Goal: Task Accomplishment & Management: Use online tool/utility

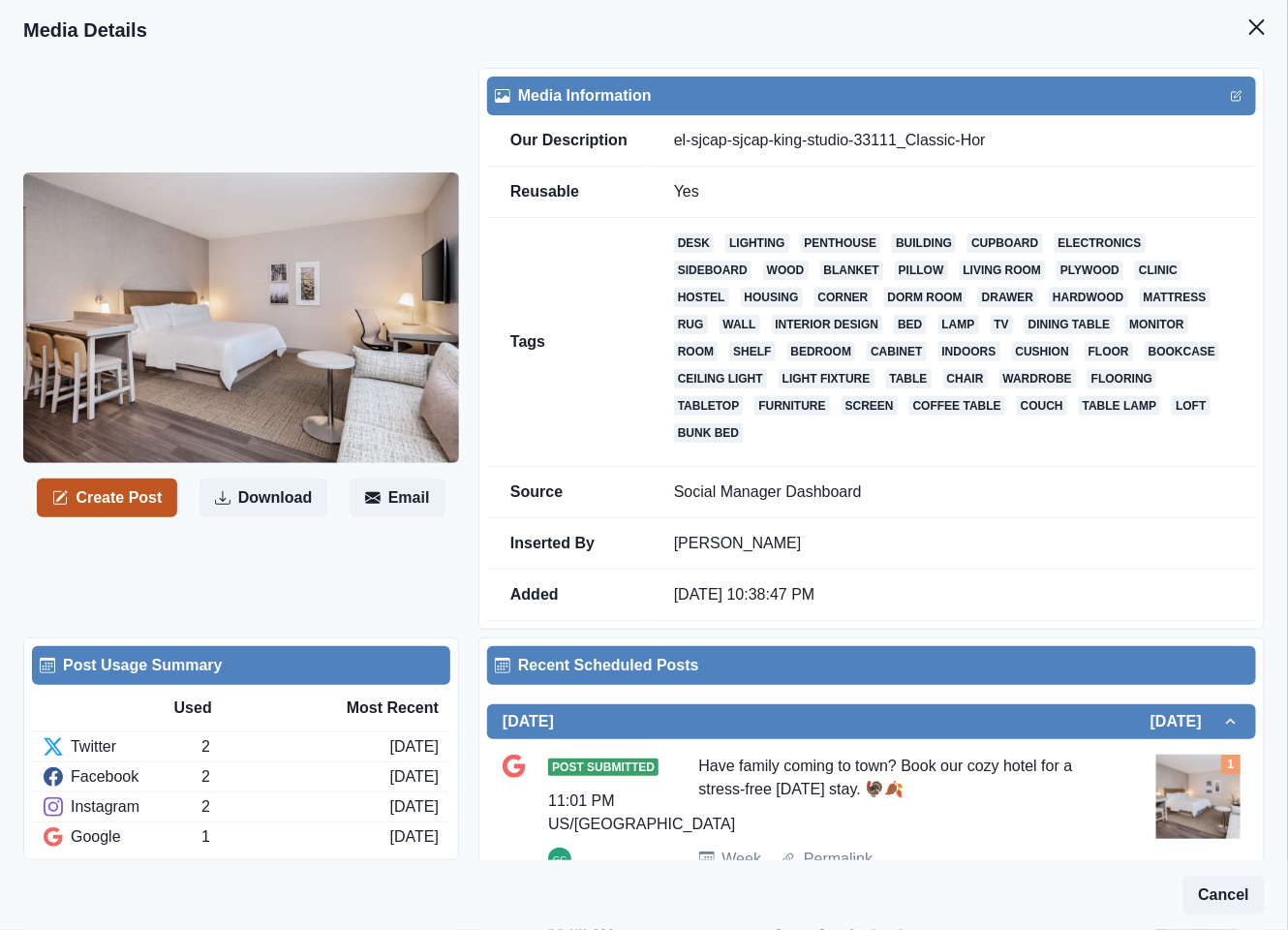
click at [118, 507] on button "Create Post" at bounding box center [107, 498] width 140 height 39
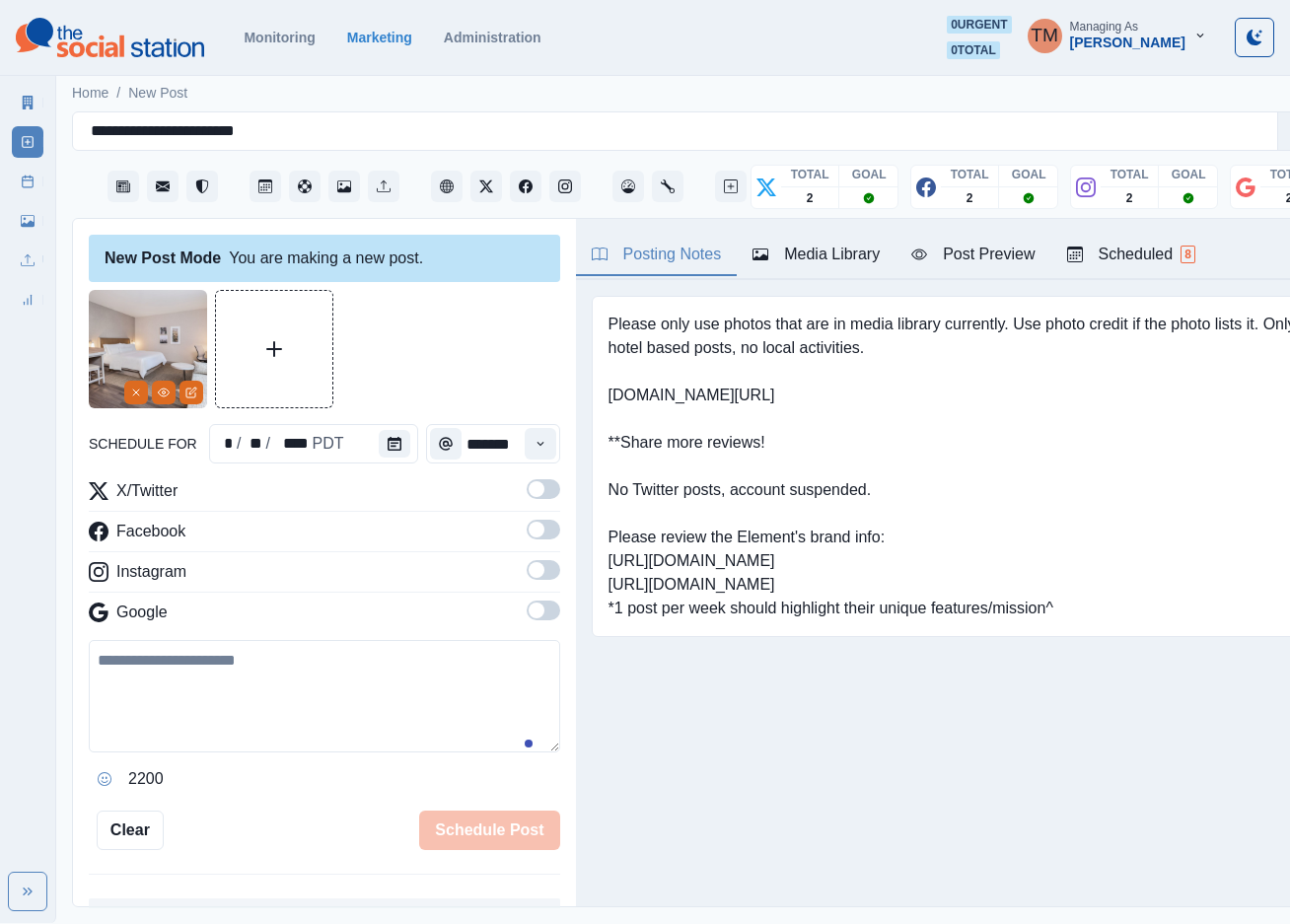
drag, startPoint x: 206, startPoint y: 713, endPoint x: 474, endPoint y: 503, distance: 340.5
click at [211, 711] on textarea at bounding box center [324, 695] width 471 height 113
paste textarea "**********"
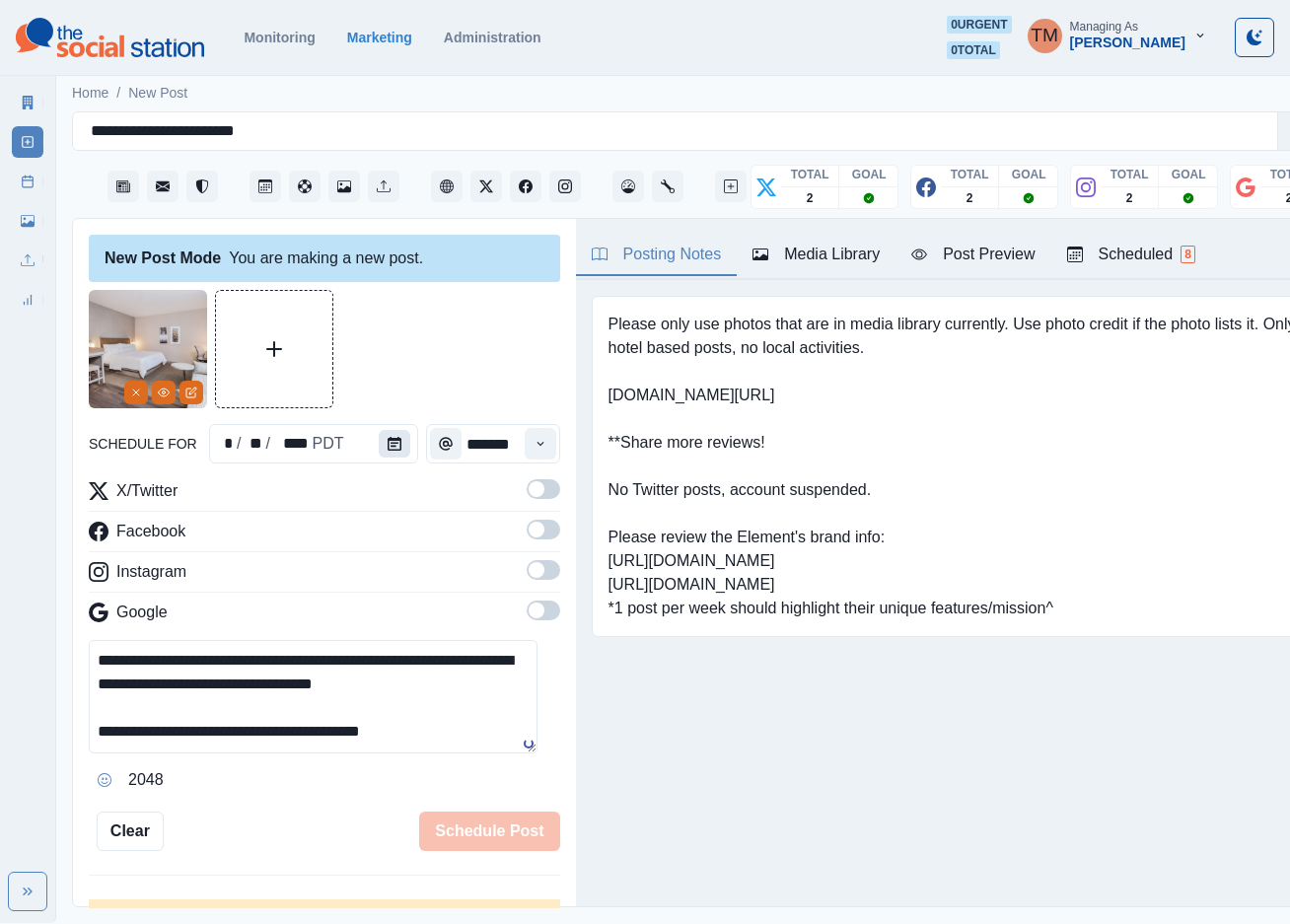
type textarea "**********"
click at [387, 442] on icon "Calendar" at bounding box center [394, 444] width 14 height 14
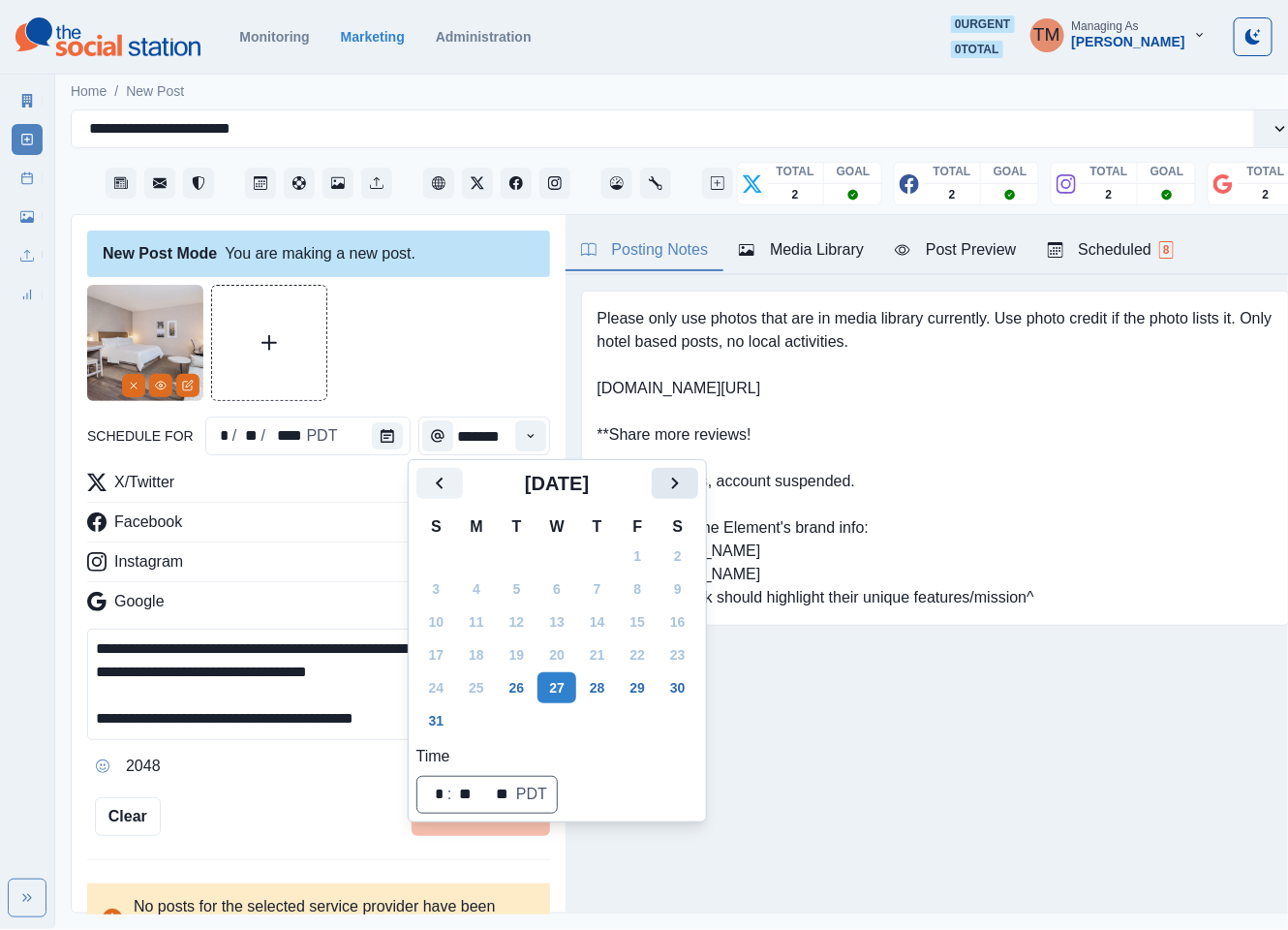
click at [689, 477] on button "Next" at bounding box center [674, 483] width 46 height 31
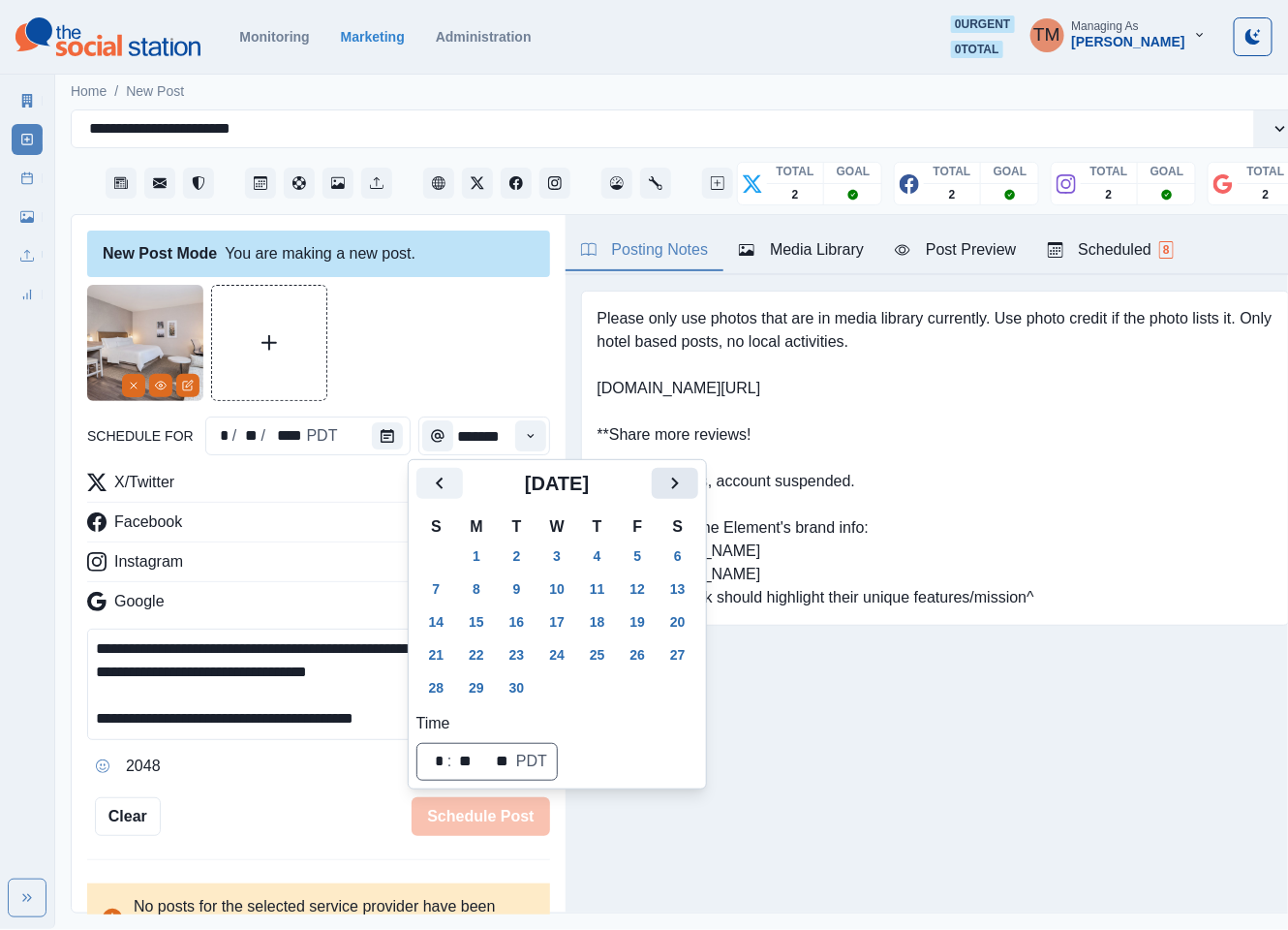
click at [689, 477] on button "Next" at bounding box center [674, 483] width 46 height 31
click at [482, 657] on button "20" at bounding box center [477, 655] width 39 height 31
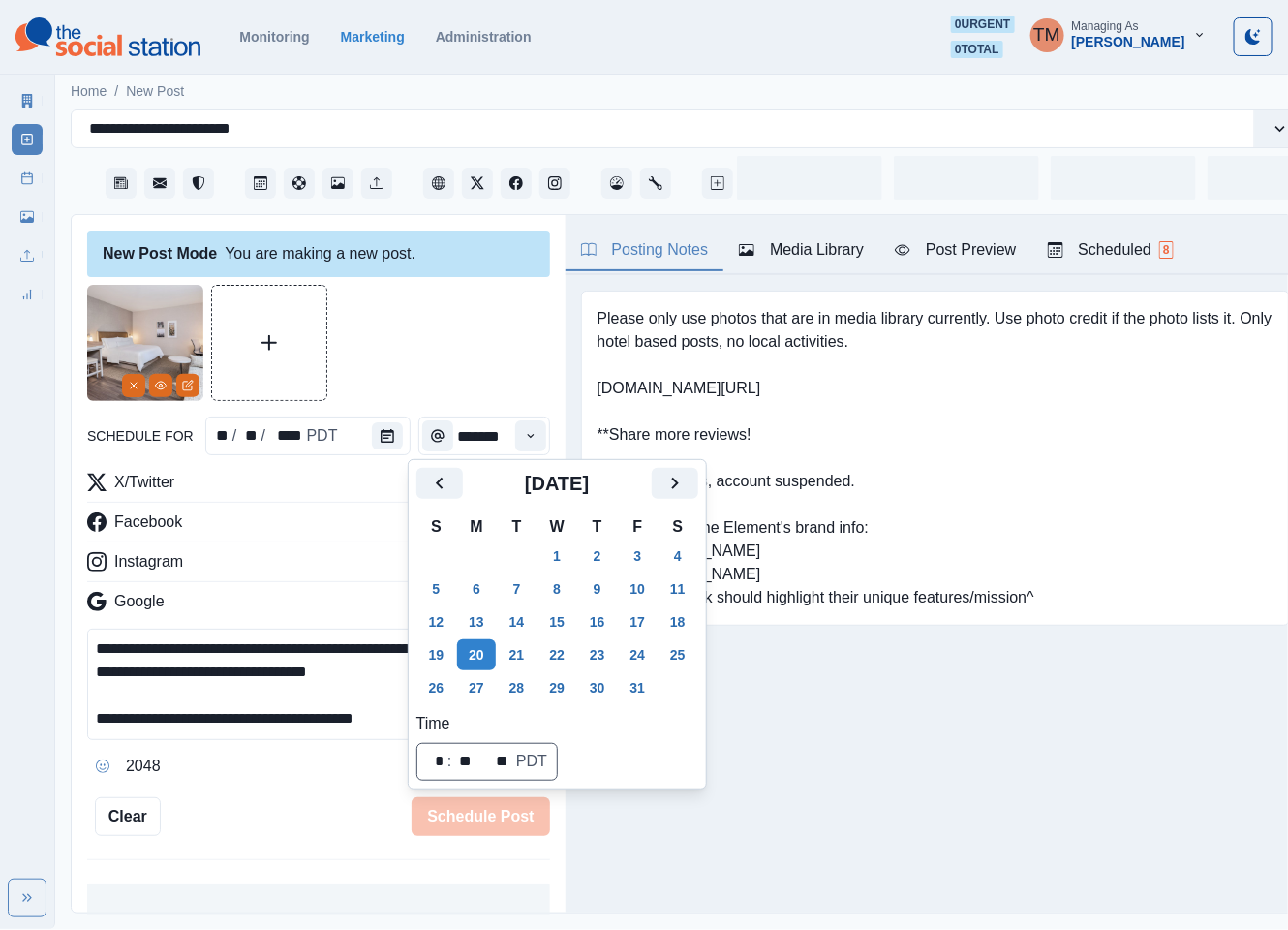
click at [468, 364] on div at bounding box center [318, 343] width 462 height 117
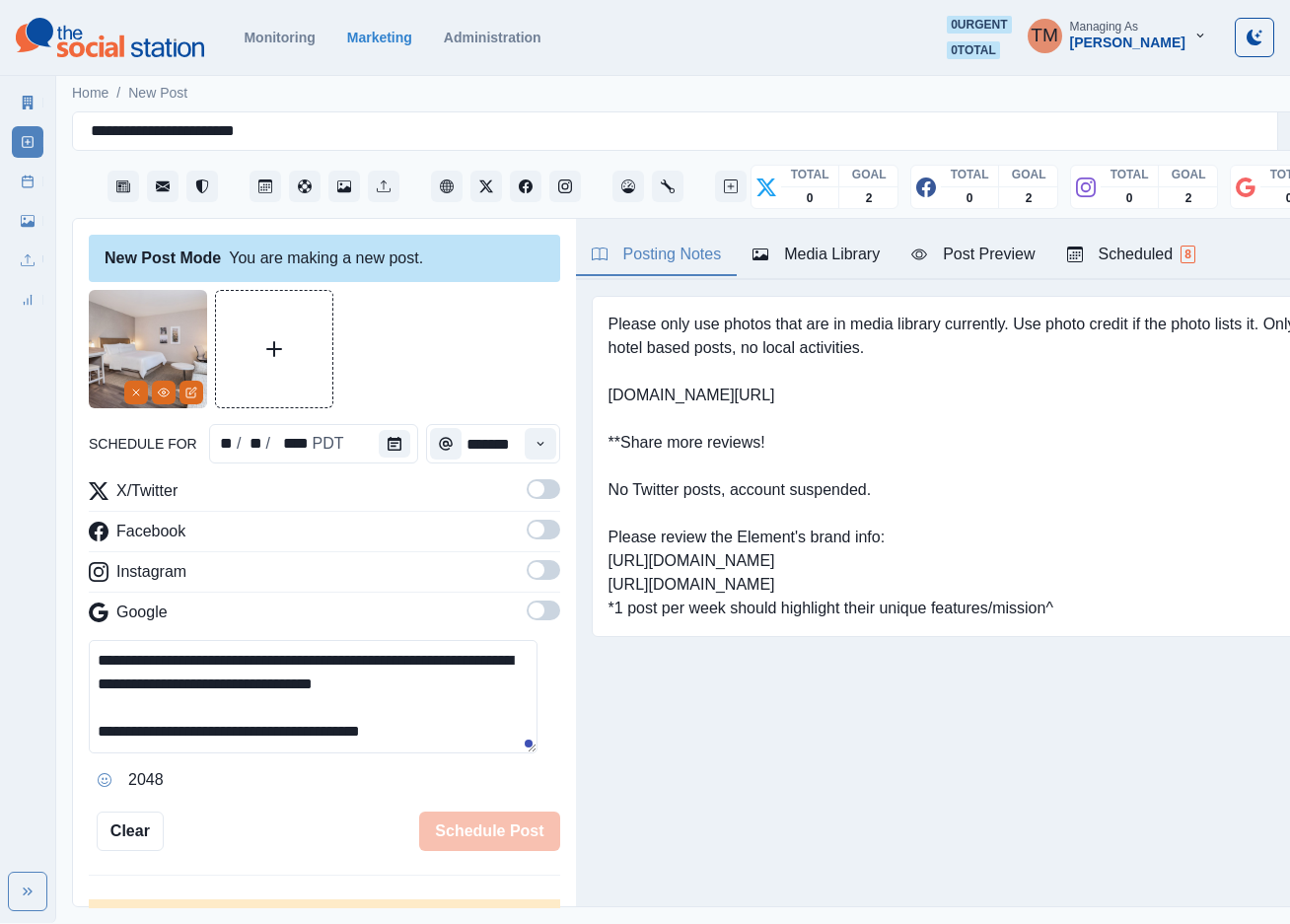
drag, startPoint x: 527, startPoint y: 486, endPoint x: 527, endPoint y: 531, distance: 45.0
click at [527, 491] on span at bounding box center [544, 489] width 34 height 20
drag, startPoint x: 525, startPoint y: 545, endPoint x: 525, endPoint y: 580, distance: 35.0
click at [525, 552] on div "X/Twitter Facebook Instagram Google" at bounding box center [324, 555] width 471 height 153
click at [527, 586] on label at bounding box center [544, 576] width 34 height 32
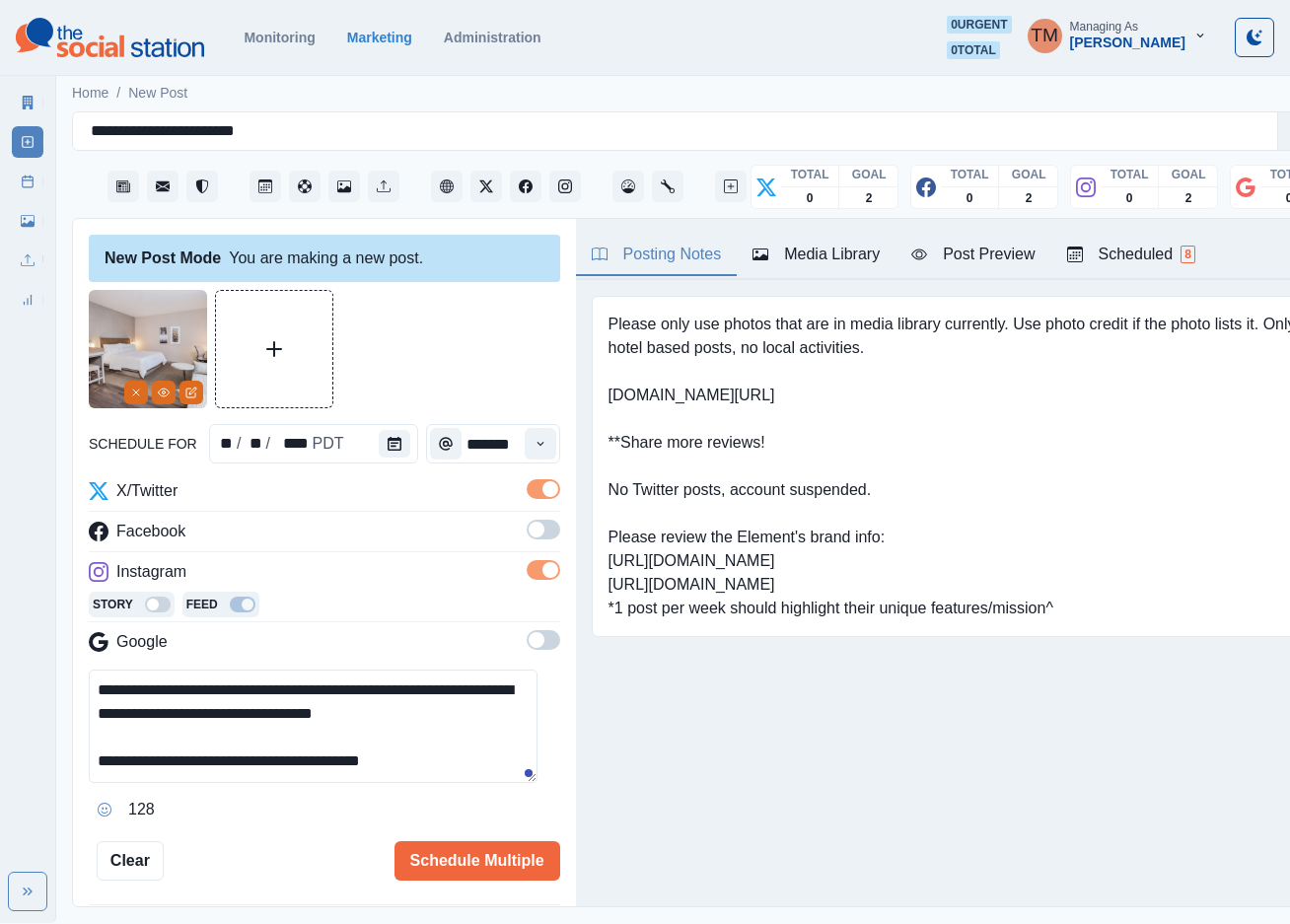
click at [528, 528] on span at bounding box center [544, 530] width 34 height 20
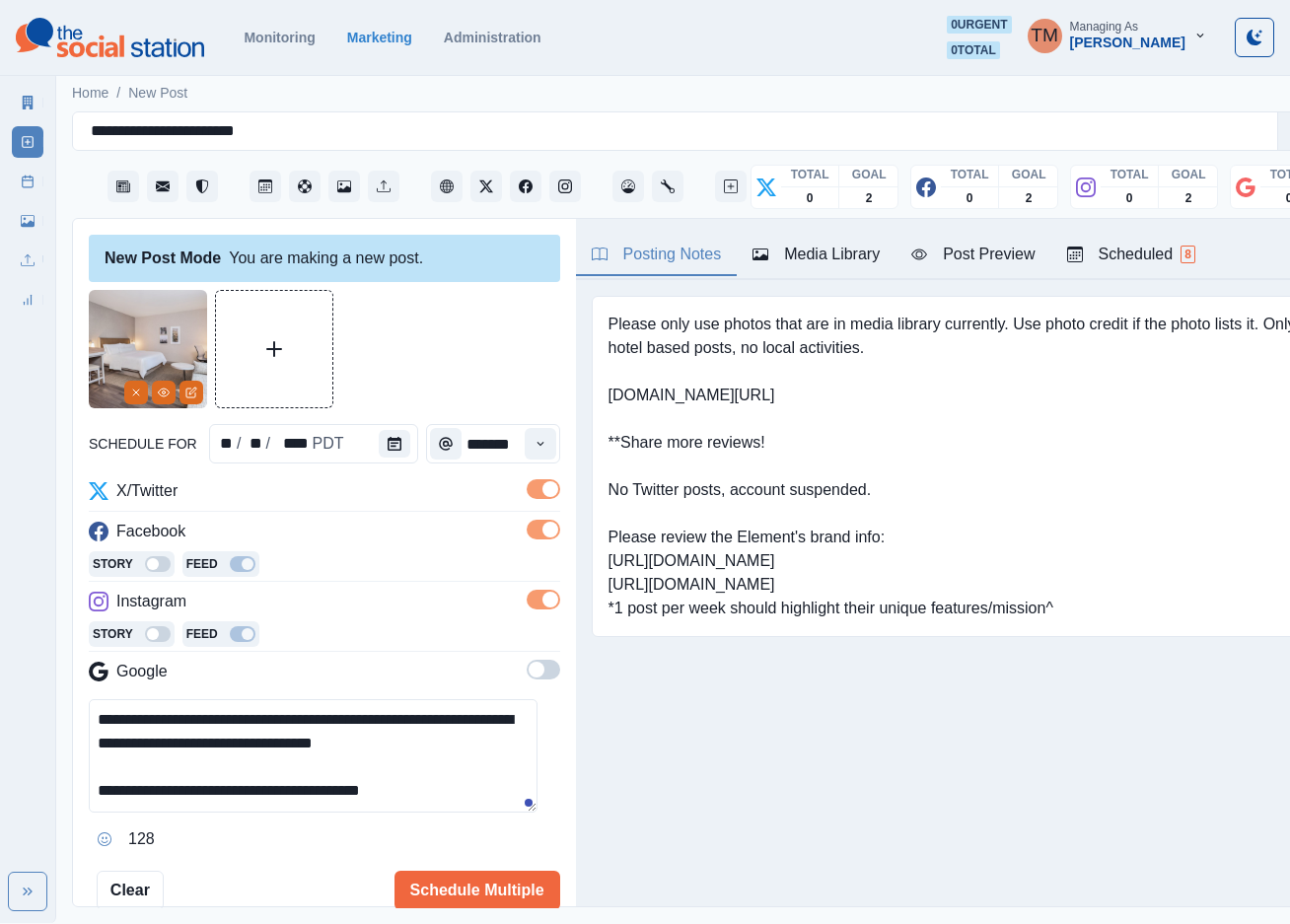
click at [534, 673] on span at bounding box center [544, 670] width 34 height 20
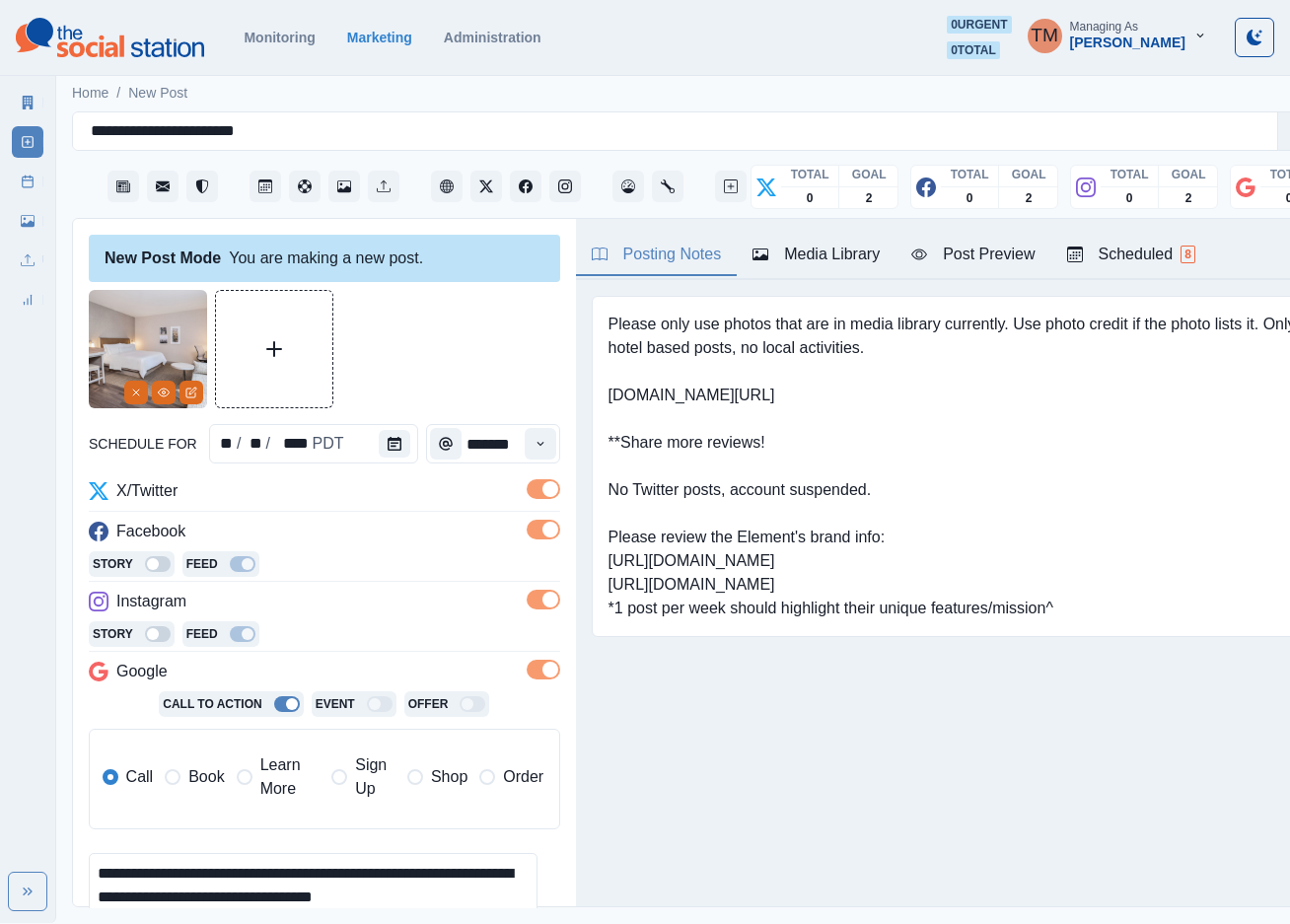
click at [179, 772] on label "Book" at bounding box center [194, 776] width 59 height 47
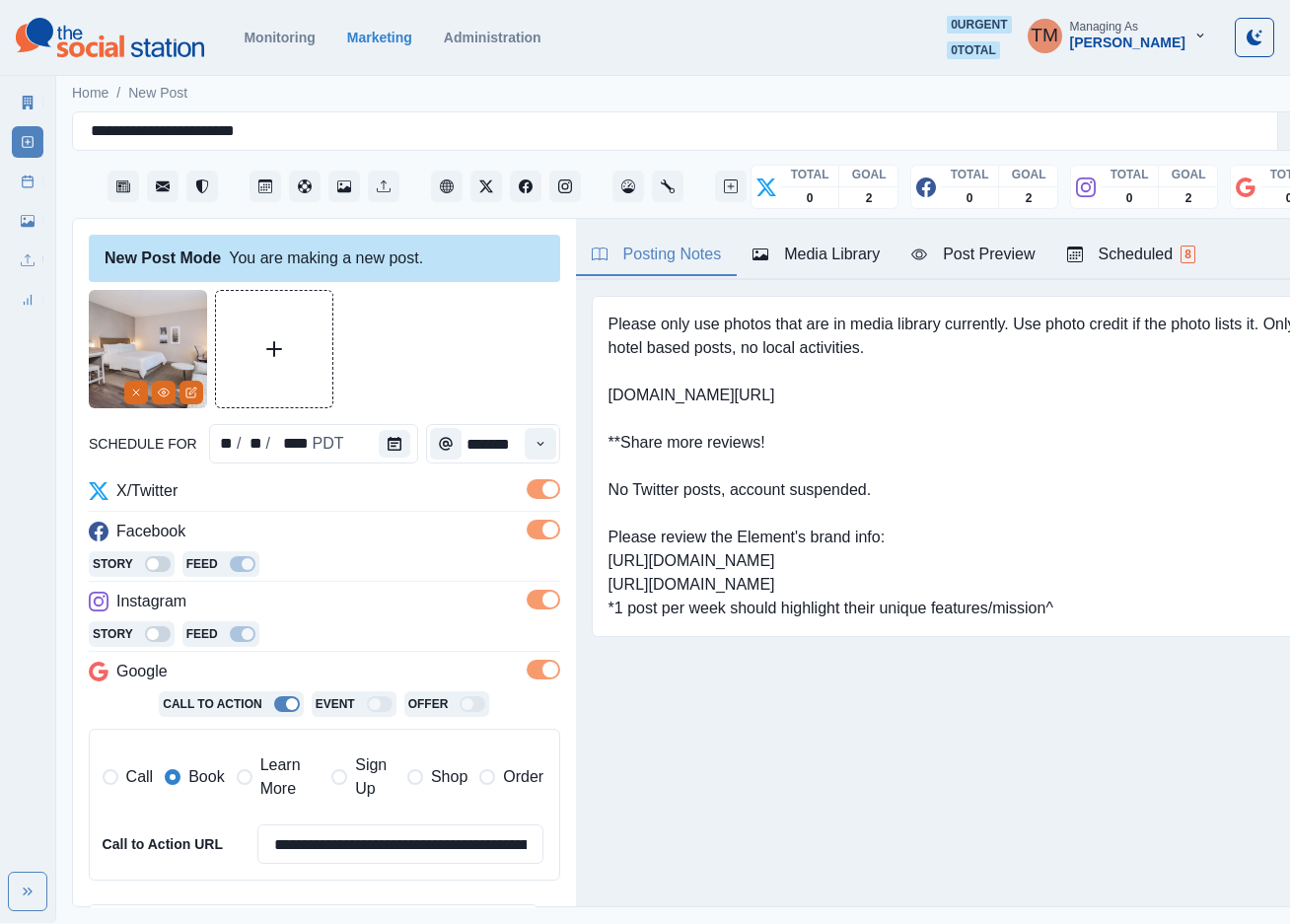
click at [451, 379] on div at bounding box center [324, 349] width 471 height 119
click at [979, 255] on div "Post Preview" at bounding box center [973, 254] width 124 height 24
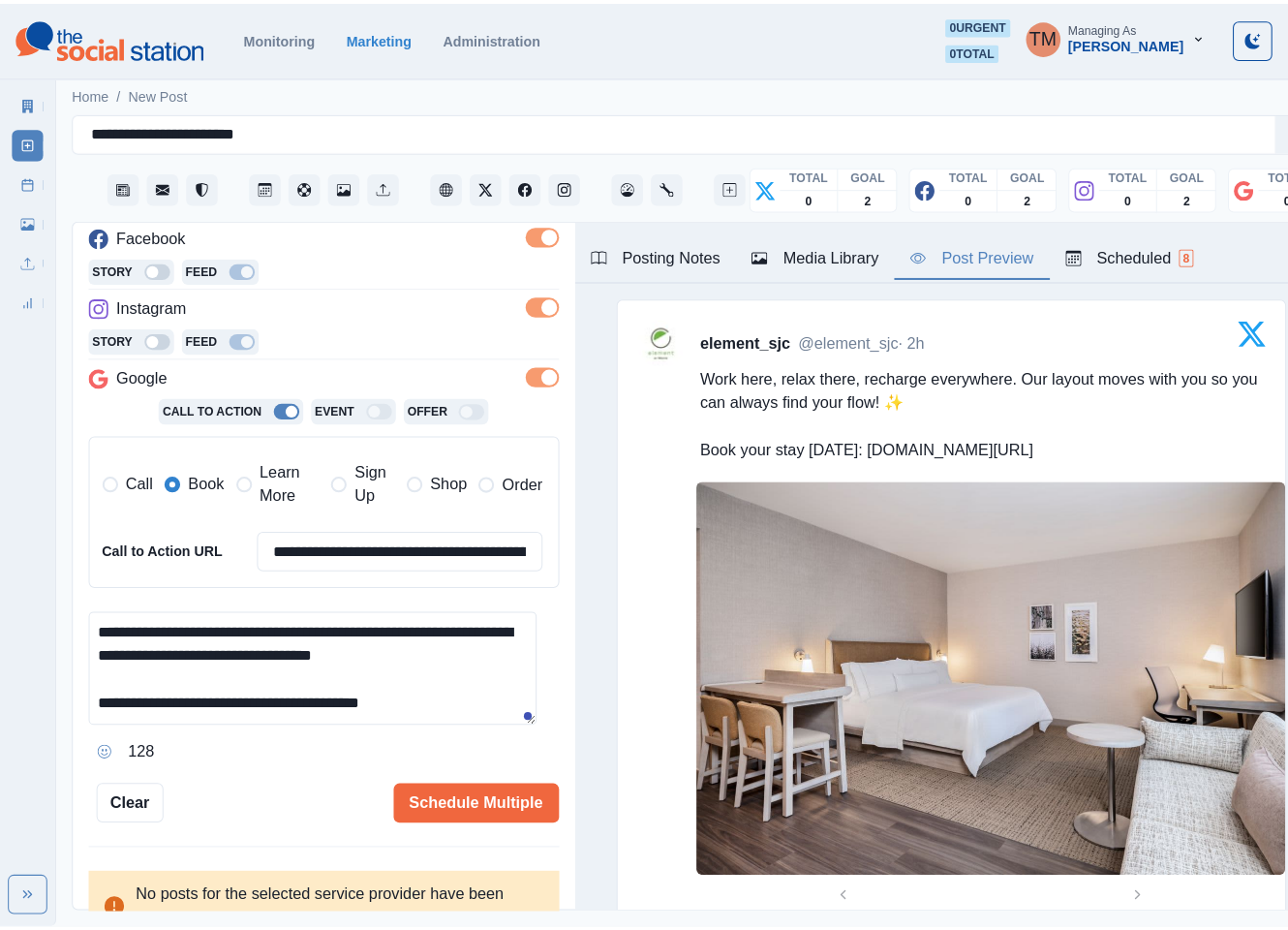
scroll to position [436, 0]
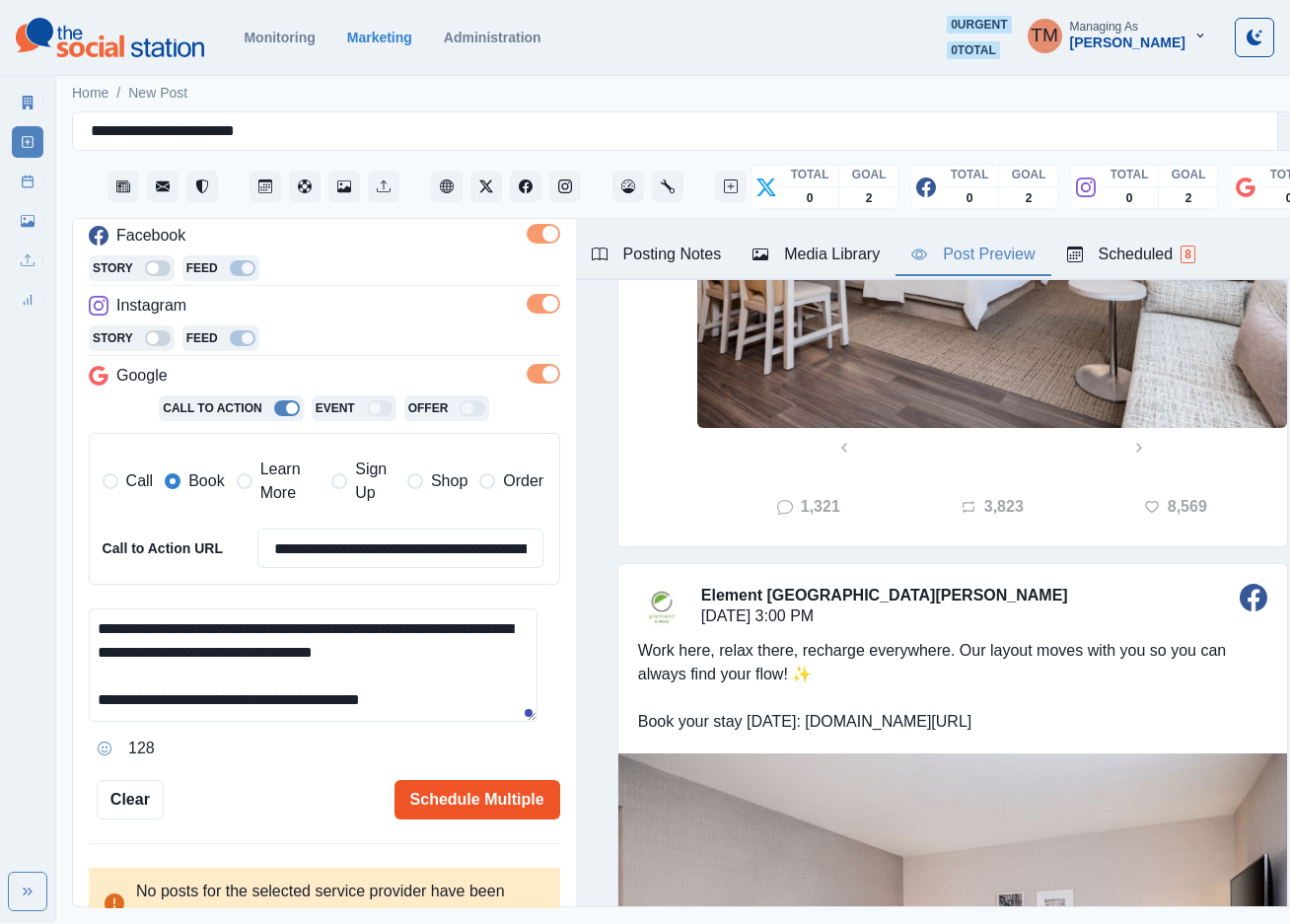
click at [408, 785] on button "Schedule Multiple" at bounding box center [477, 800] width 166 height 40
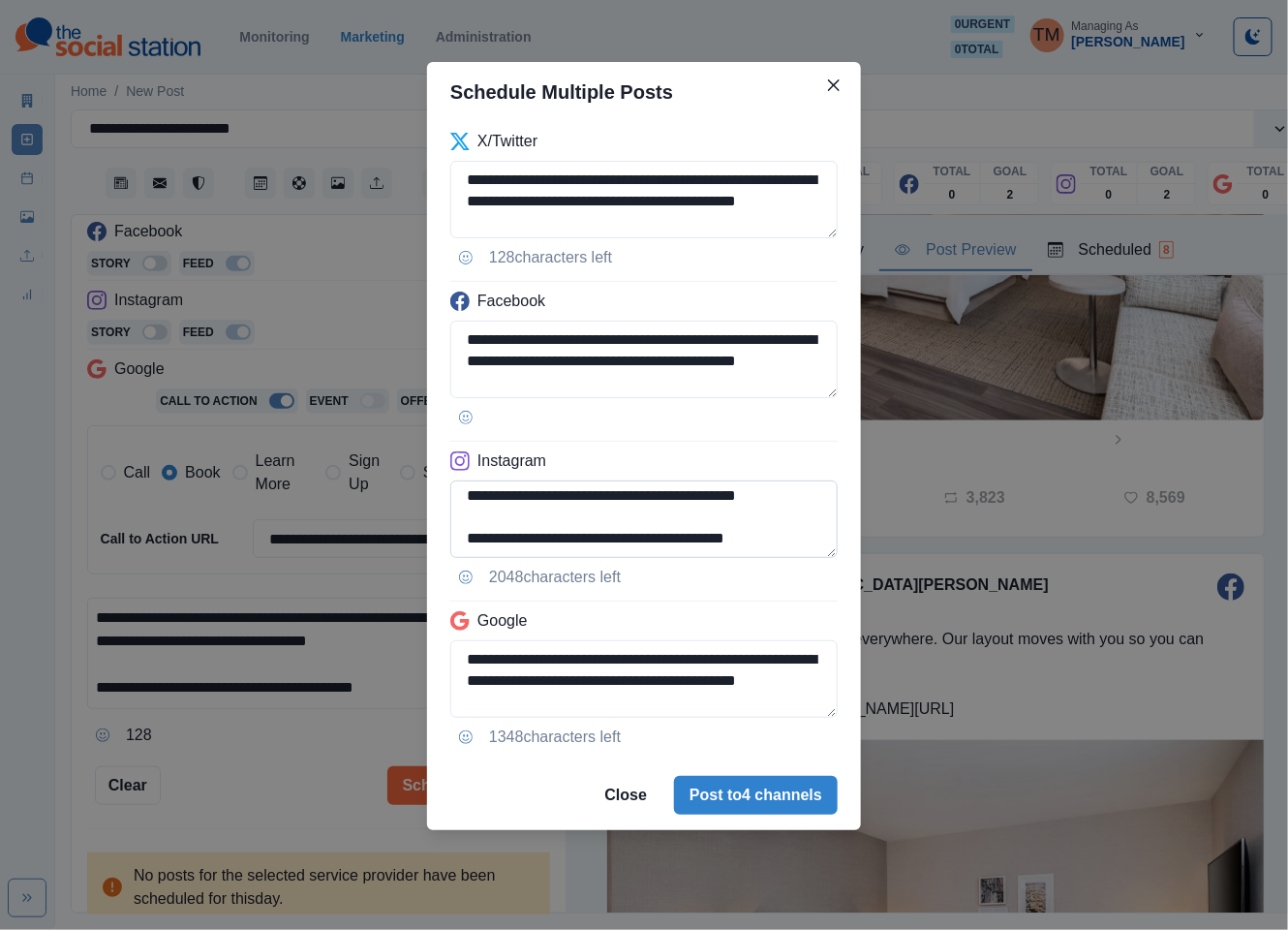
scroll to position [47, 0]
drag, startPoint x: 620, startPoint y: 544, endPoint x: 836, endPoint y: 544, distance: 216.0
click at [836, 544] on textarea "**********" at bounding box center [644, 518] width 387 height 77
paste textarea "**********"
type textarea "**********"
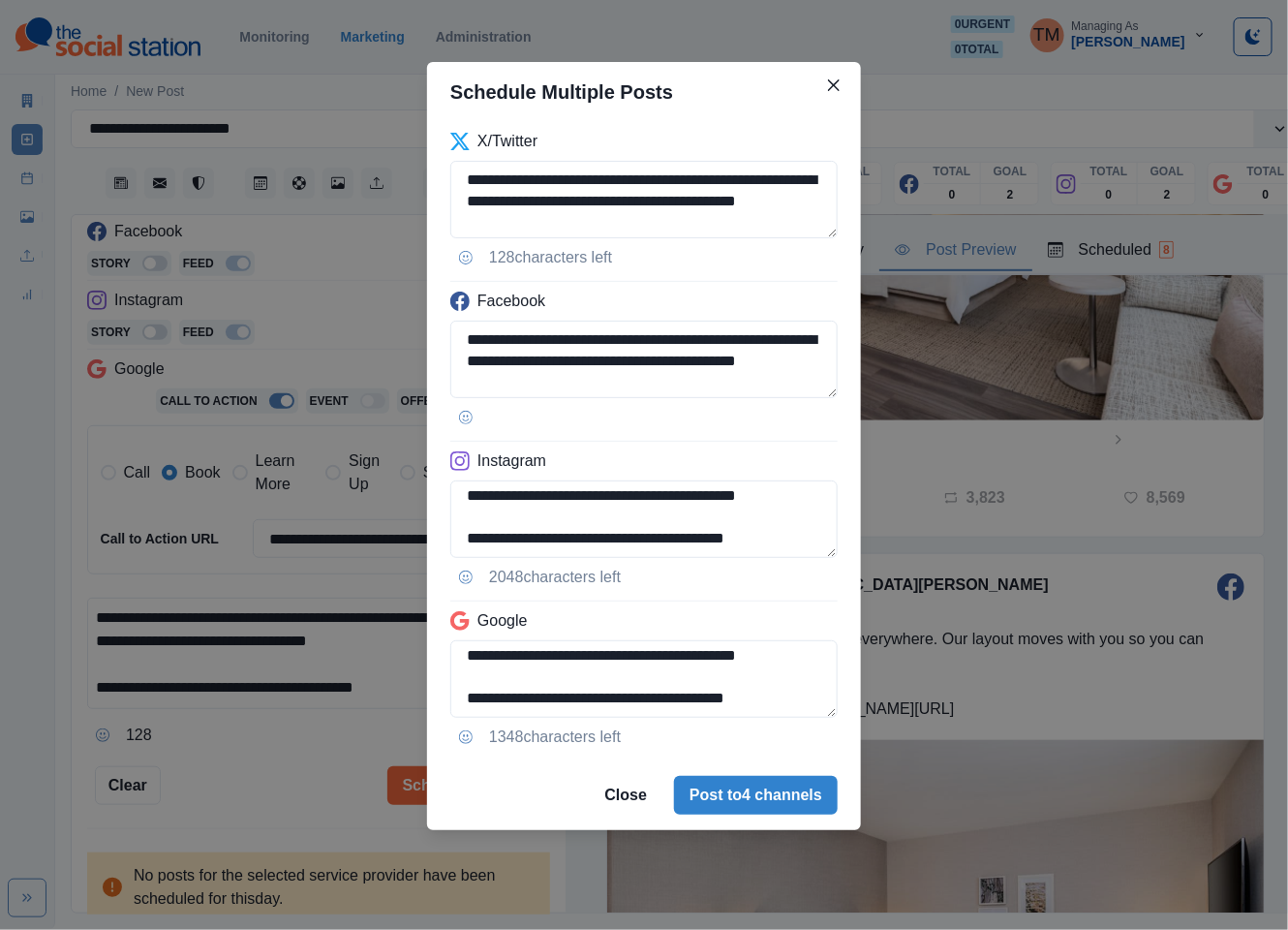
drag, startPoint x: 665, startPoint y: 658, endPoint x: 872, endPoint y: 717, distance: 215.2
click at [872, 717] on div "**********" at bounding box center [644, 465] width 1288 height 930
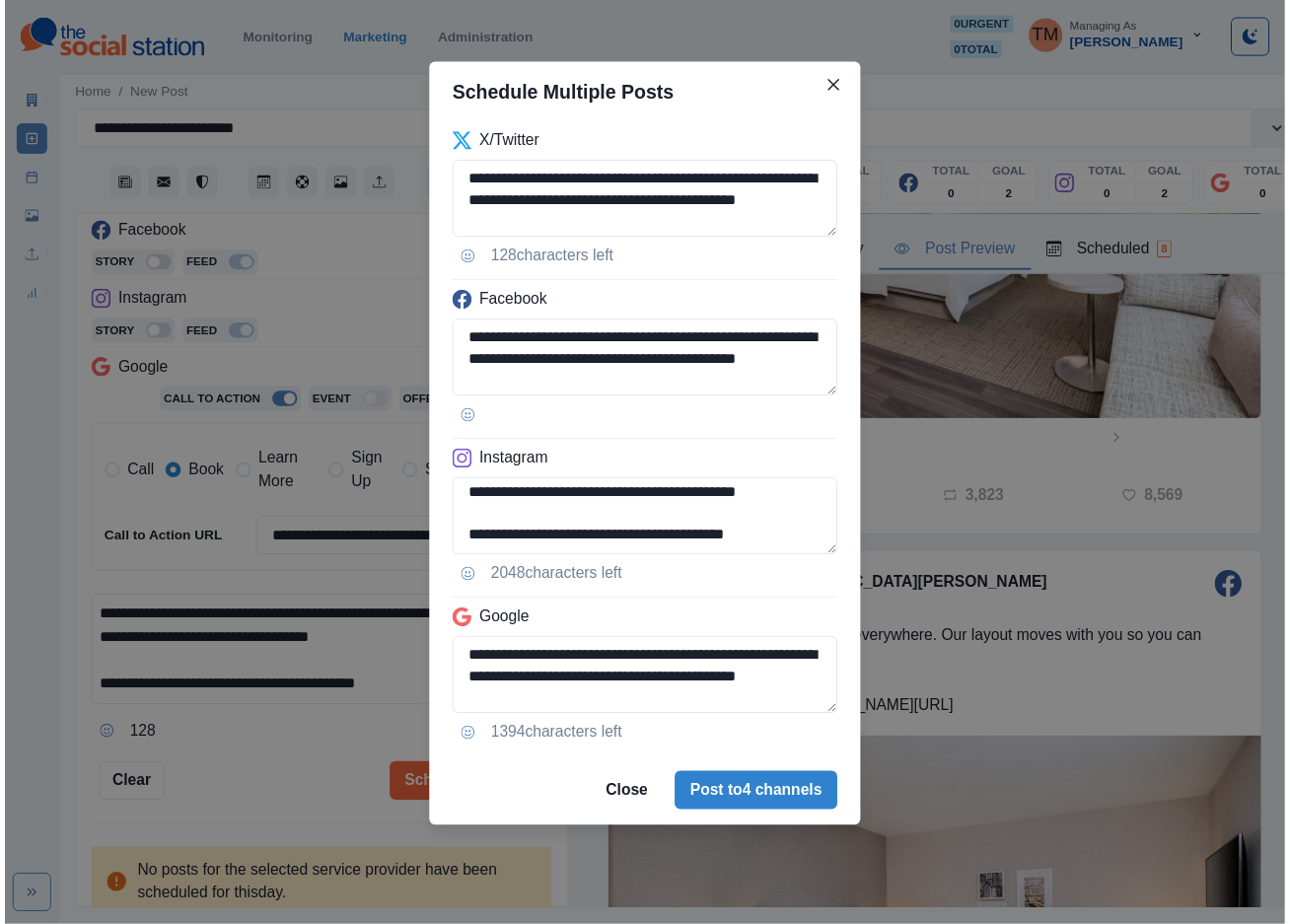
scroll to position [6, 0]
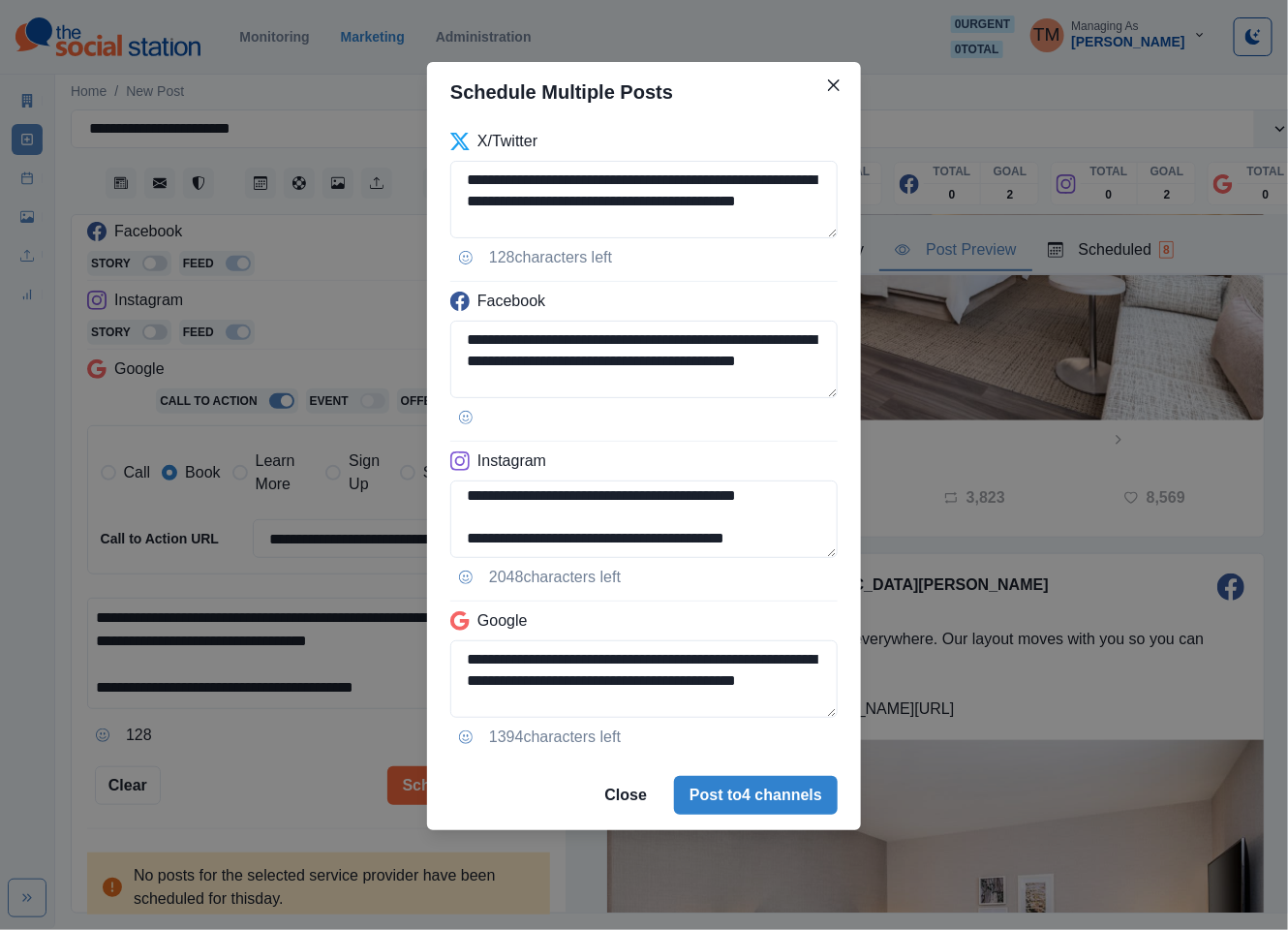
type textarea "**********"
drag, startPoint x: 771, startPoint y: 841, endPoint x: 771, endPoint y: 819, distance: 22.0
click at [771, 837] on div "**********" at bounding box center [644, 465] width 1288 height 930
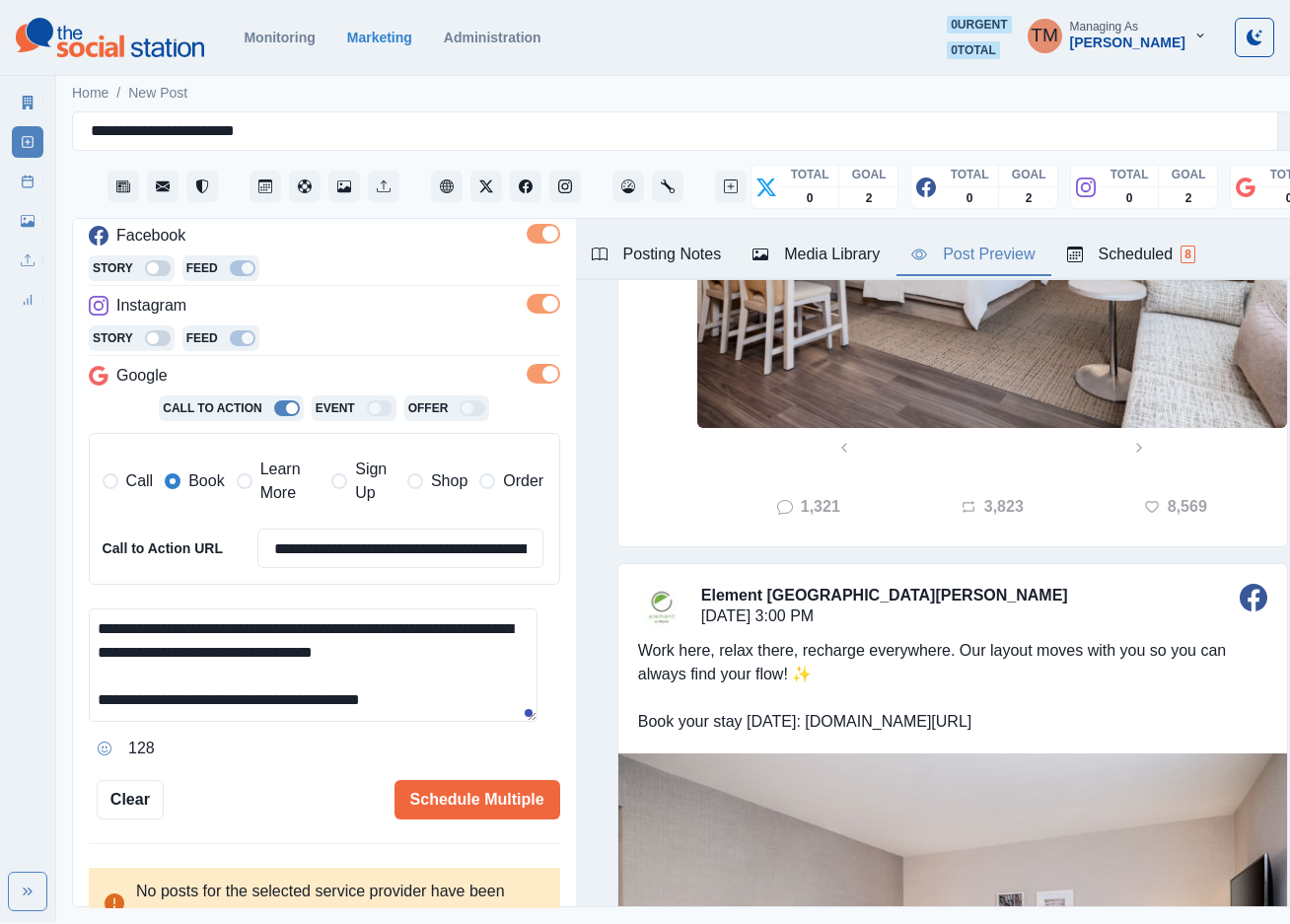
click at [445, 793] on button "Schedule Multiple" at bounding box center [477, 800] width 166 height 40
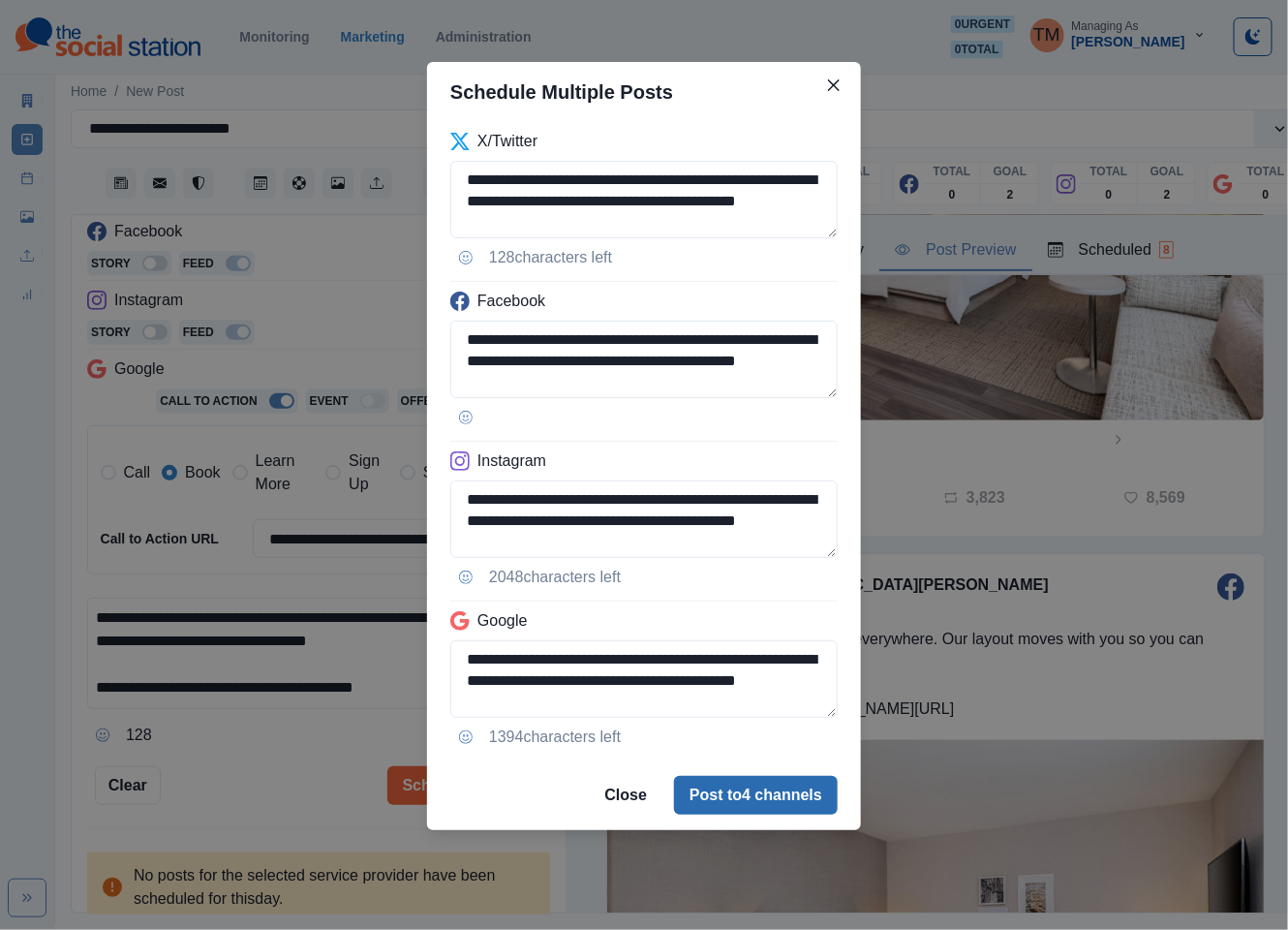
click at [773, 797] on button "Post to 4 channels" at bounding box center [755, 796] width 164 height 39
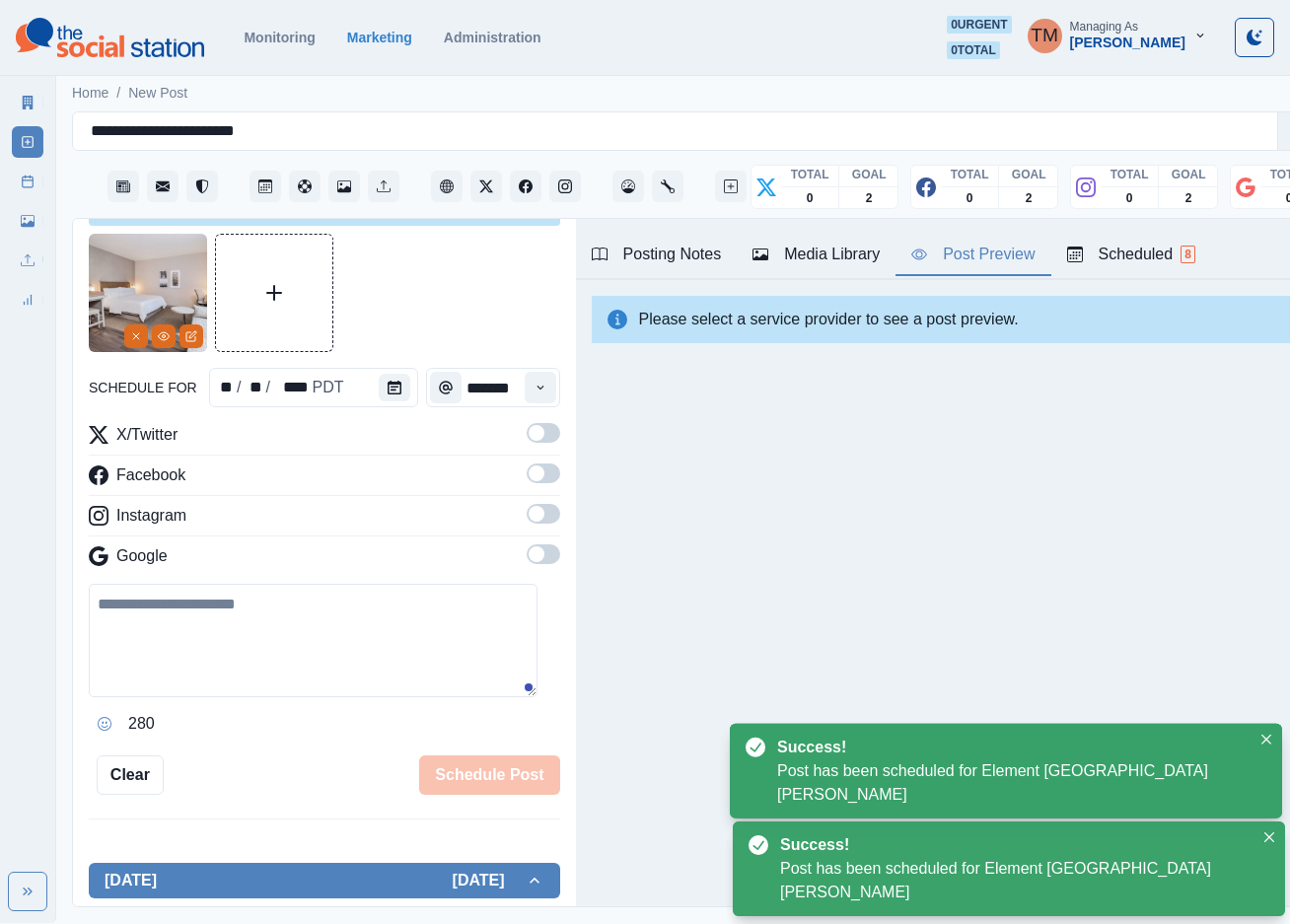
scroll to position [0, 0]
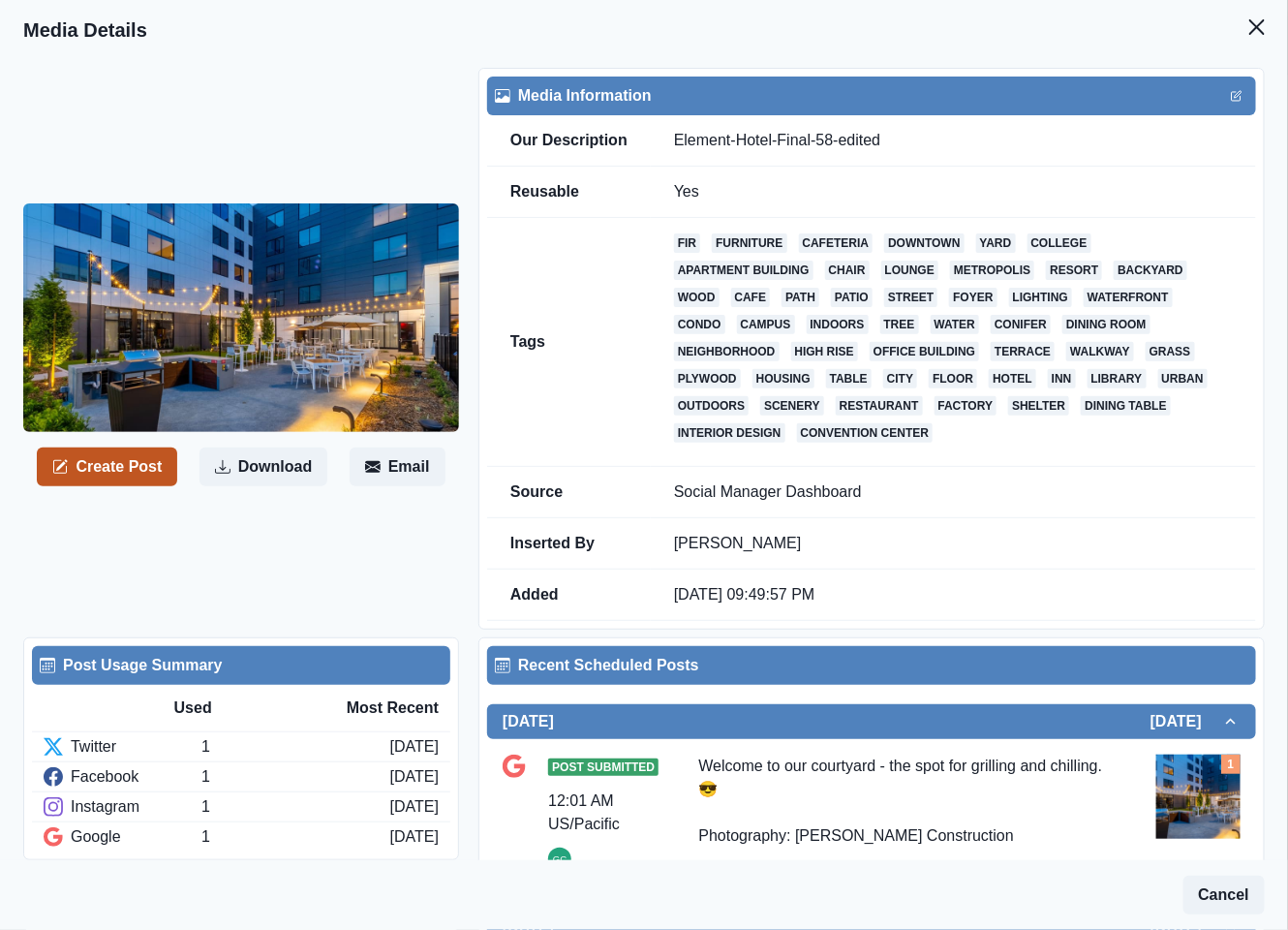
click at [67, 473] on icon "button" at bounding box center [60, 466] width 14 height 14
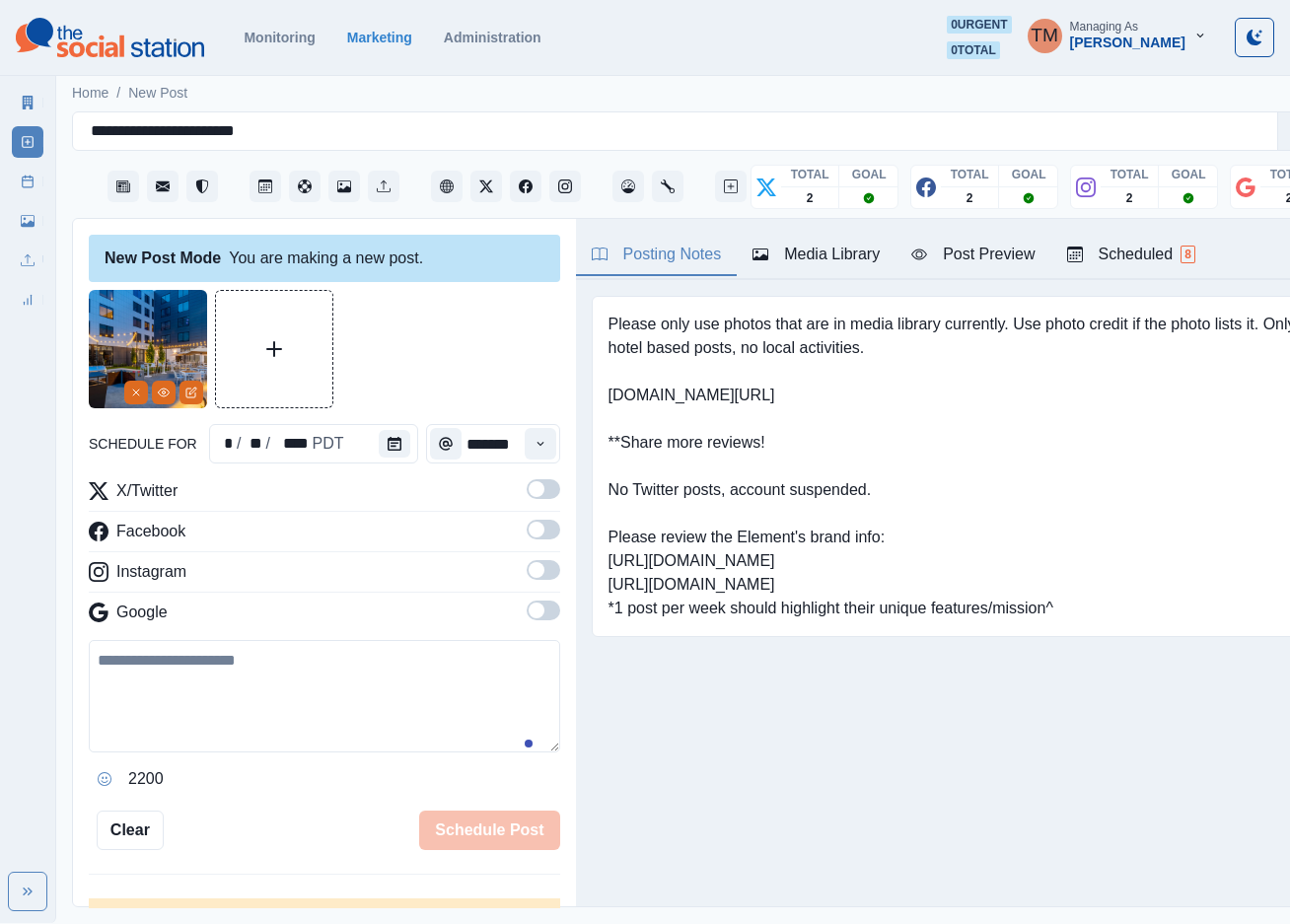
click at [173, 723] on textarea at bounding box center [324, 695] width 471 height 113
paste textarea "**********"
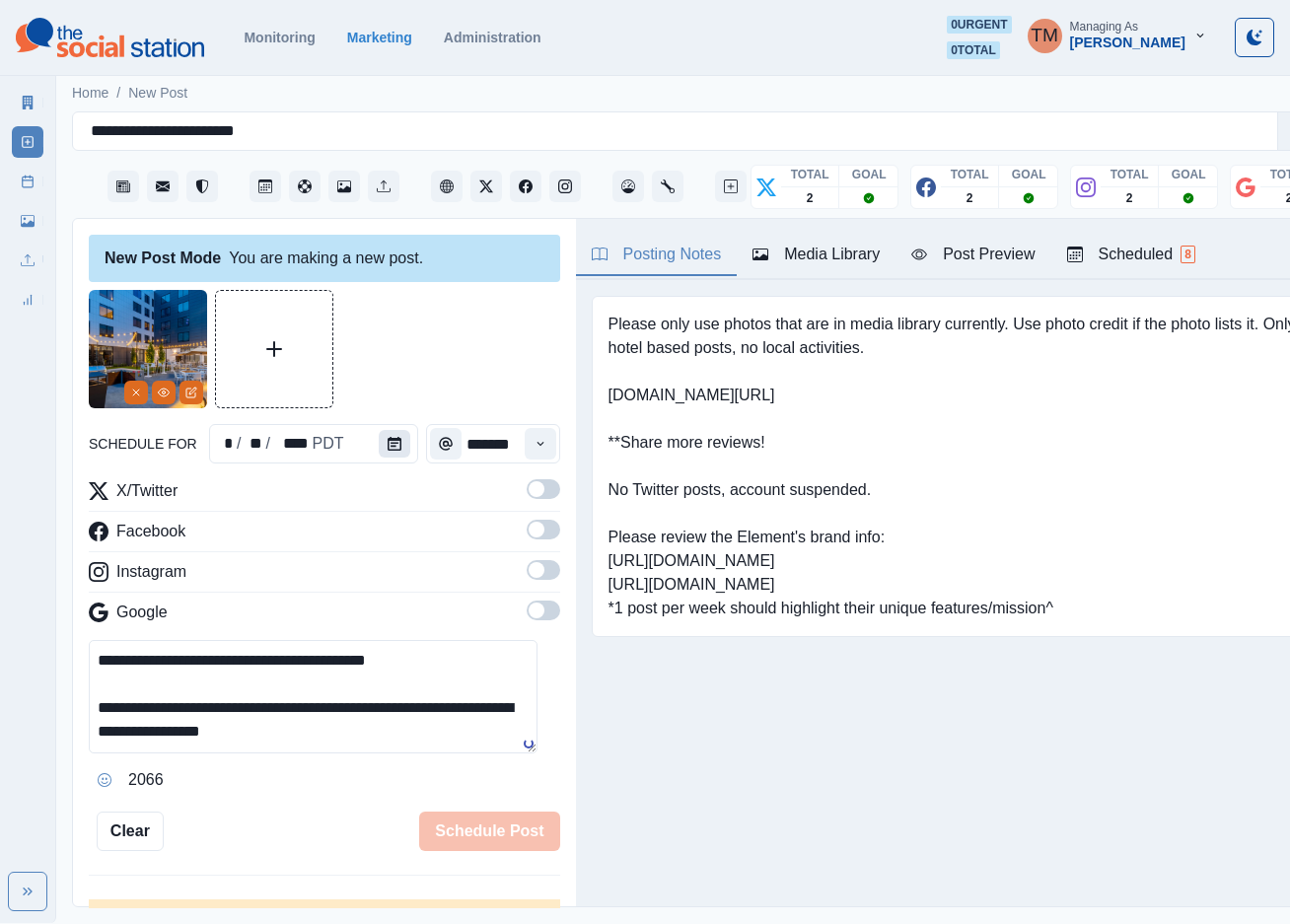
type textarea "**********"
click at [387, 441] on icon "Calendar" at bounding box center [394, 444] width 14 height 14
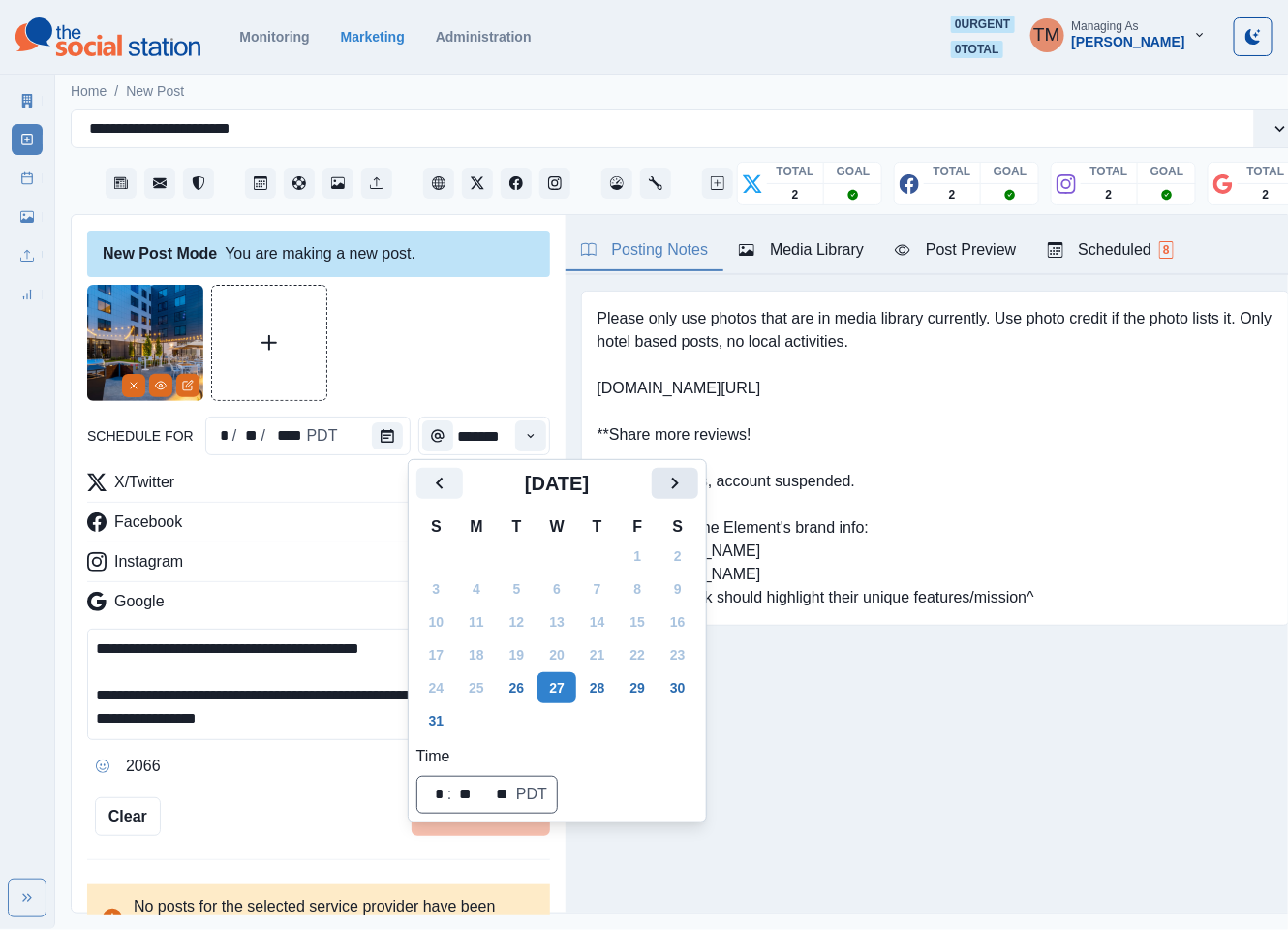
click at [680, 489] on icon "Next" at bounding box center [675, 483] width 24 height 24
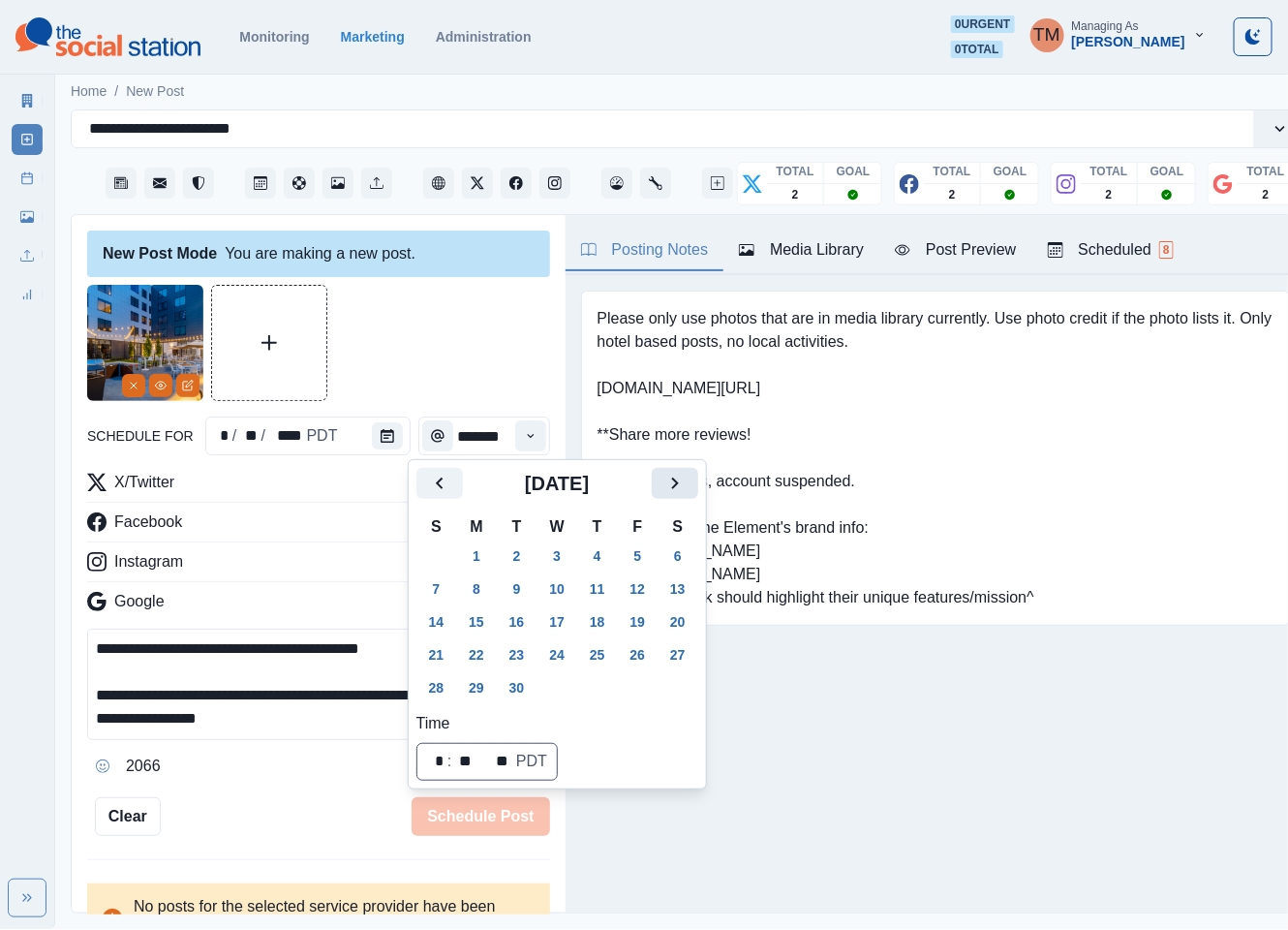
click at [680, 489] on icon "Next" at bounding box center [675, 483] width 24 height 24
click at [561, 651] on button "22" at bounding box center [557, 655] width 39 height 31
click at [442, 367] on div at bounding box center [318, 343] width 462 height 117
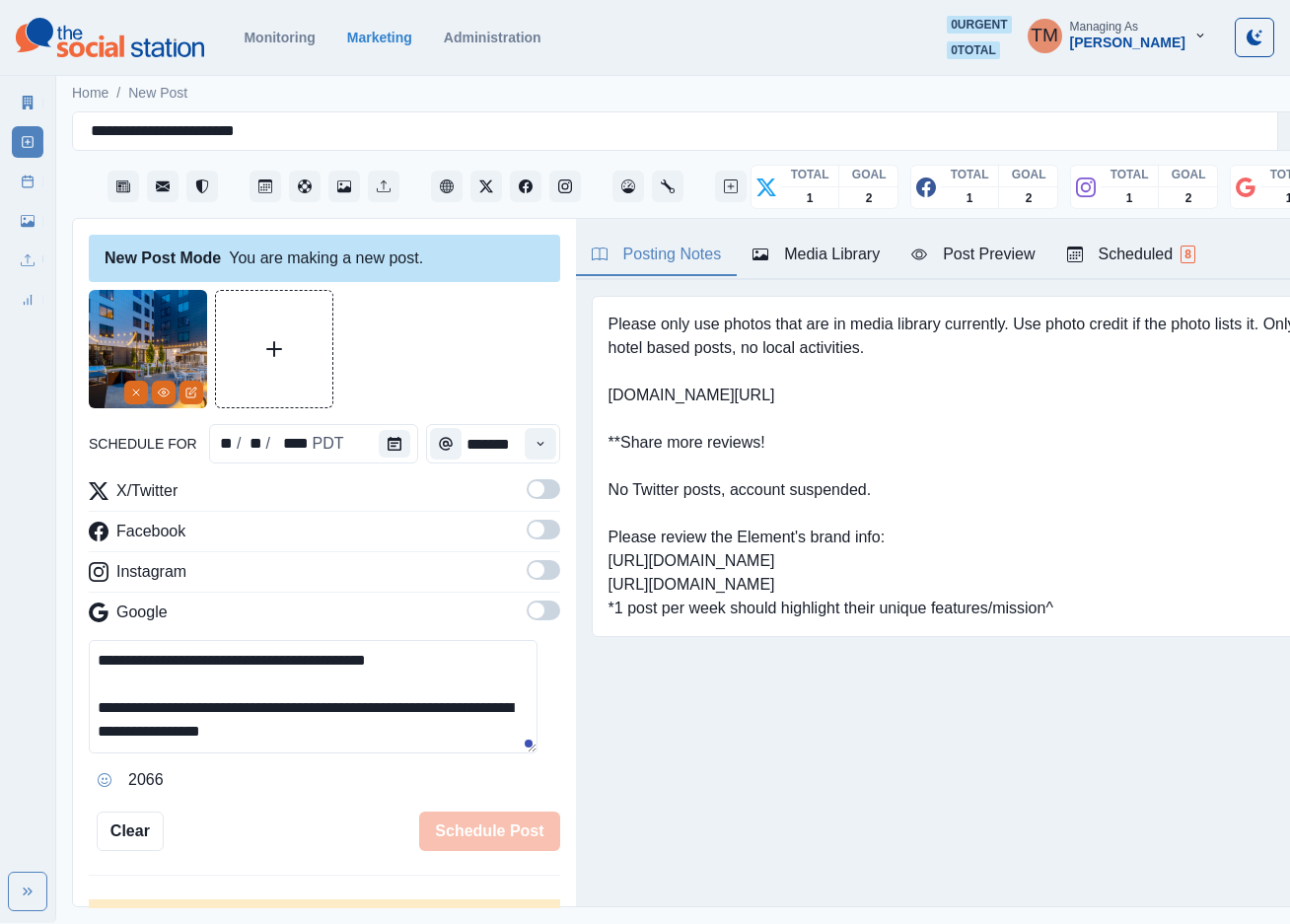
click at [525, 439] on button "Time" at bounding box center [541, 444] width 32 height 32
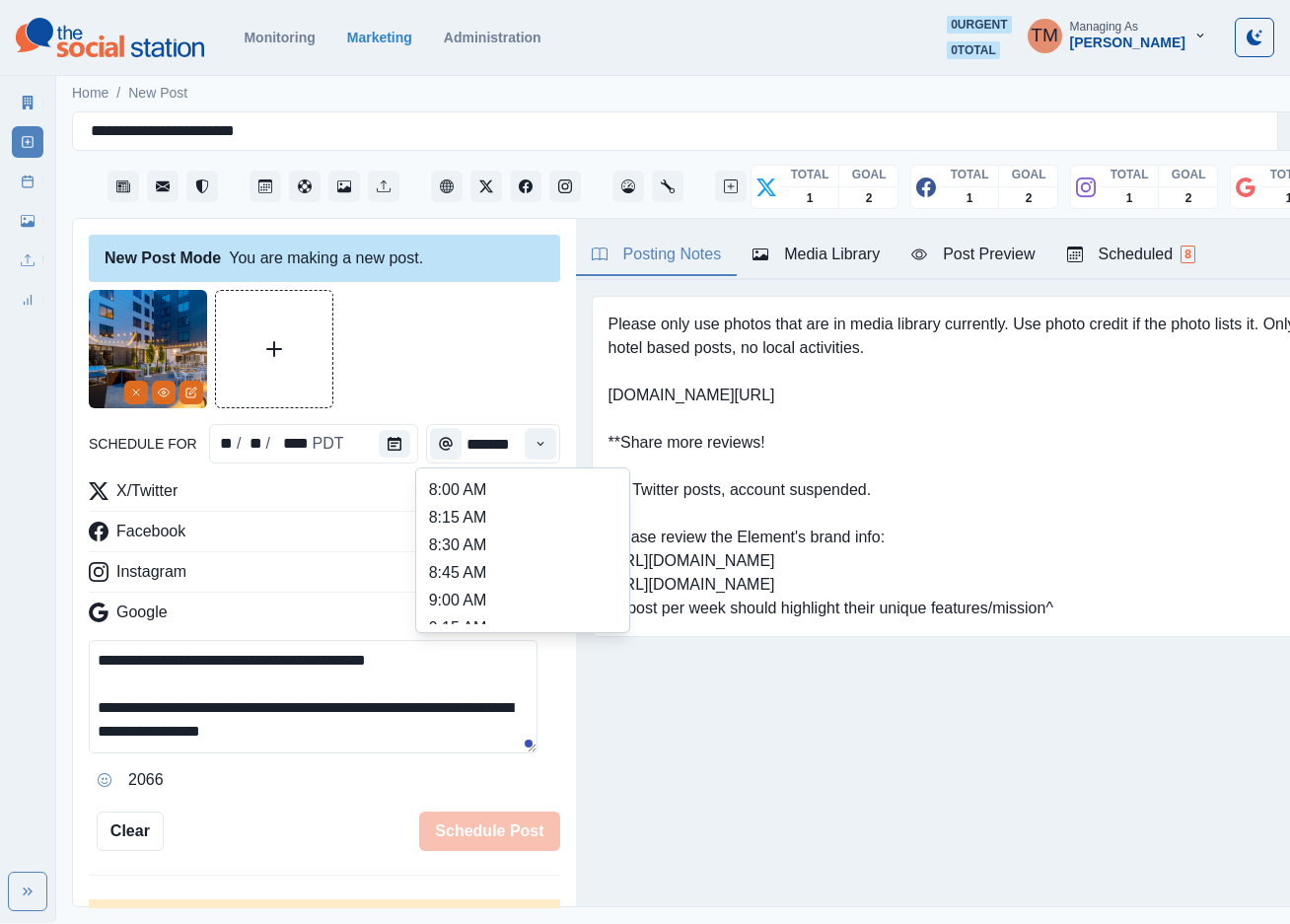
scroll to position [592, 0]
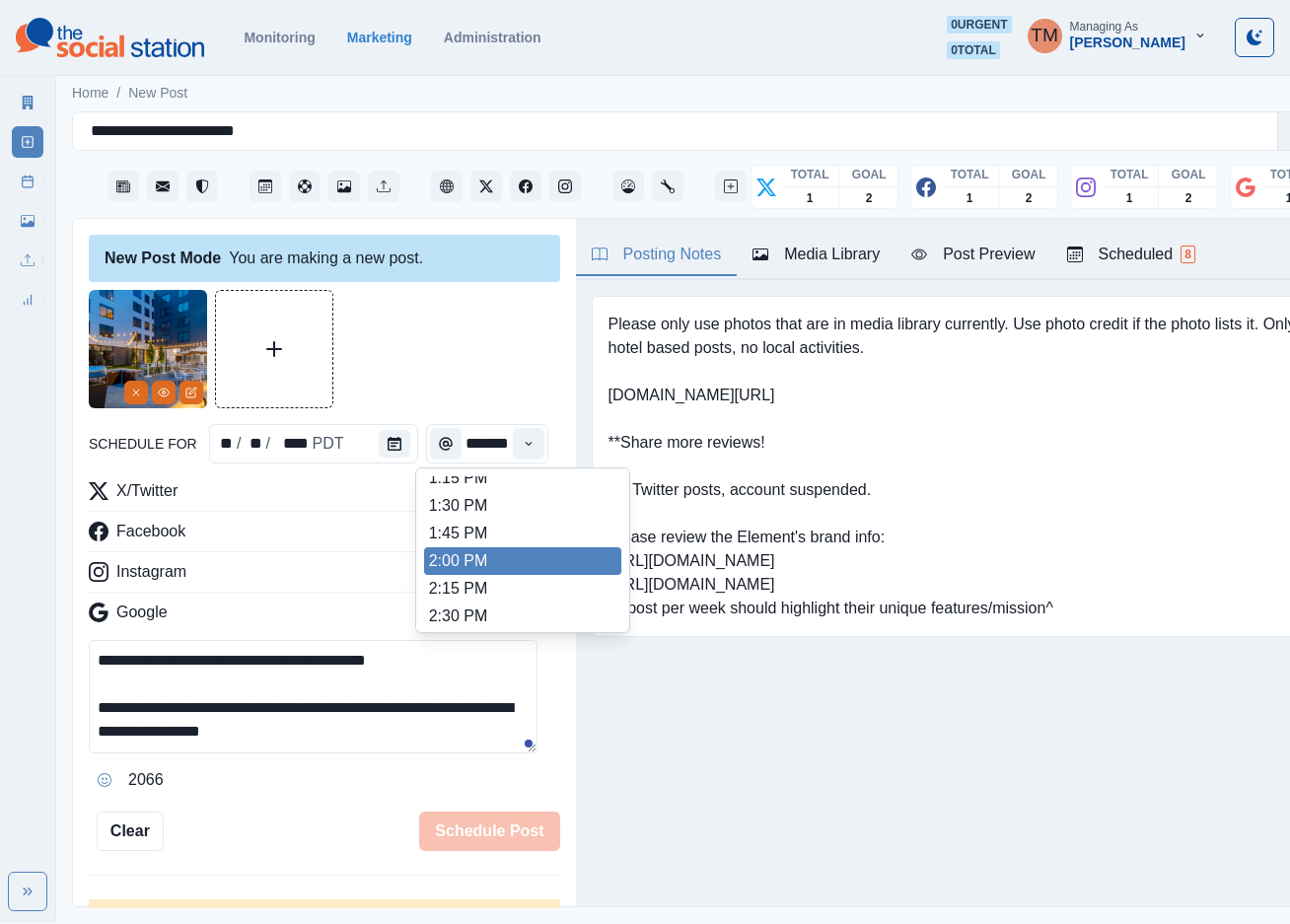
click at [515, 571] on li "2:00 PM" at bounding box center [523, 562] width 198 height 28
type input "*******"
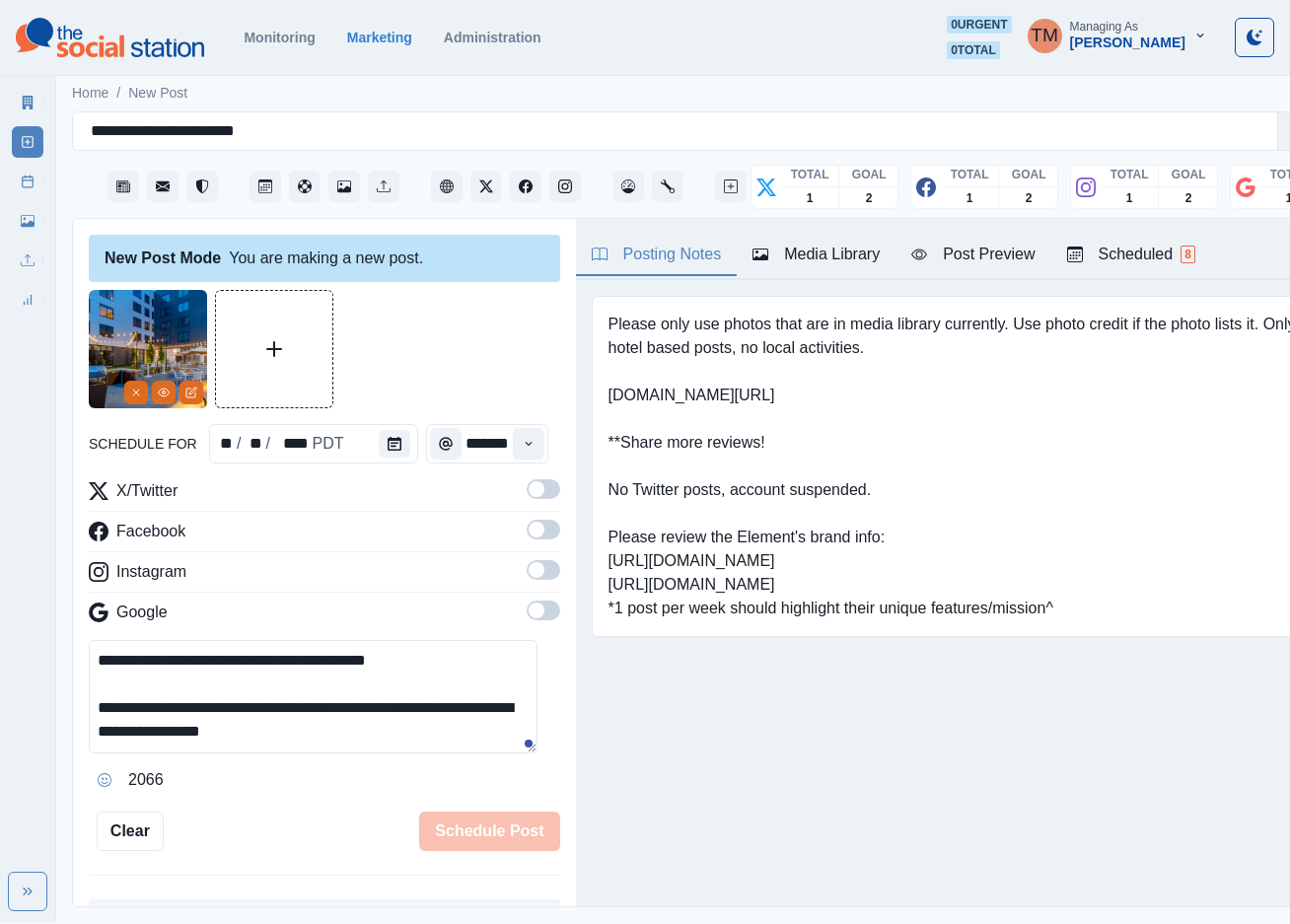
drag, startPoint x: 512, startPoint y: 492, endPoint x: 518, endPoint y: 539, distance: 47.4
click at [529, 495] on span at bounding box center [537, 489] width 16 height 16
drag, startPoint x: 519, startPoint y: 542, endPoint x: 531, endPoint y: 596, distance: 55.3
click at [527, 543] on label at bounding box center [544, 536] width 34 height 32
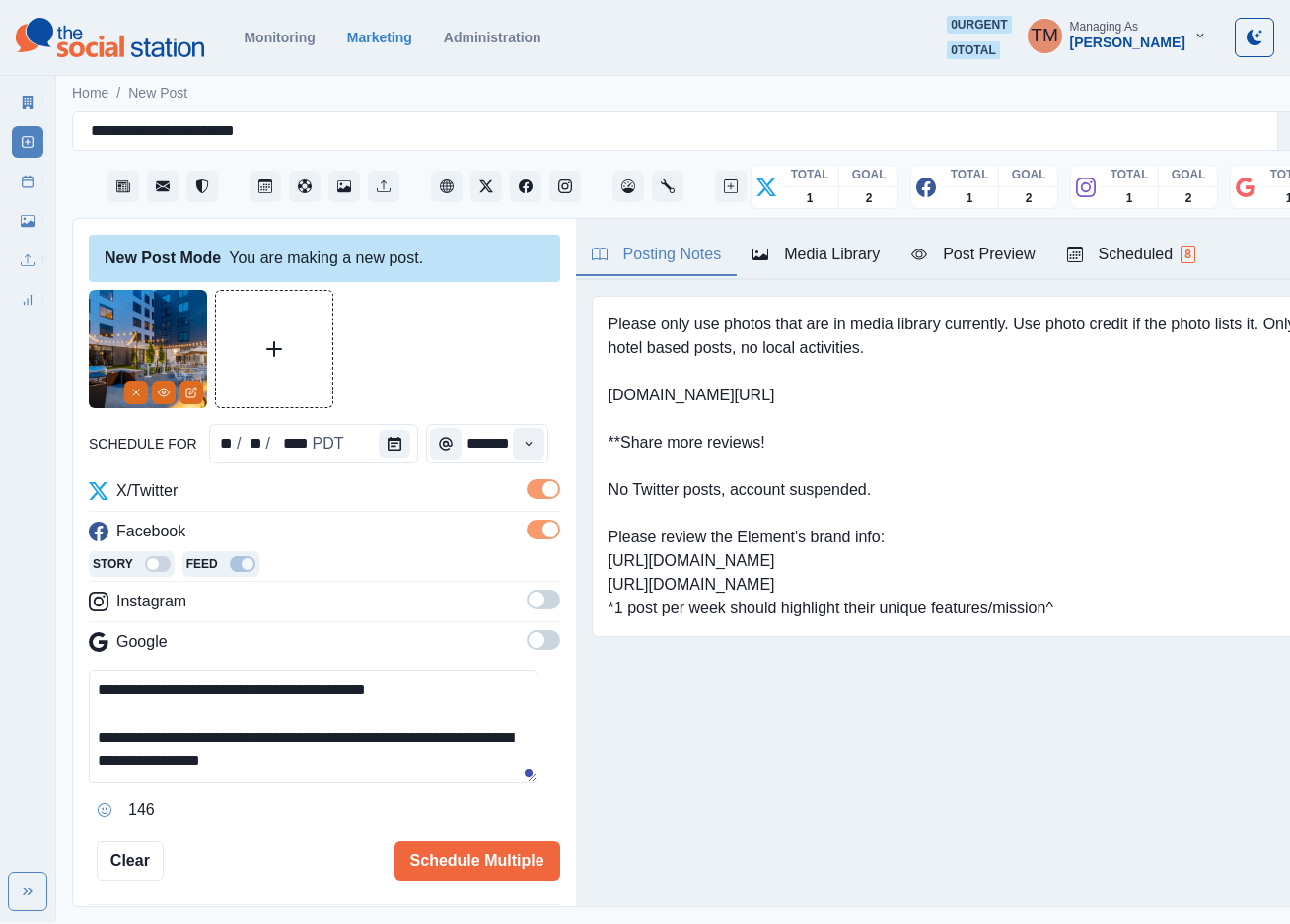
drag, startPoint x: 531, startPoint y: 601, endPoint x: 528, endPoint y: 643, distance: 42.1
click at [531, 602] on span at bounding box center [544, 600] width 34 height 20
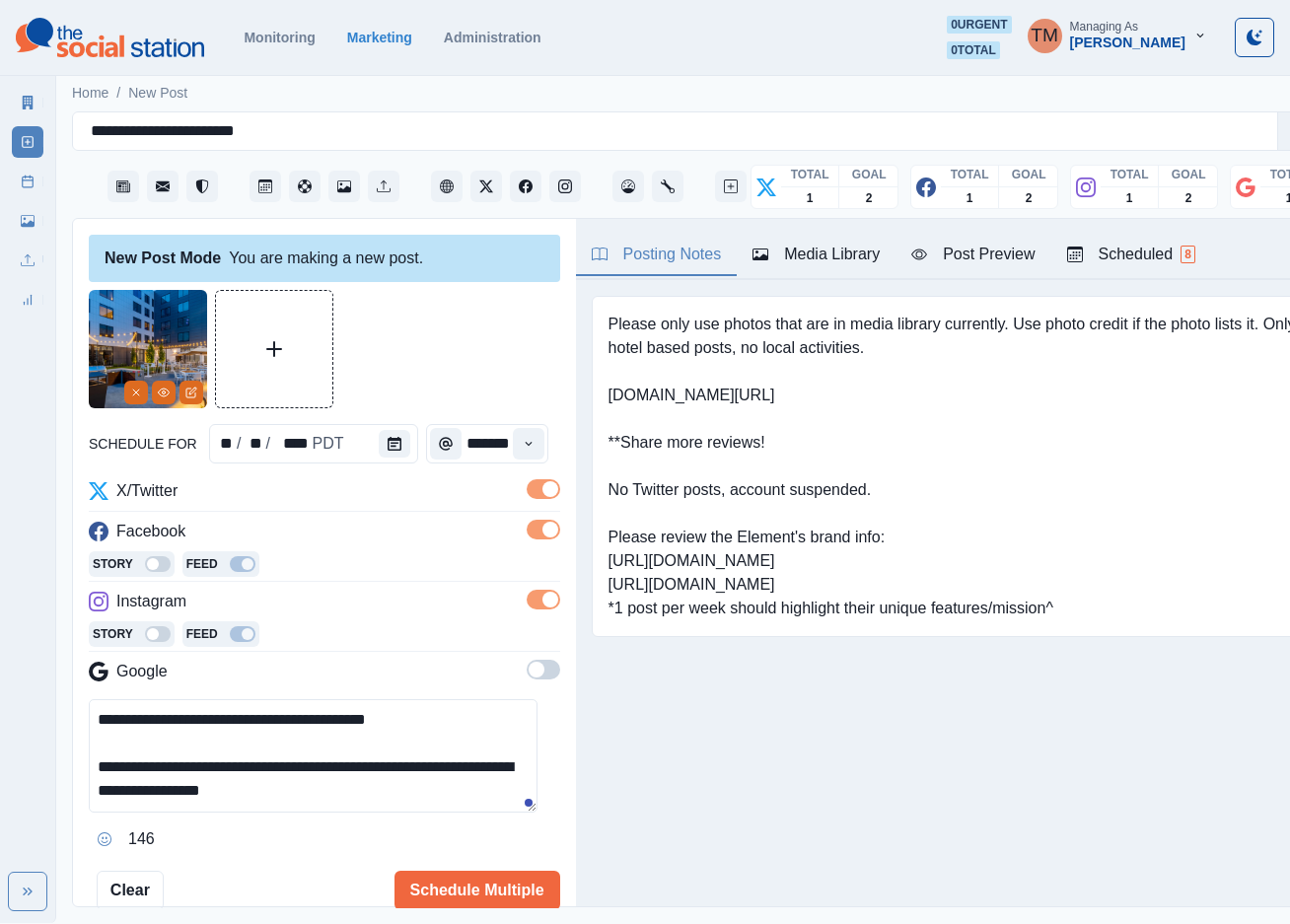
click at [528, 673] on span at bounding box center [544, 670] width 34 height 20
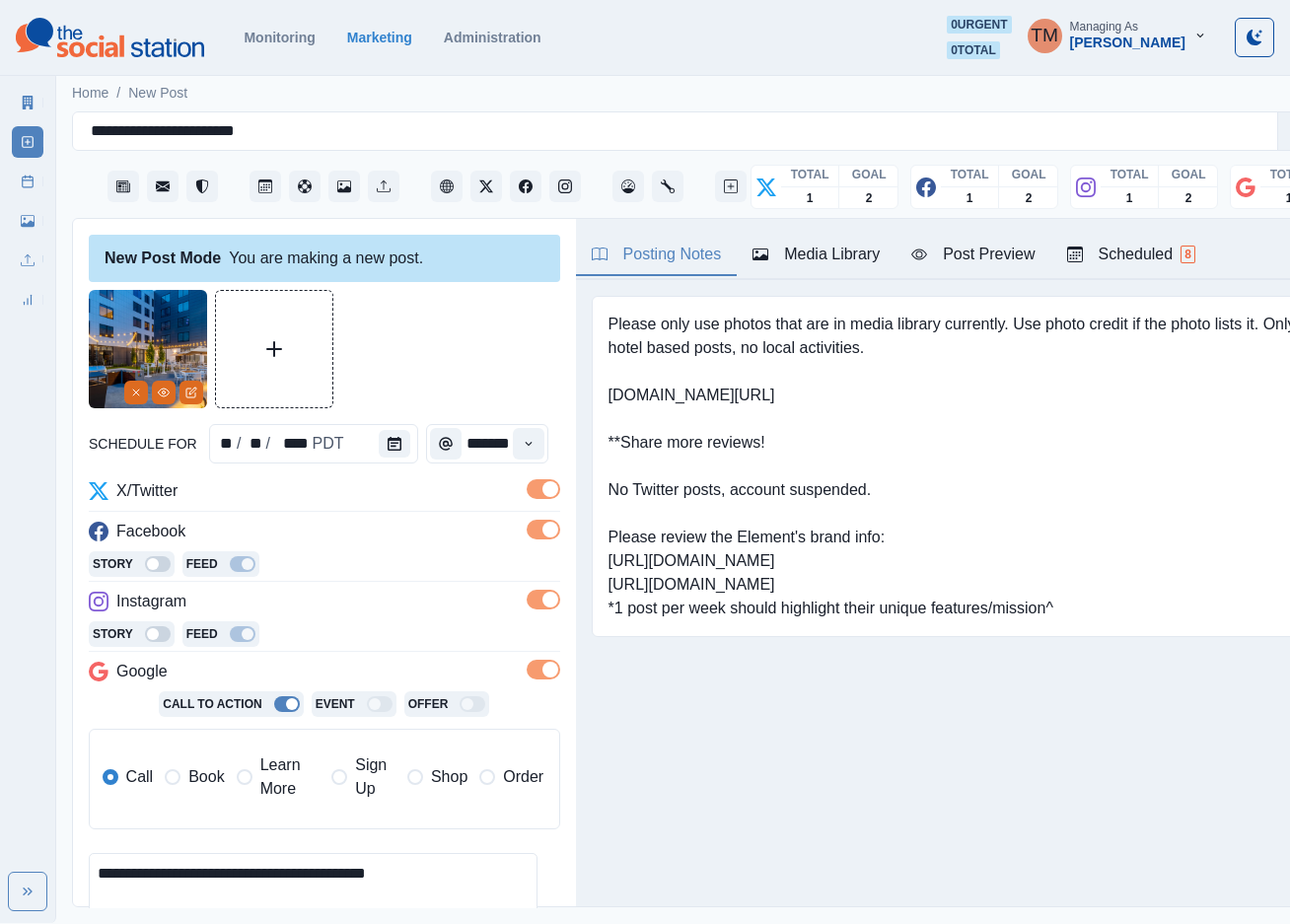
click at [205, 781] on span "Book" at bounding box center [207, 777] width 36 height 24
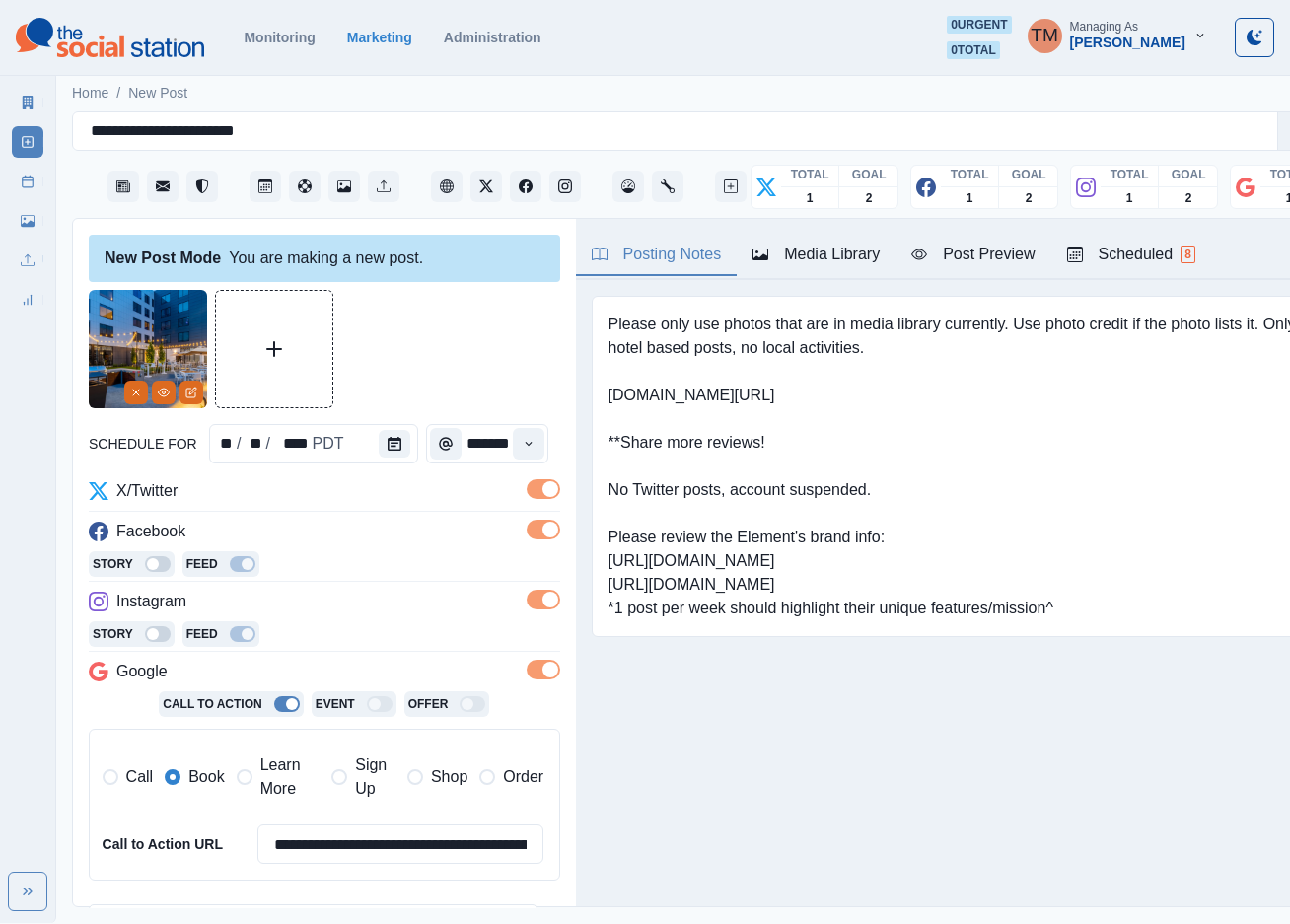
click at [988, 273] on button "Post Preview" at bounding box center [972, 255] width 155 height 42
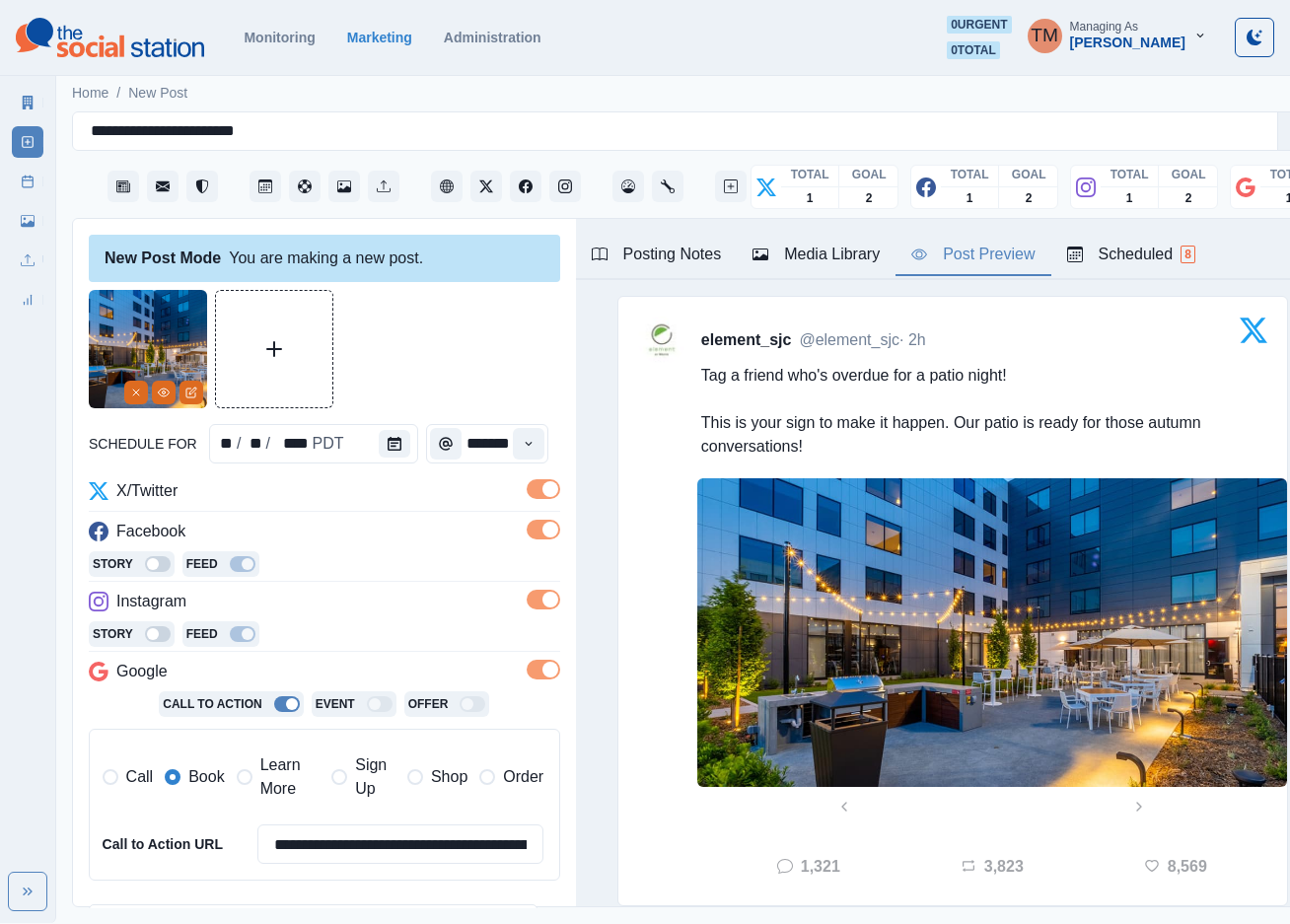
scroll to position [320, 0]
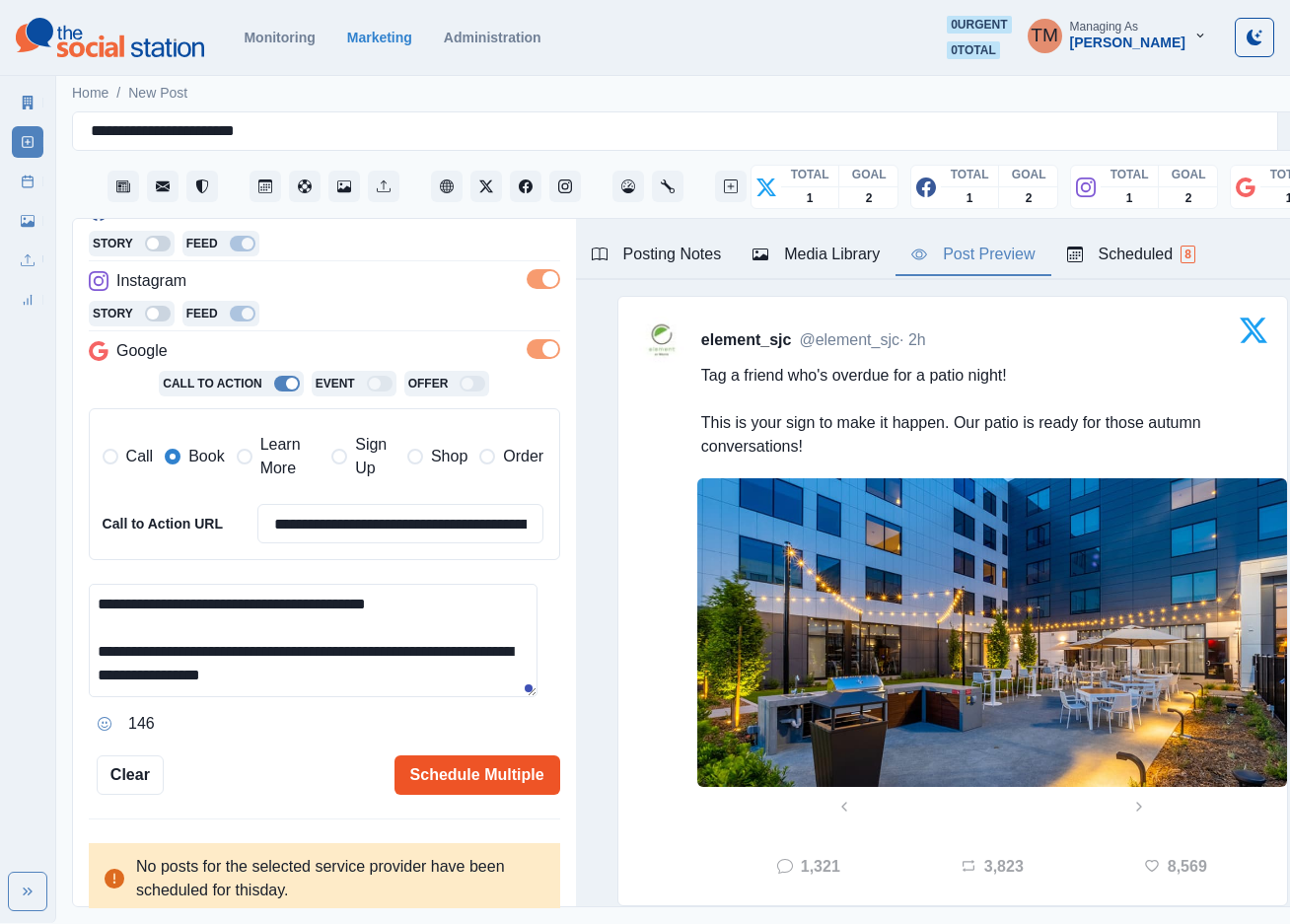
click at [424, 772] on button "Schedule Multiple" at bounding box center [477, 775] width 166 height 40
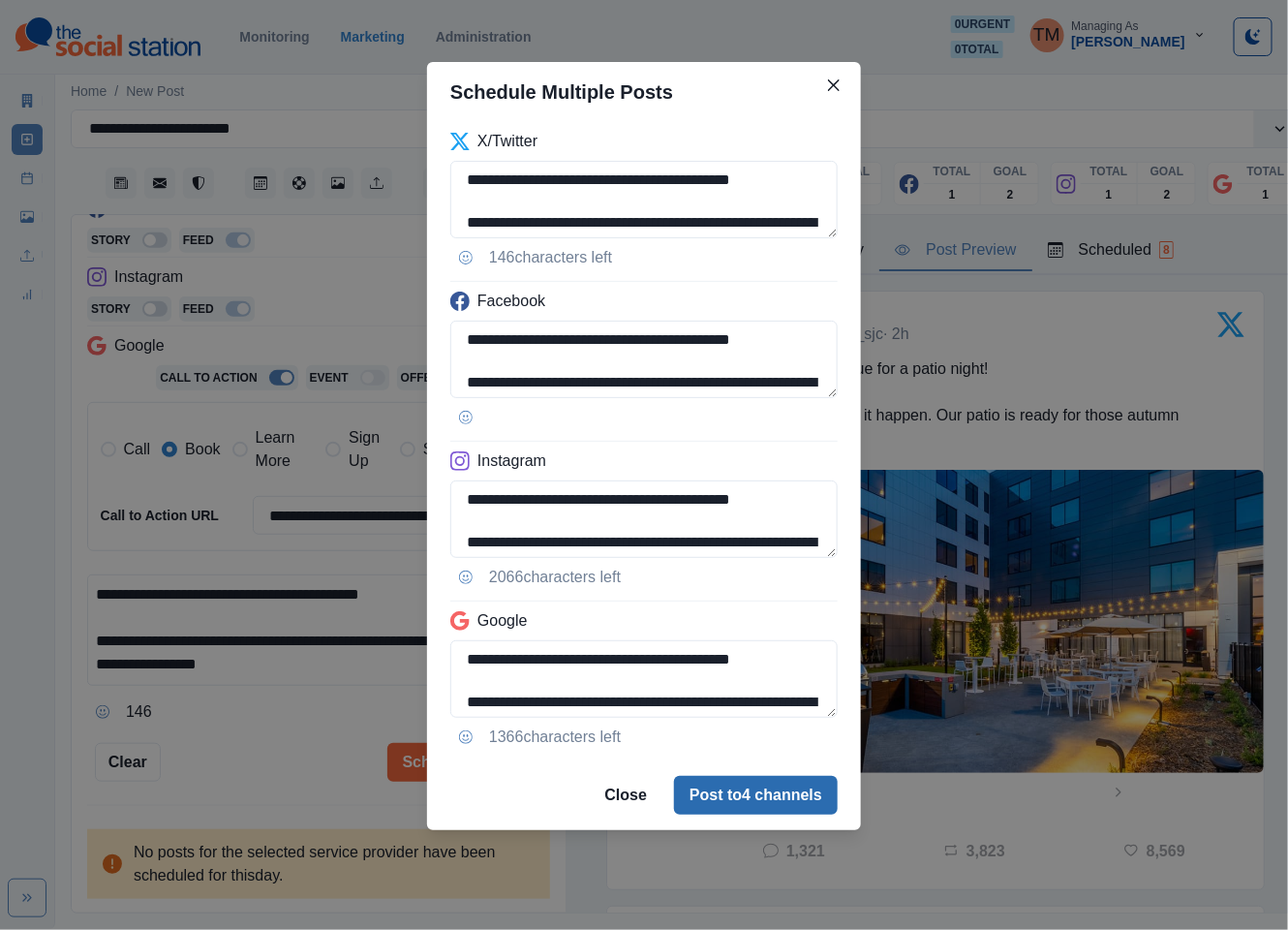
click at [740, 805] on button "Post to 4 channels" at bounding box center [755, 796] width 164 height 39
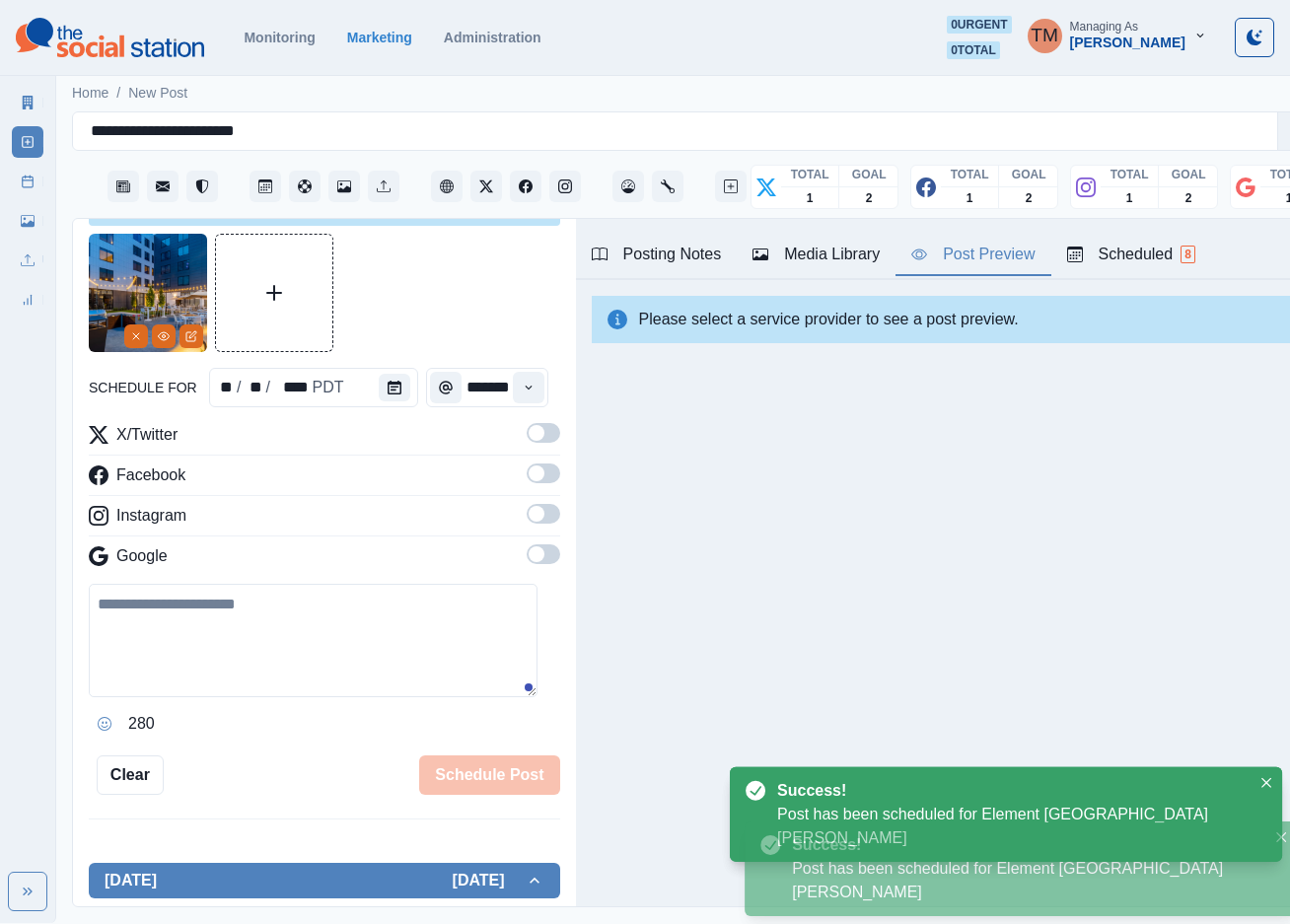
scroll to position [0, 0]
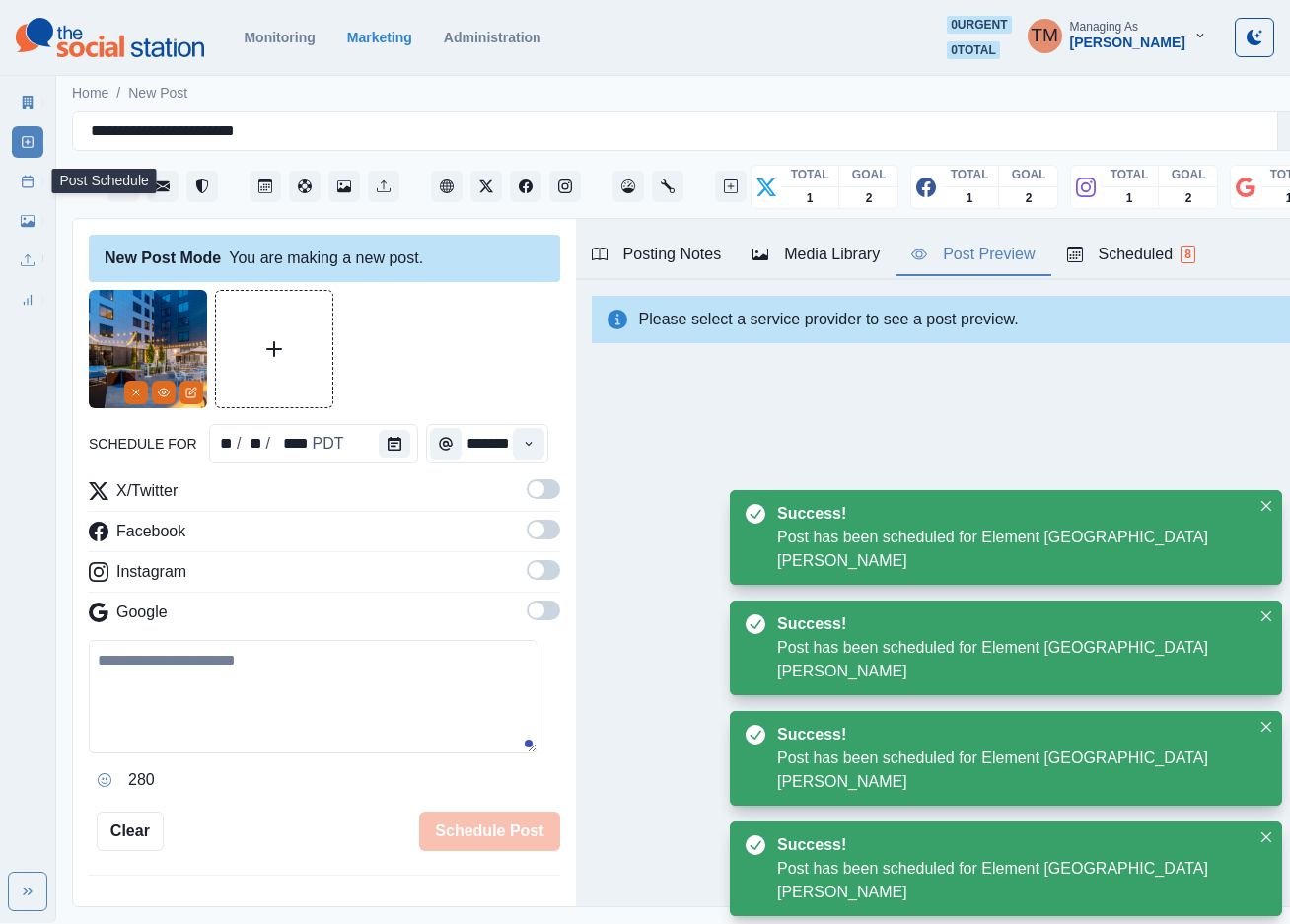
click at [24, 193] on link "Post Schedule" at bounding box center [28, 182] width 32 height 32
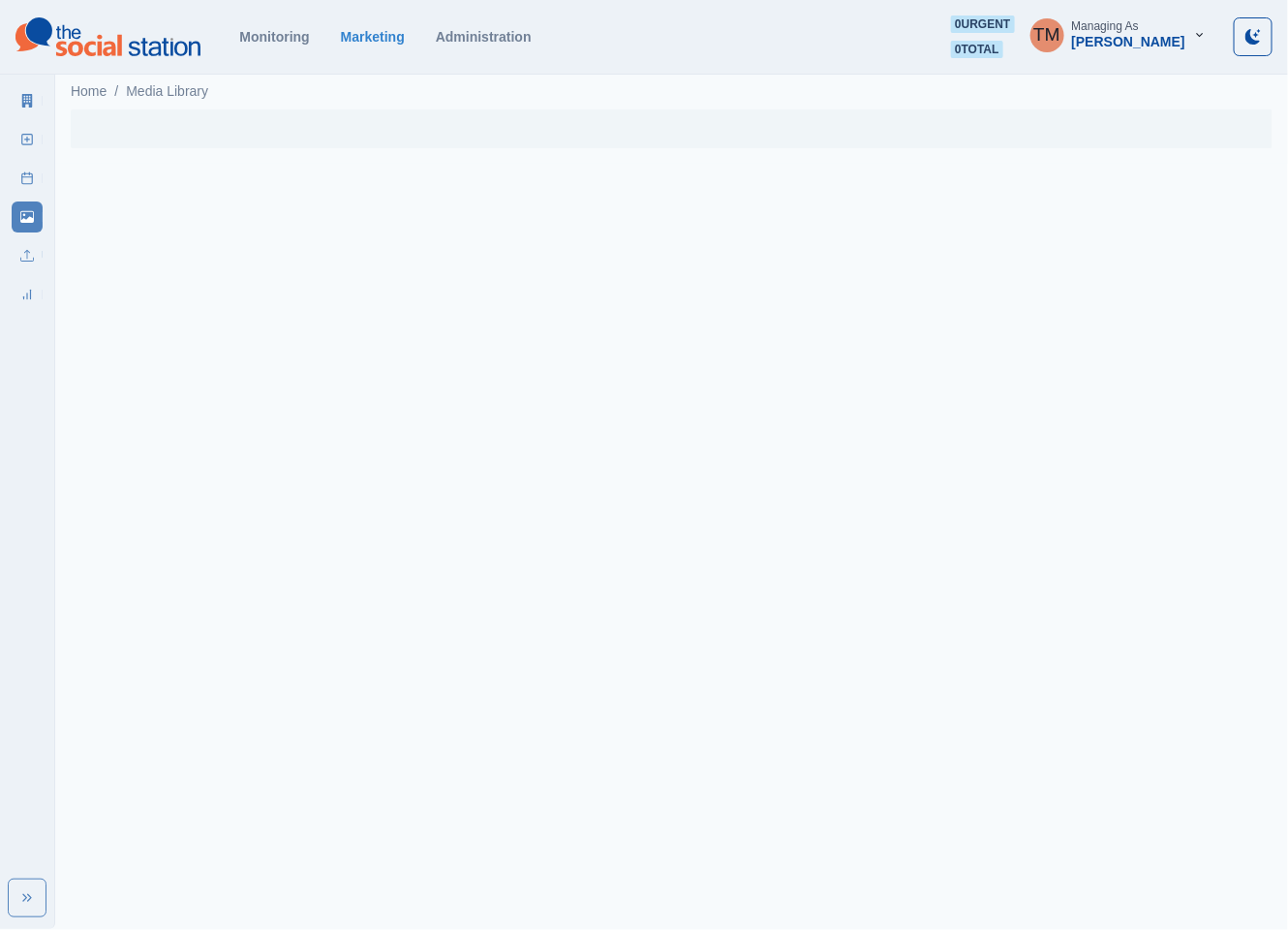
click at [361, 164] on html "Monitoring Marketing Administration 0 urgent 0 total TM Managing As Tony Manalo…" at bounding box center [644, 81] width 1288 height 164
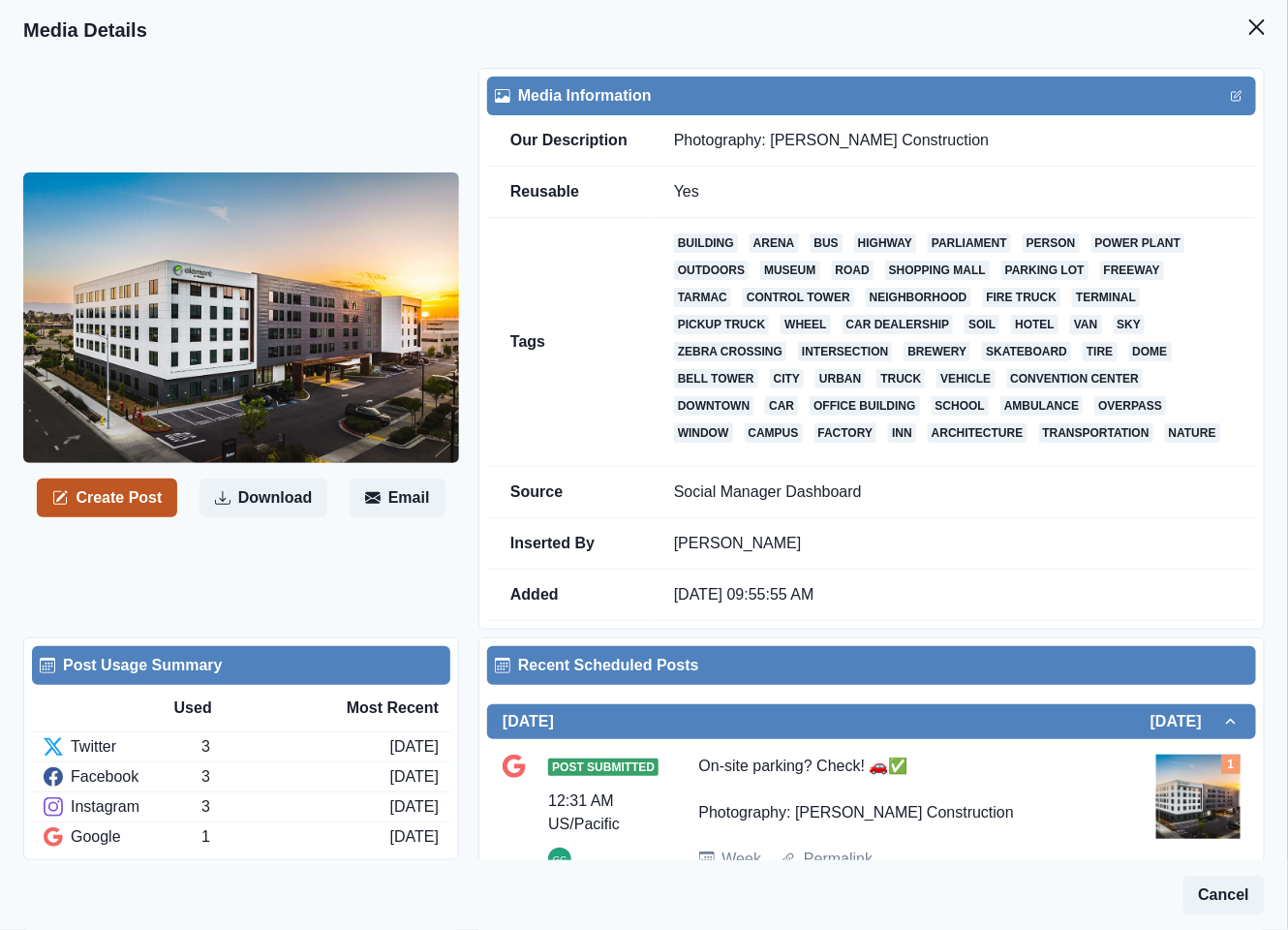
click at [119, 515] on button "Create Post" at bounding box center [107, 498] width 140 height 39
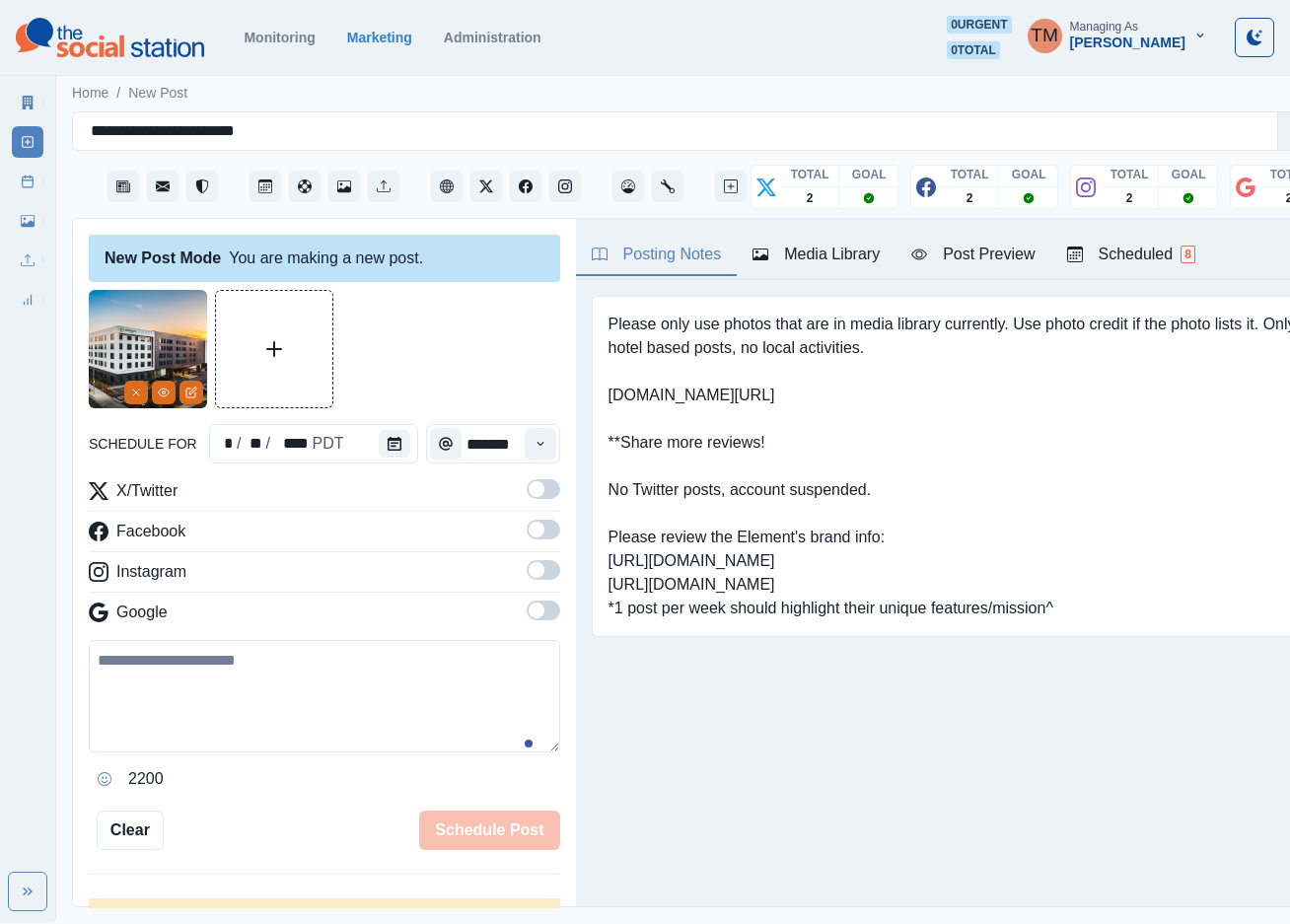
click at [406, 728] on textarea at bounding box center [324, 695] width 471 height 113
paste textarea "**********"
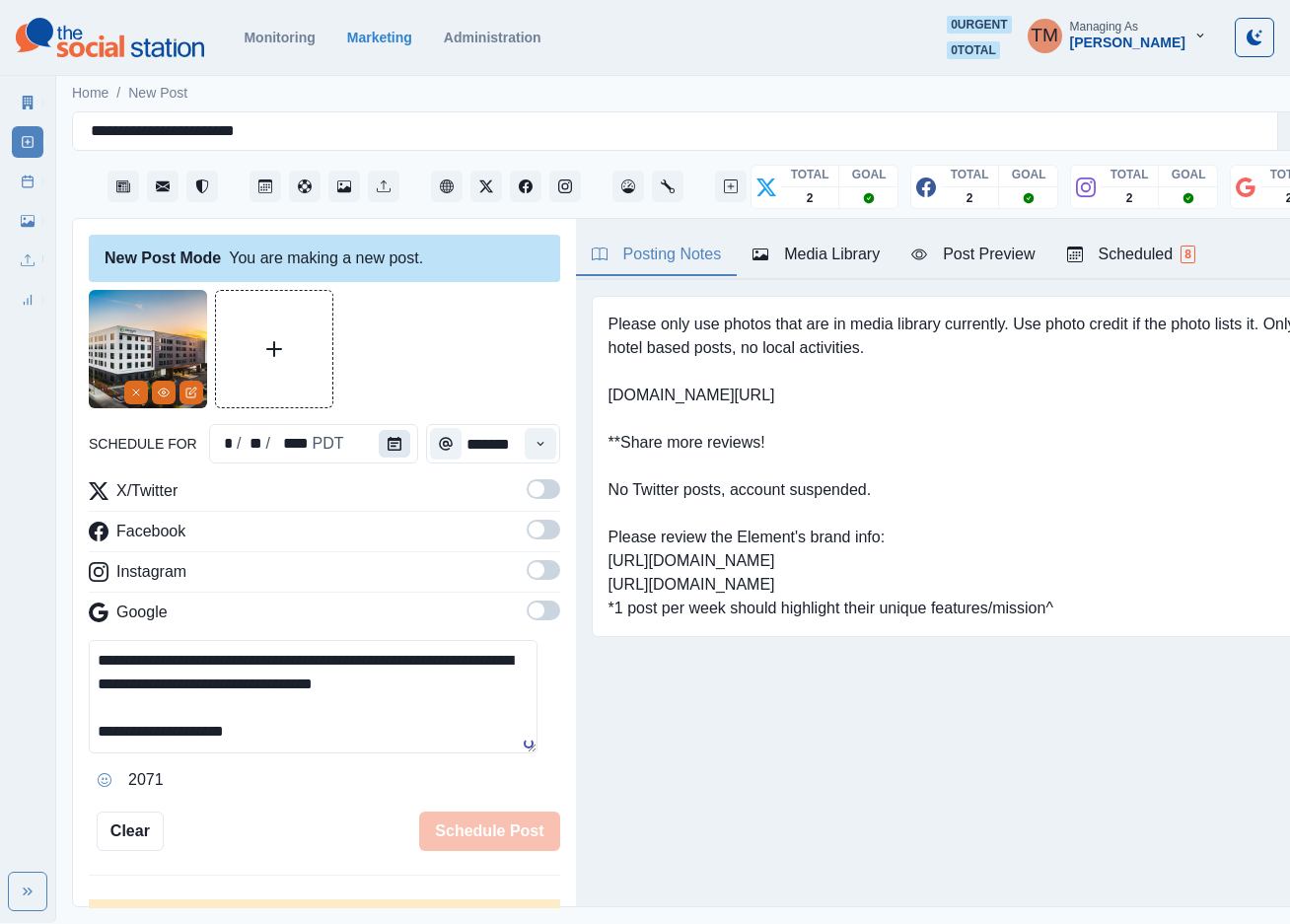
type textarea "**********"
click at [387, 450] on icon "Calendar" at bounding box center [394, 444] width 14 height 14
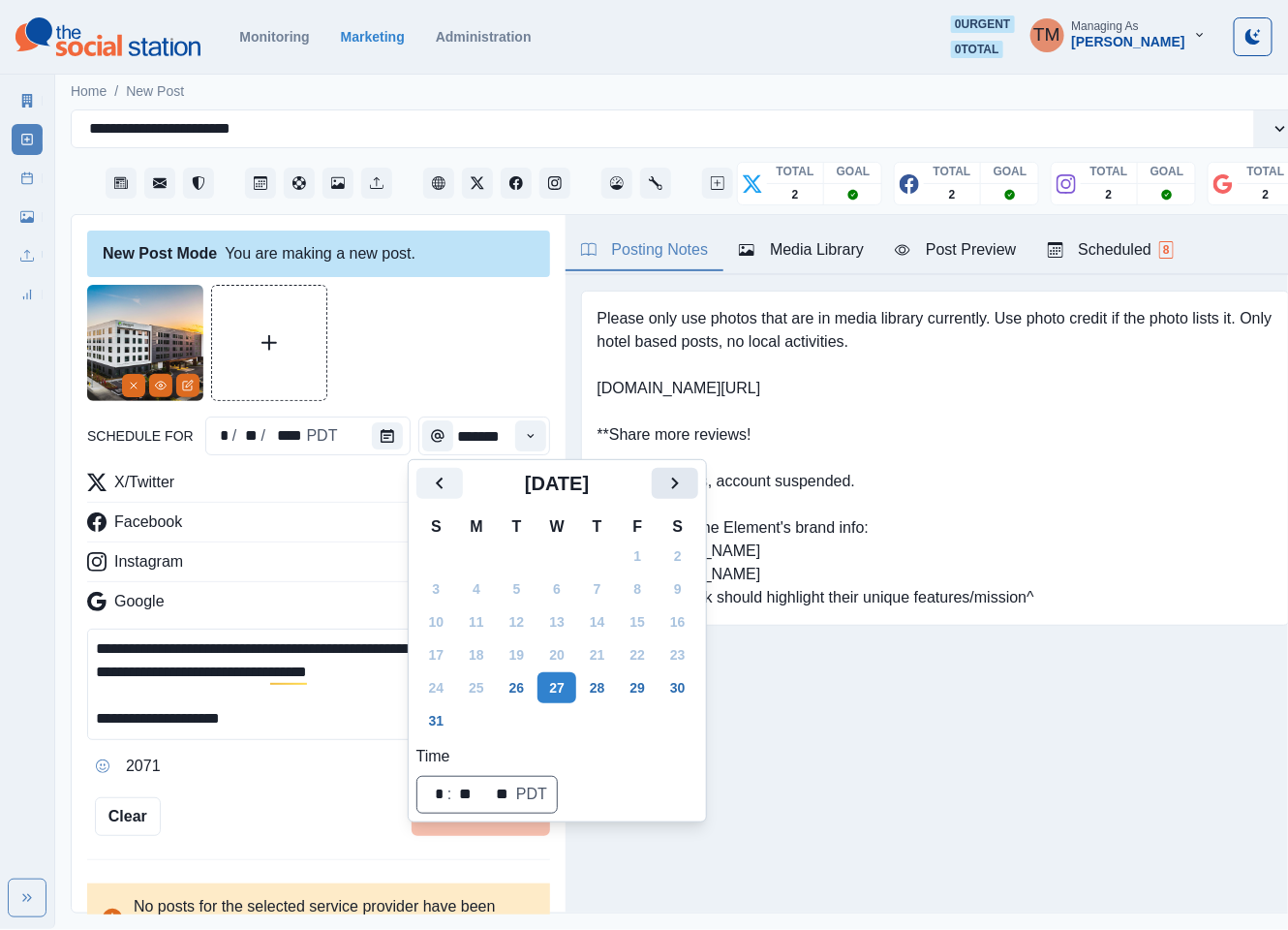
click at [672, 482] on icon "Next" at bounding box center [675, 483] width 24 height 24
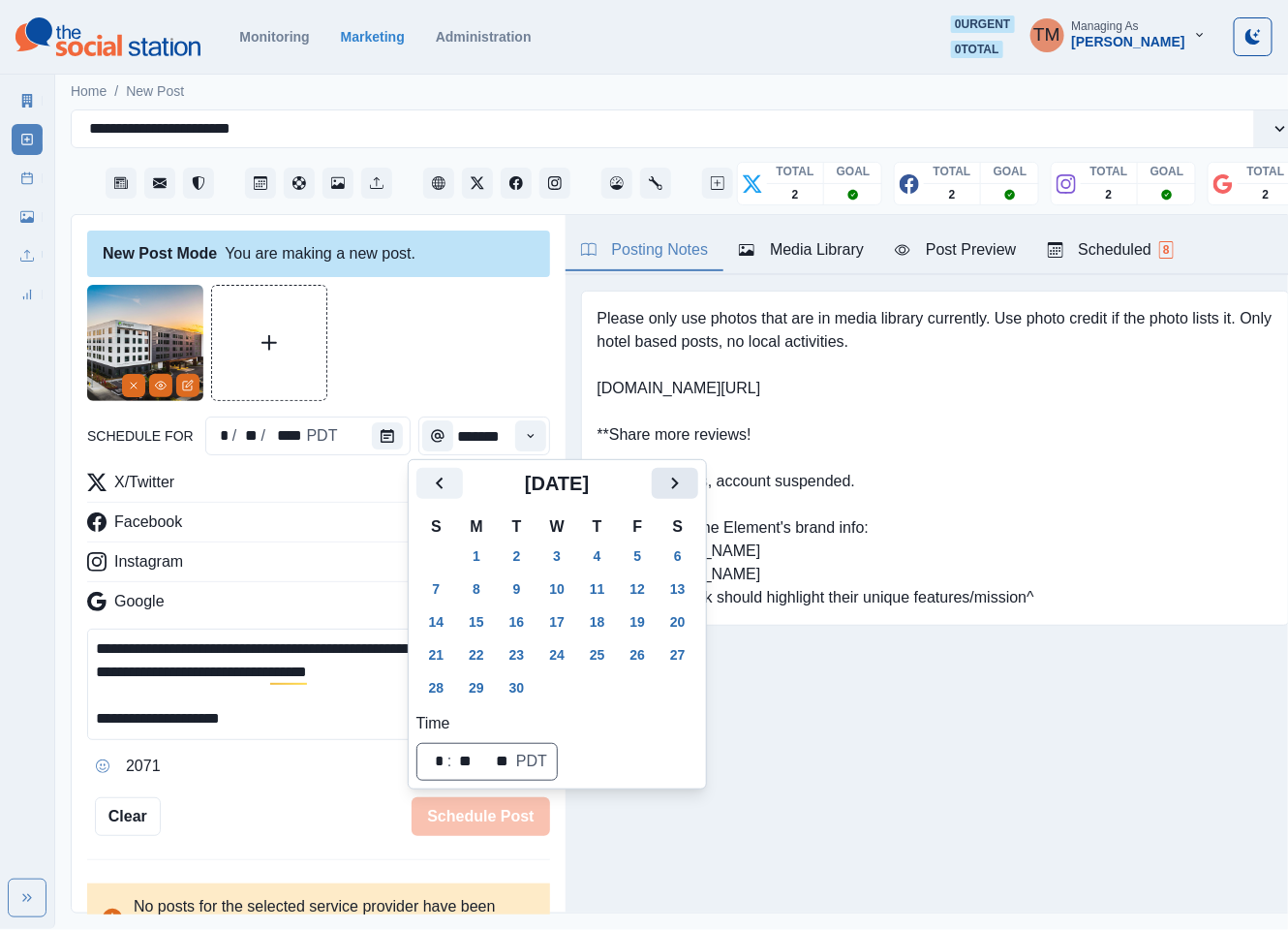
click at [672, 482] on icon "Next" at bounding box center [675, 483] width 24 height 24
click at [527, 677] on button "28" at bounding box center [517, 688] width 39 height 31
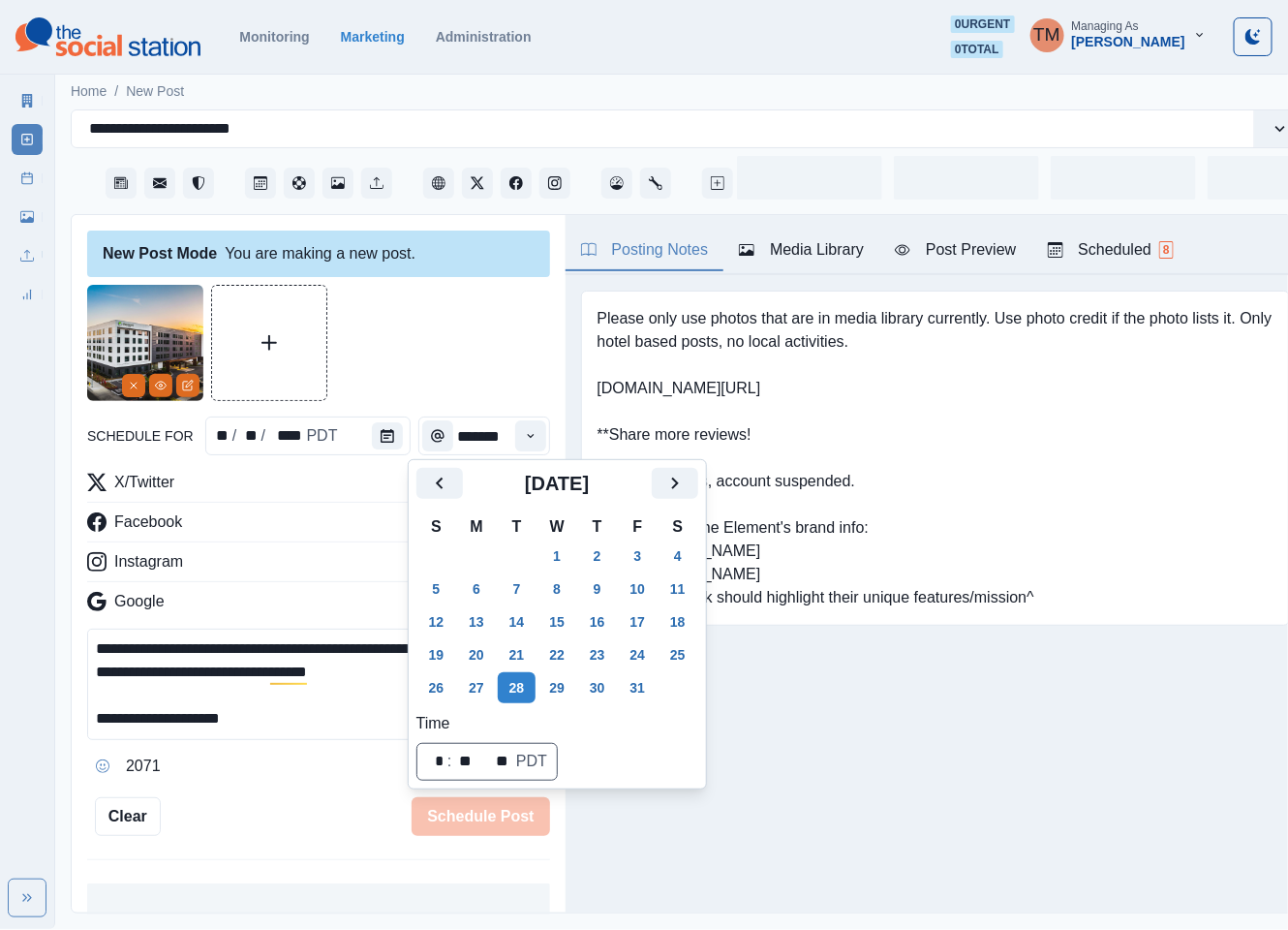
click at [437, 347] on div at bounding box center [318, 343] width 462 height 117
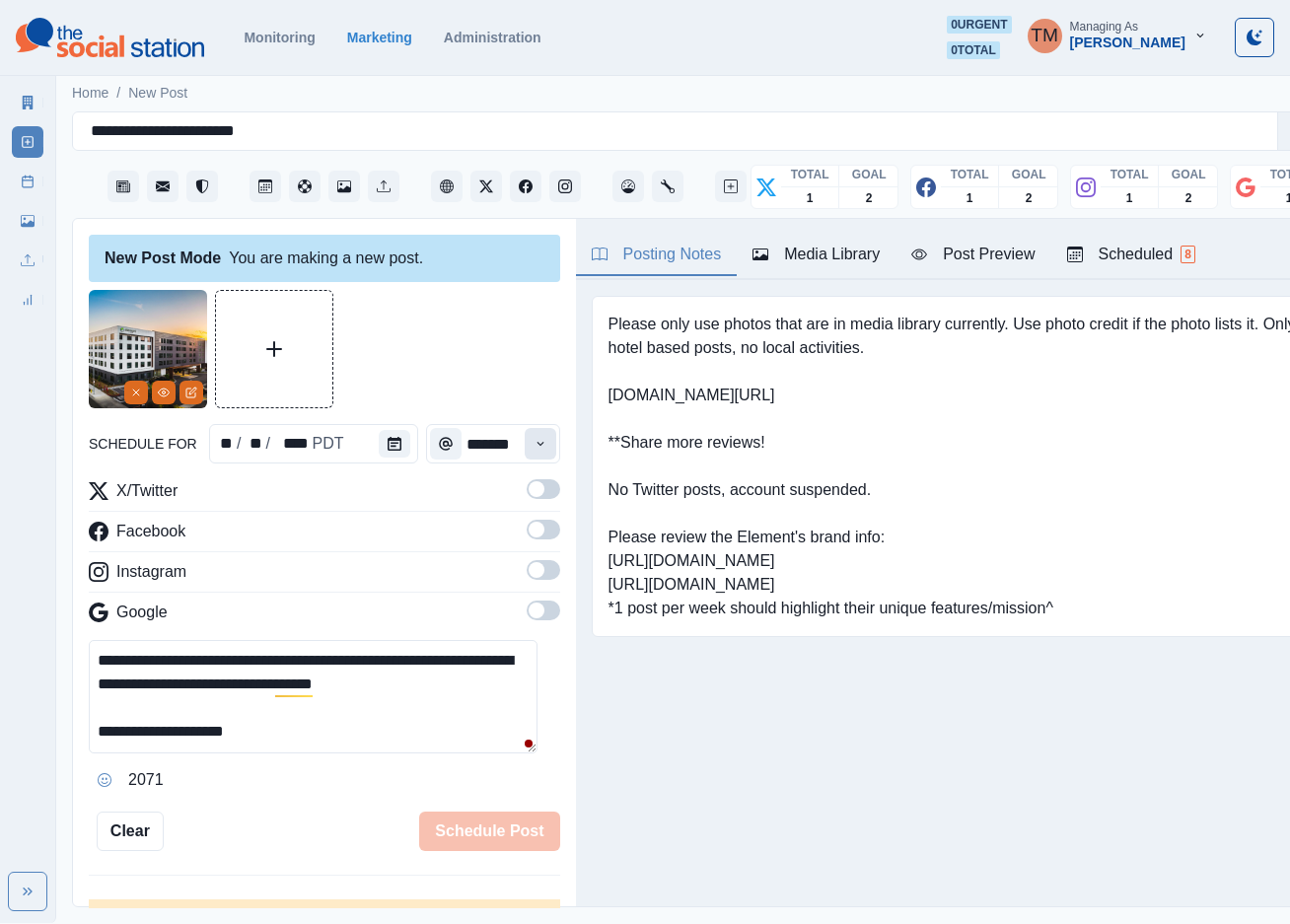
click at [525, 445] on button "Time" at bounding box center [541, 444] width 32 height 32
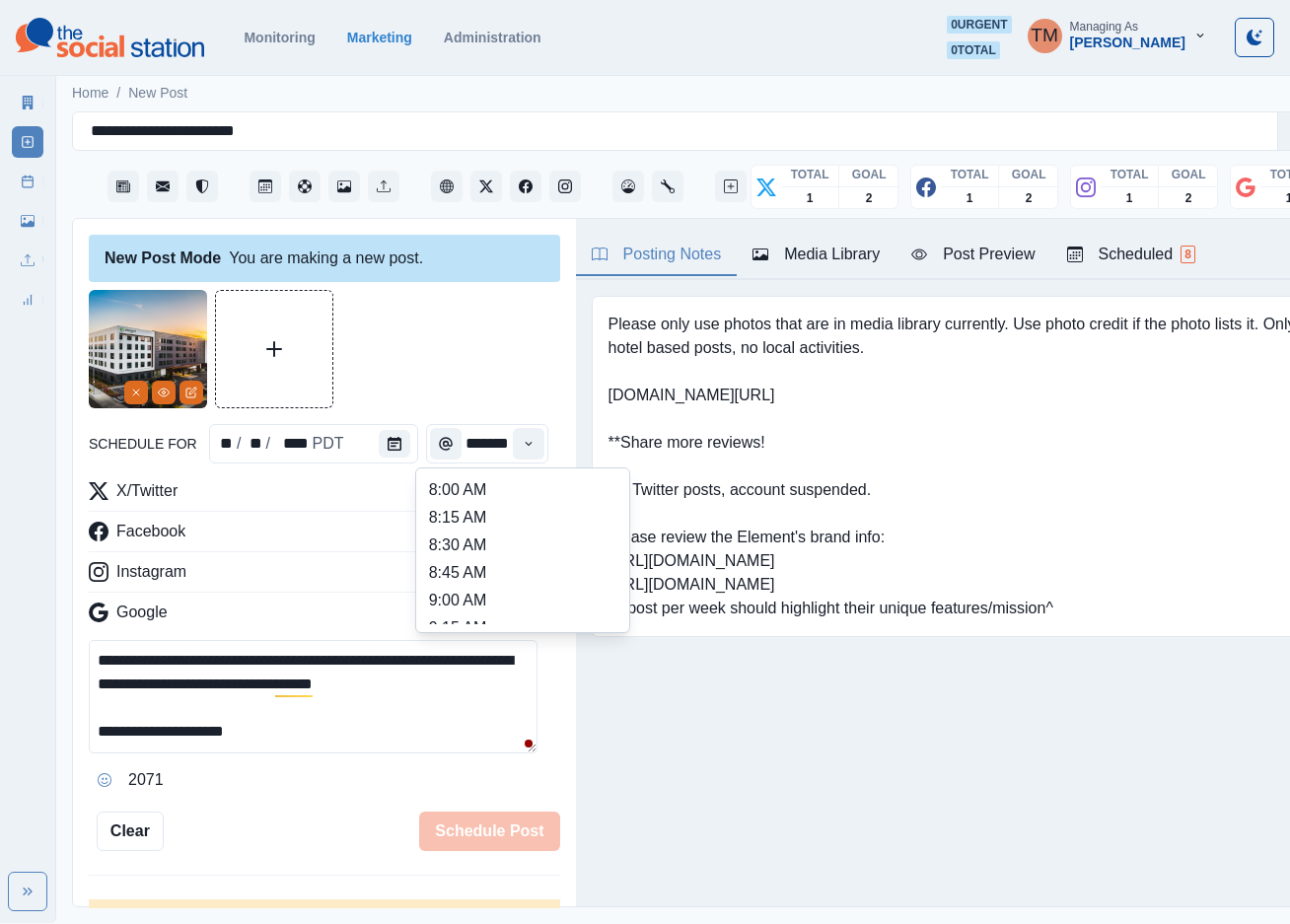
scroll to position [460, 0]
click at [501, 574] on li "1:00 PM" at bounding box center [523, 583] width 198 height 28
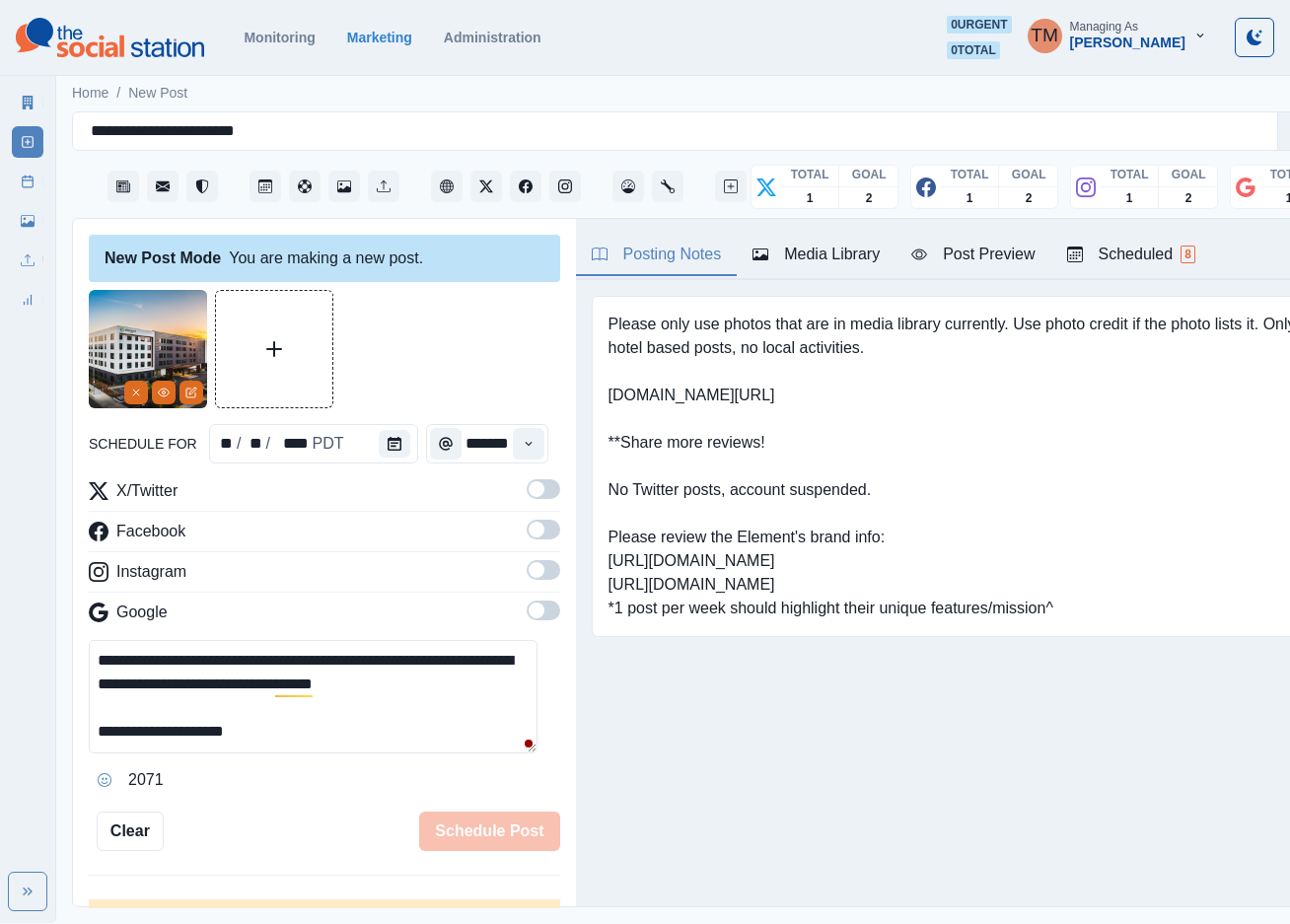
type input "*******"
click at [527, 494] on span at bounding box center [544, 489] width 34 height 20
click at [527, 533] on span at bounding box center [544, 530] width 34 height 20
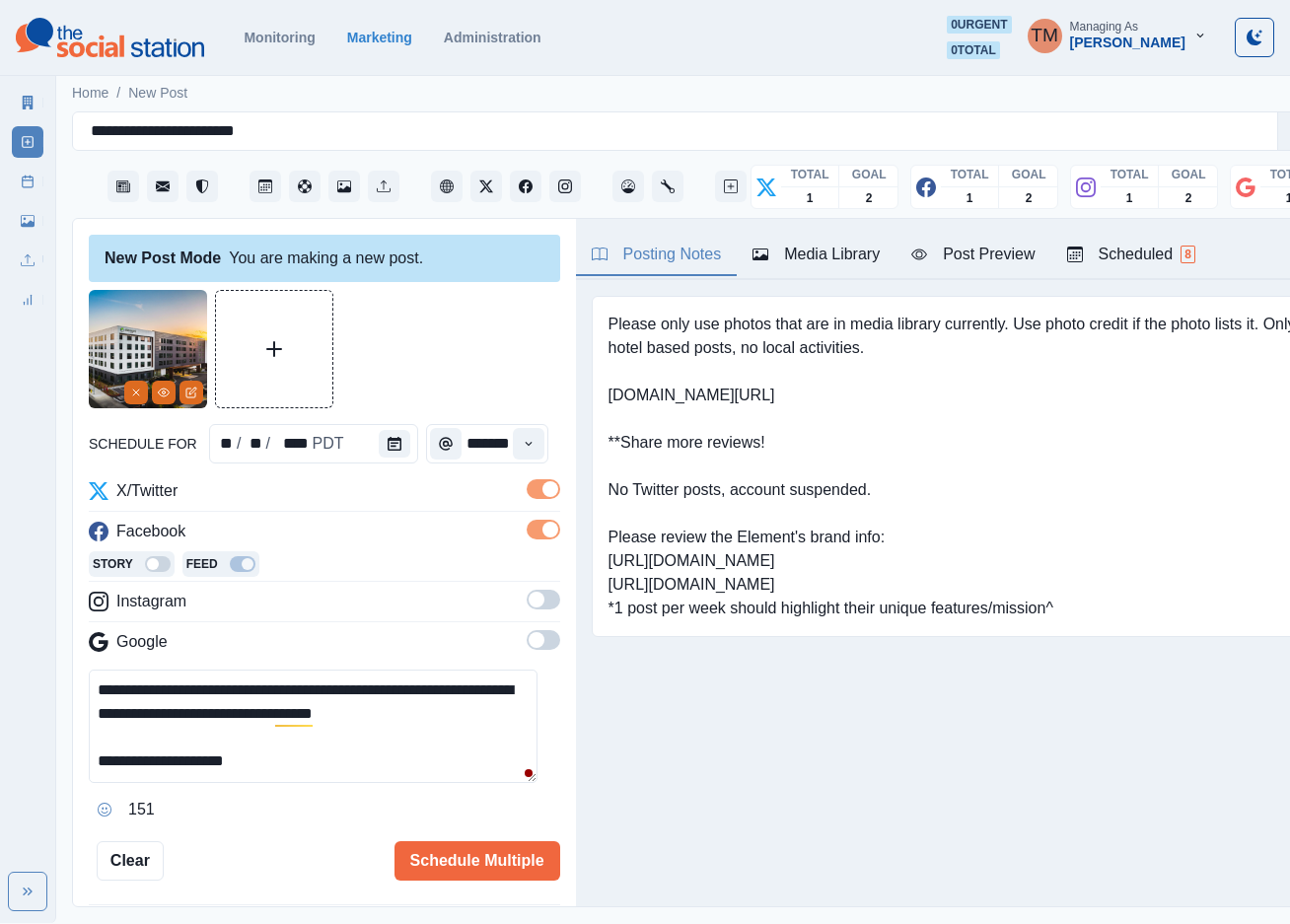
click at [522, 622] on hr at bounding box center [324, 622] width 471 height 1
click at [527, 595] on span at bounding box center [544, 600] width 34 height 20
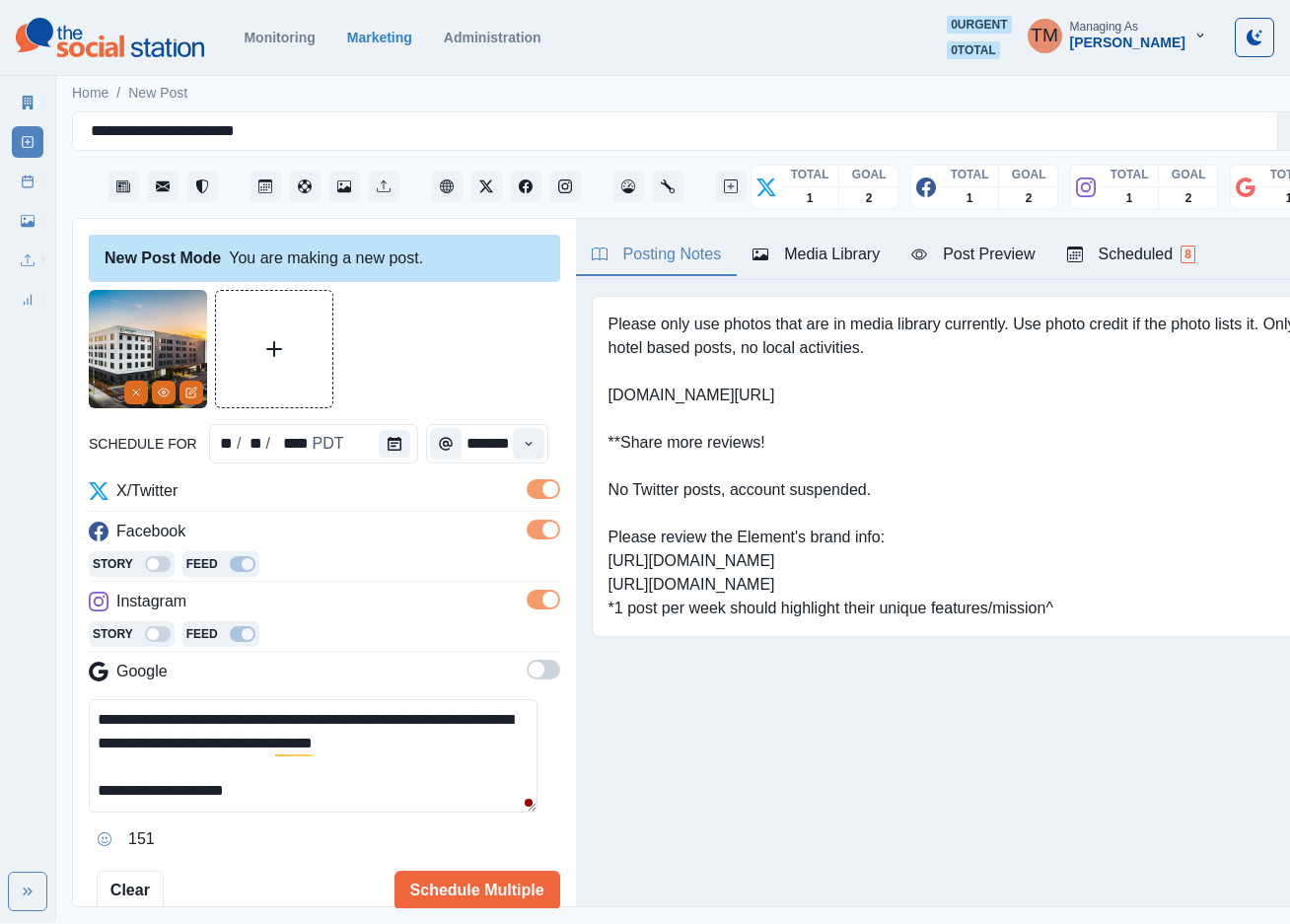
click at [527, 667] on span at bounding box center [544, 670] width 34 height 20
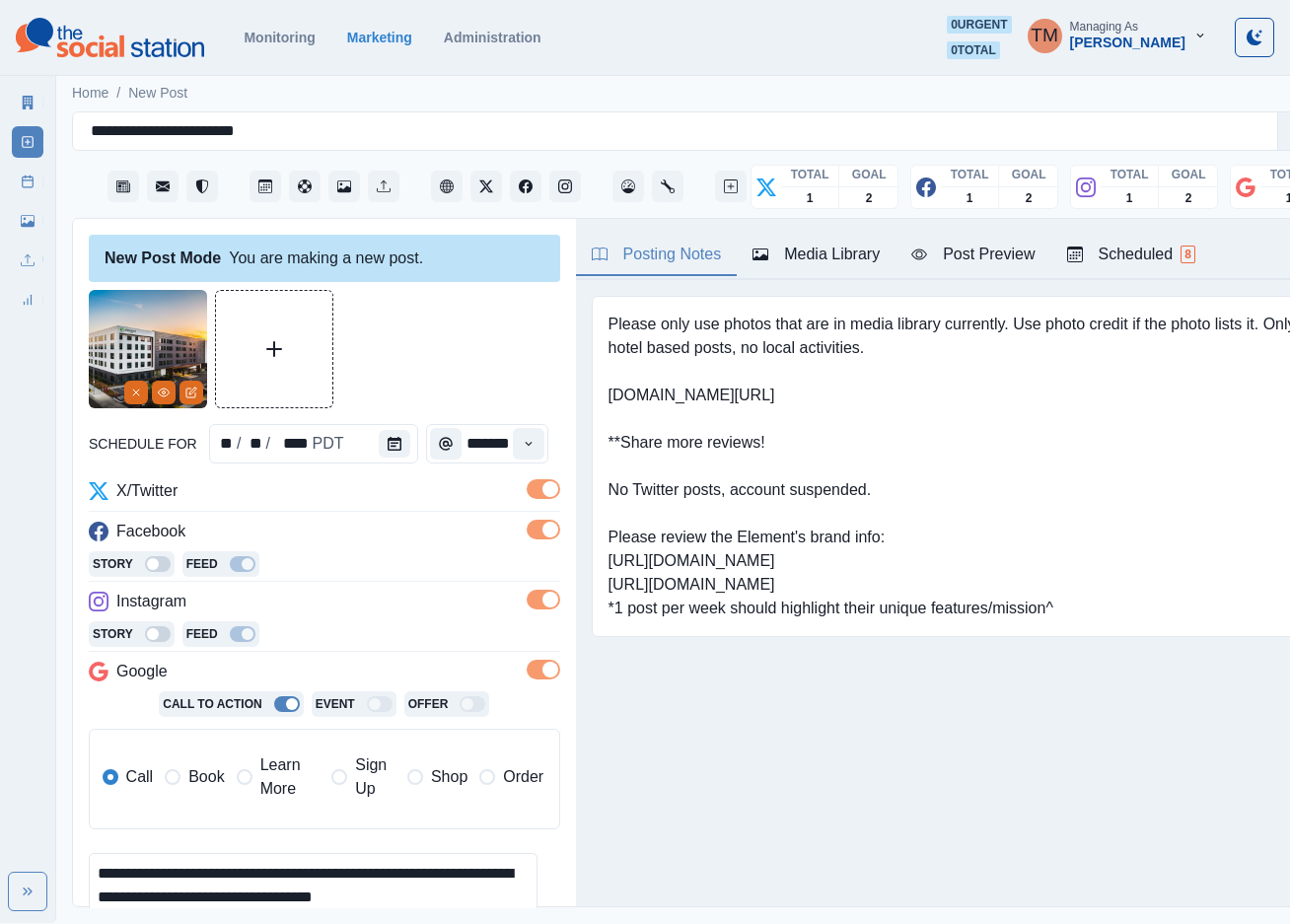
click at [194, 775] on span "Book" at bounding box center [207, 777] width 36 height 24
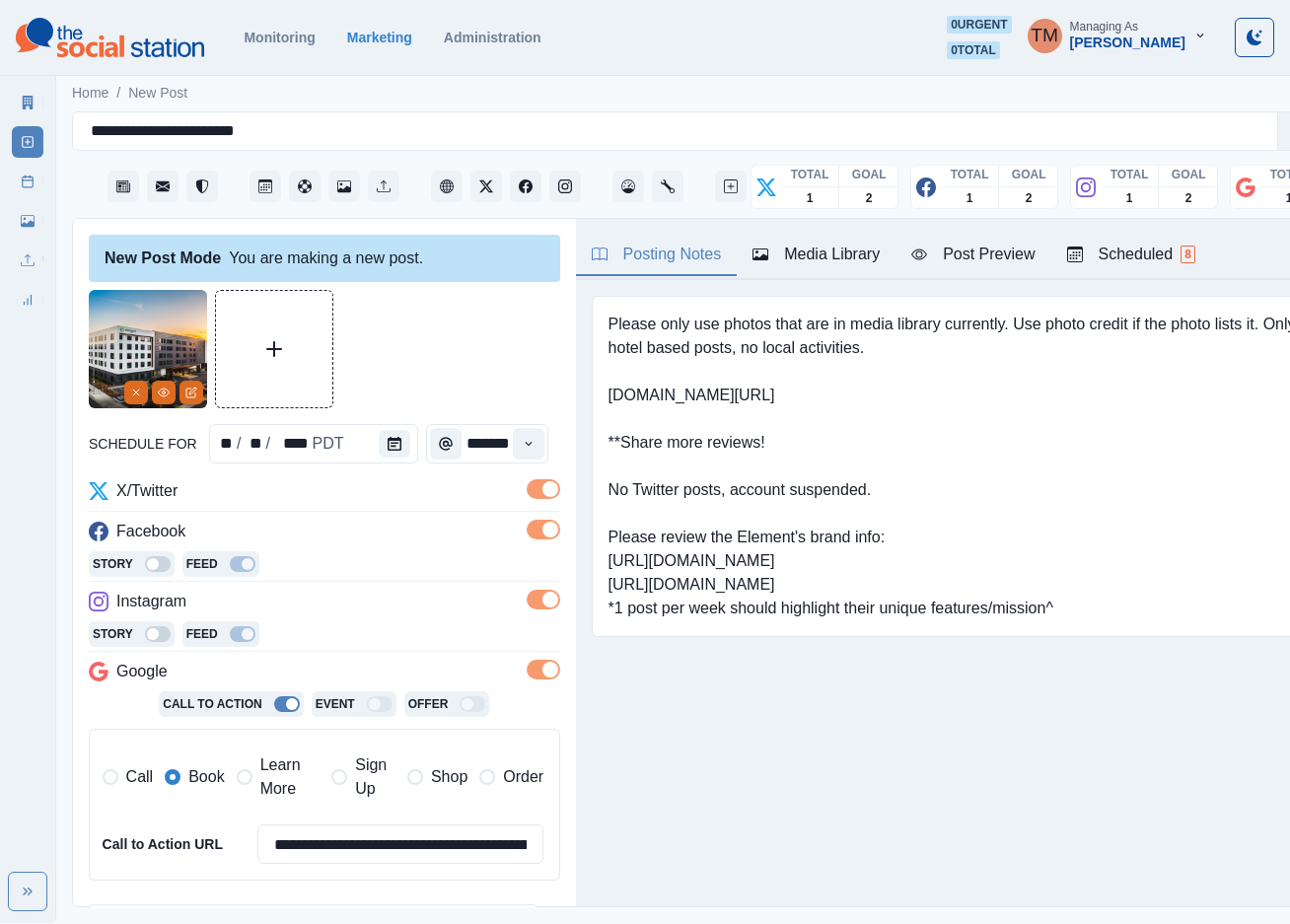
click at [442, 361] on div at bounding box center [324, 349] width 471 height 119
click at [966, 249] on div "Post Preview" at bounding box center [973, 254] width 124 height 24
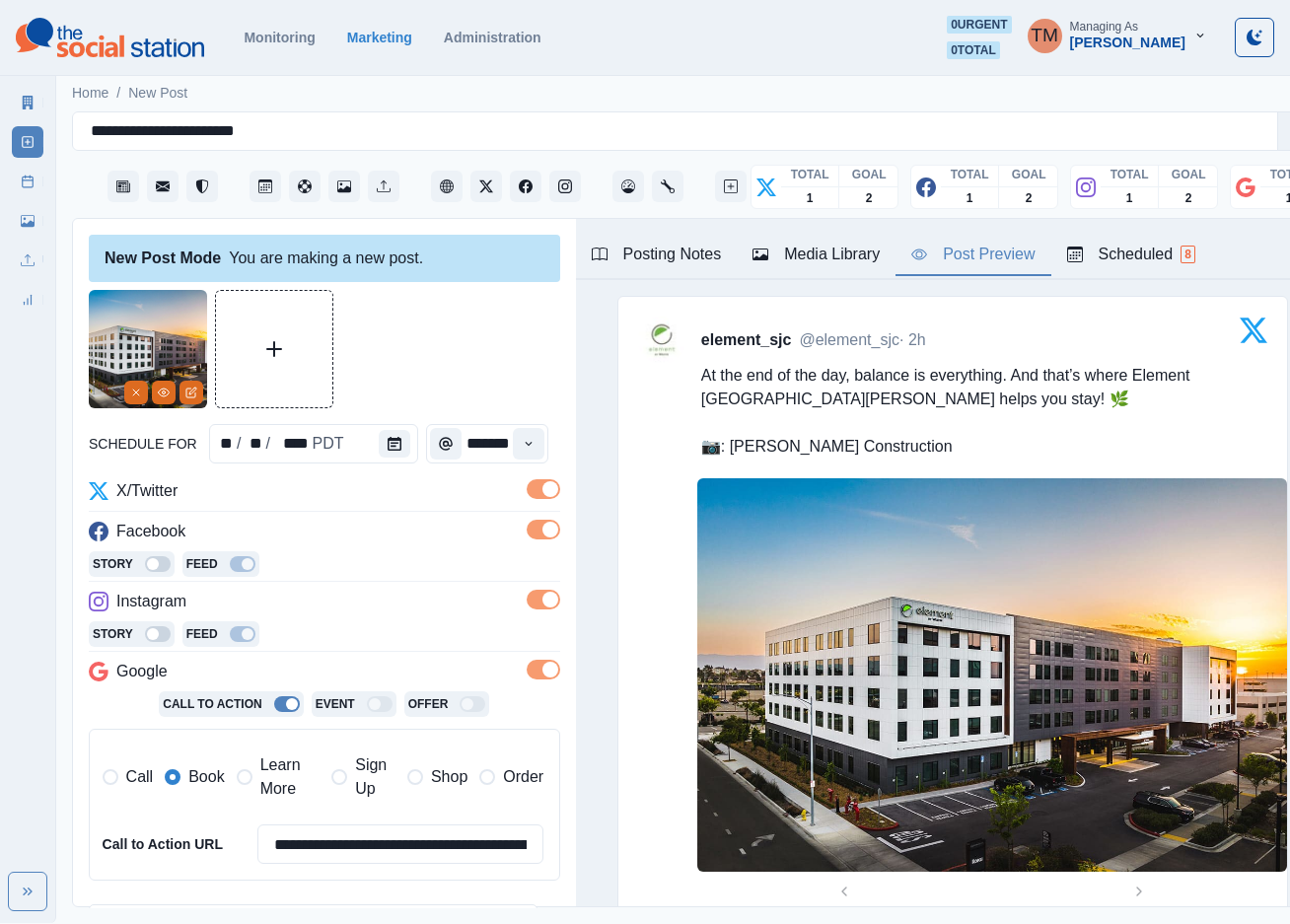
scroll to position [320, 0]
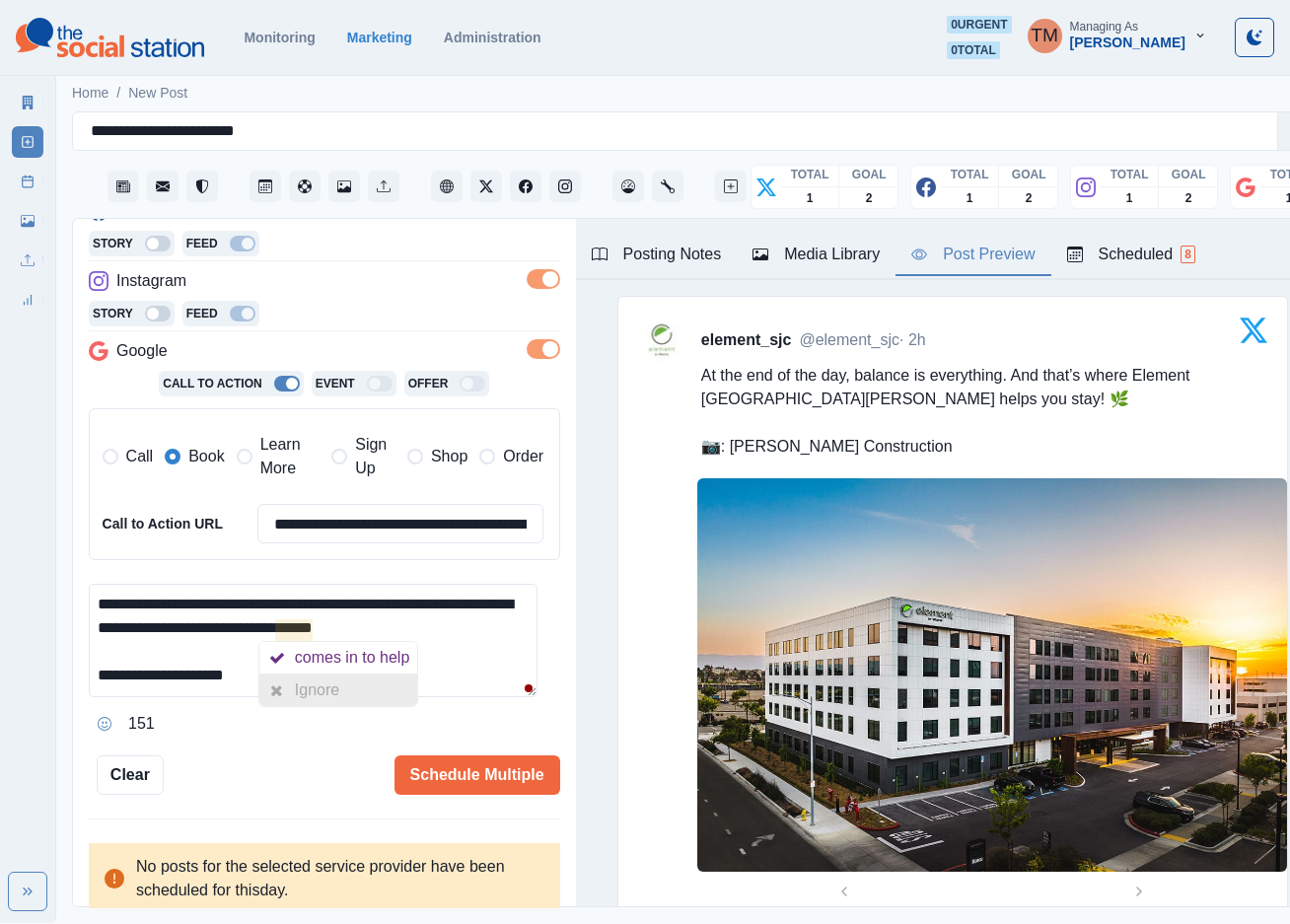
click at [308, 691] on div "Ignore" at bounding box center [321, 691] width 52 height 32
drag, startPoint x: 463, startPoint y: 778, endPoint x: 313, endPoint y: 760, distance: 151.1
click at [314, 763] on div "Schedule Multiple" at bounding box center [361, 775] width 396 height 40
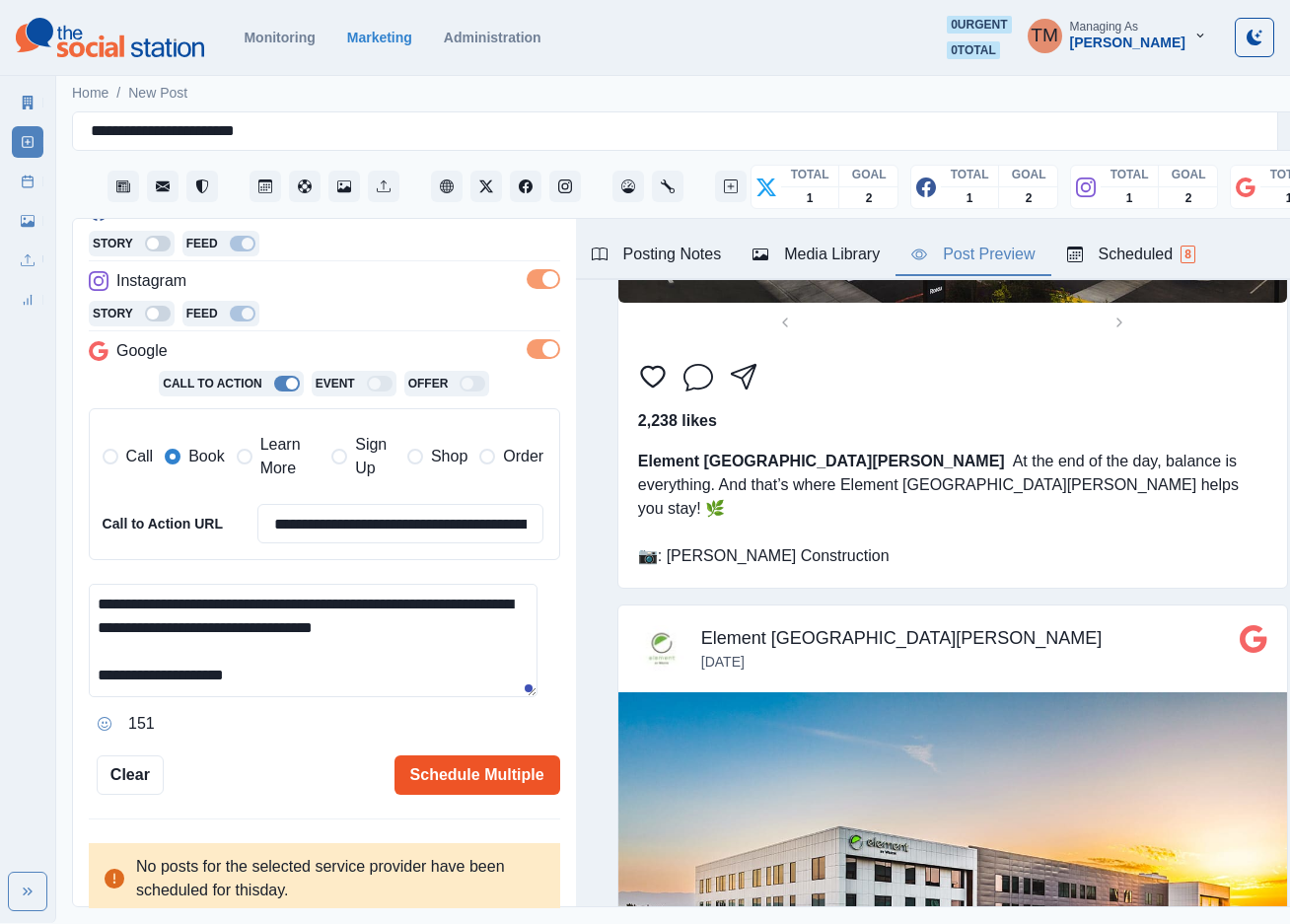
scroll to position [2072, 0]
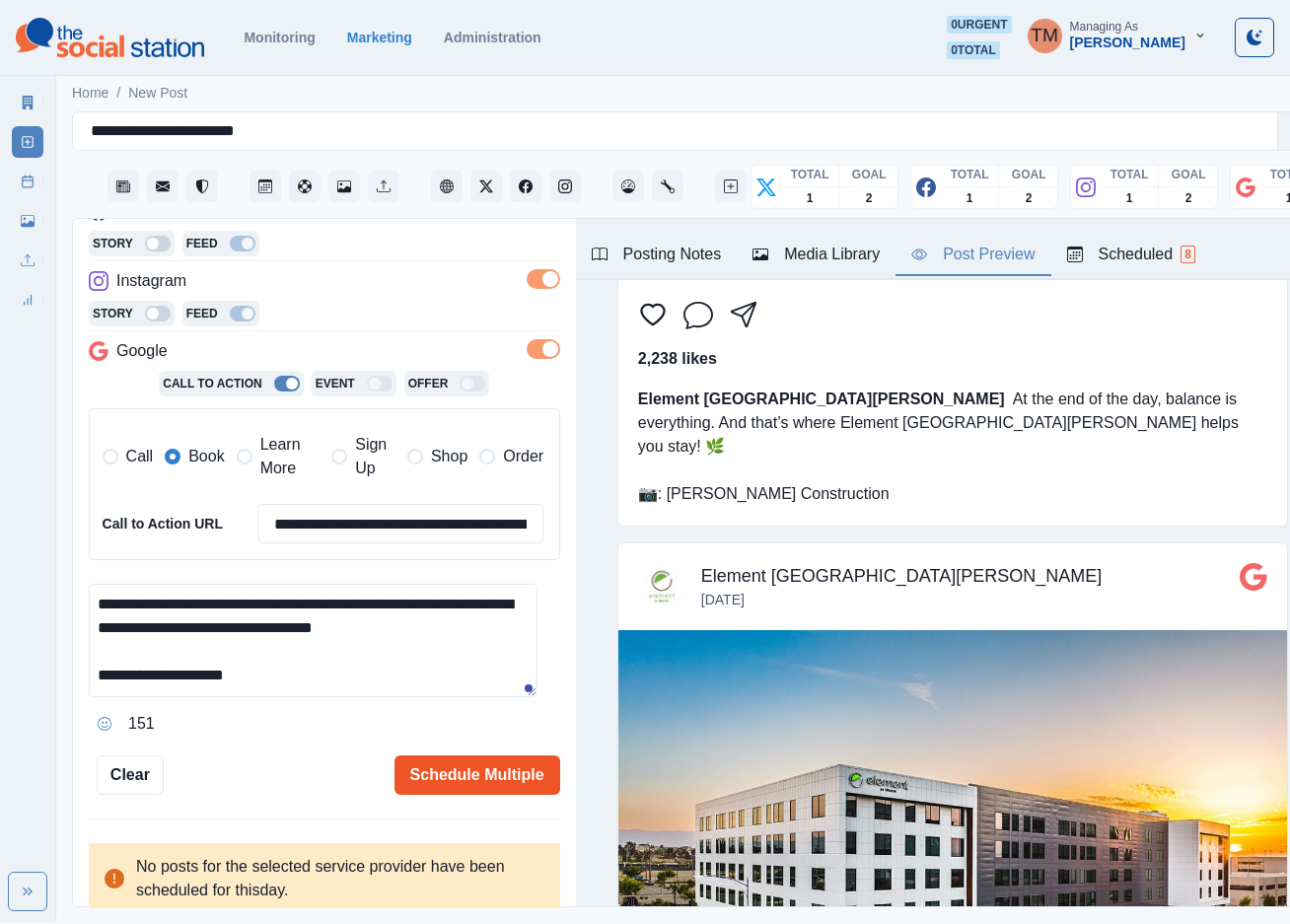
click at [430, 773] on button "Schedule Multiple" at bounding box center [477, 775] width 166 height 40
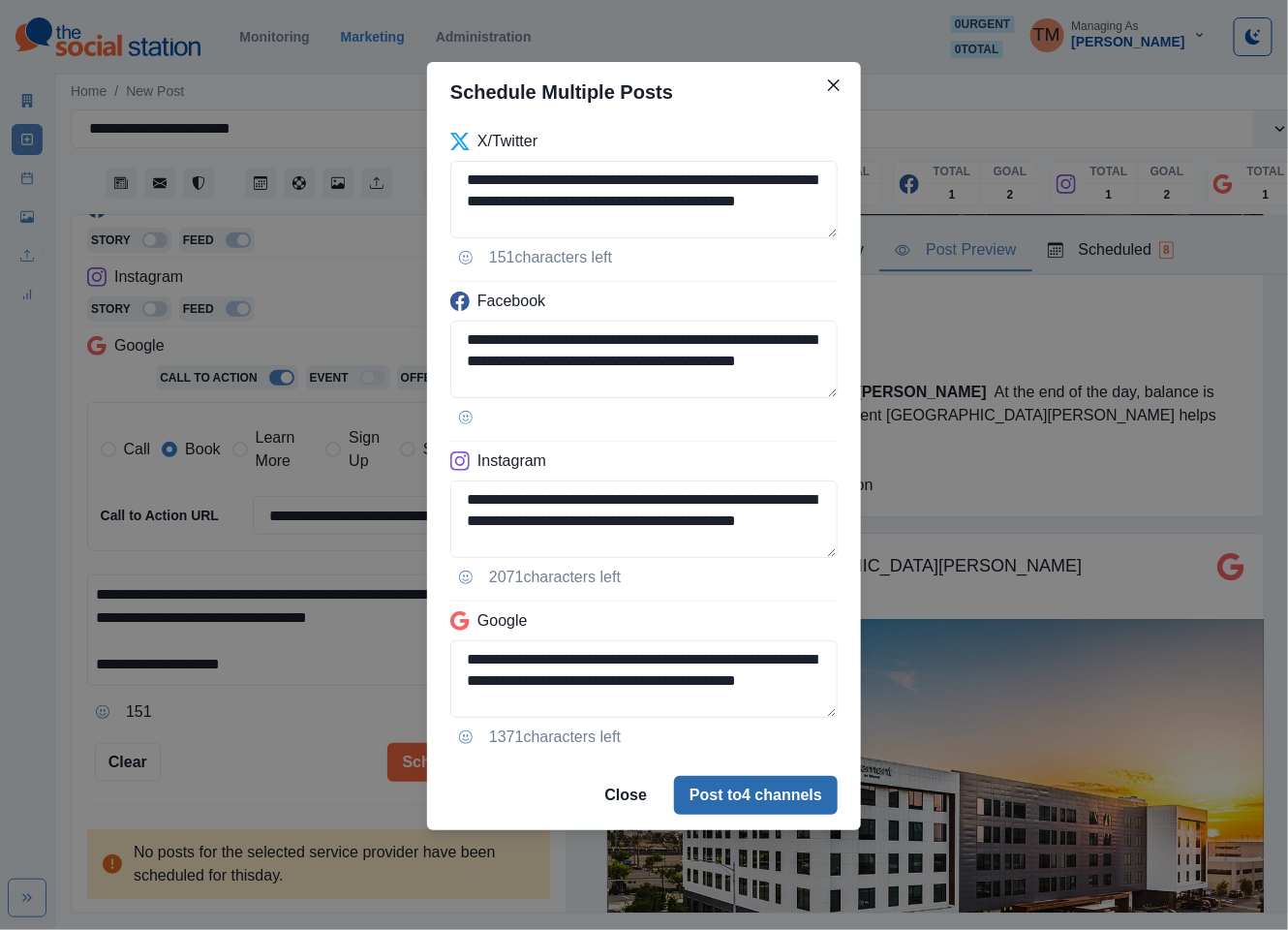
click at [761, 796] on button "Post to 4 channels" at bounding box center [755, 796] width 164 height 39
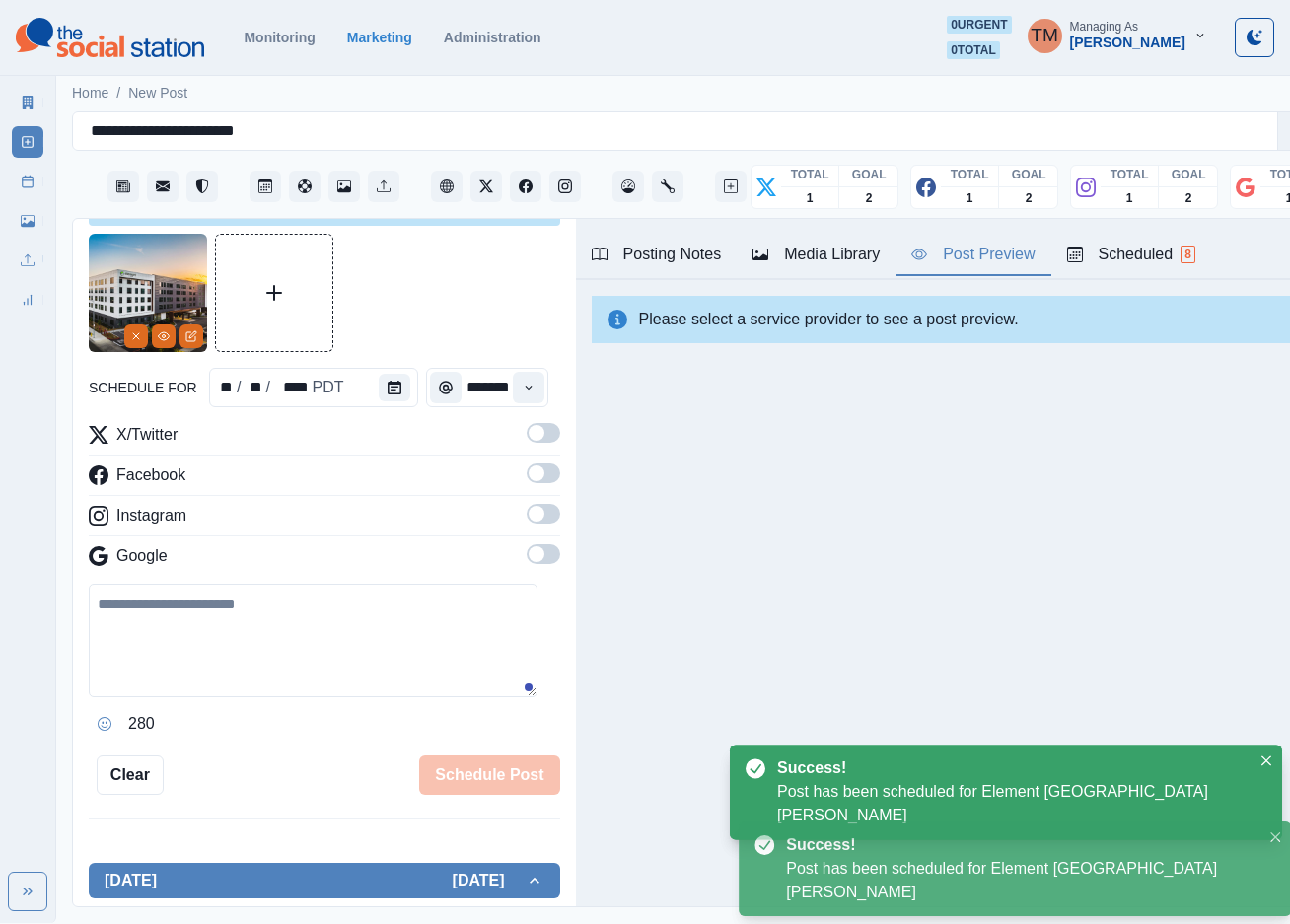
scroll to position [0, 0]
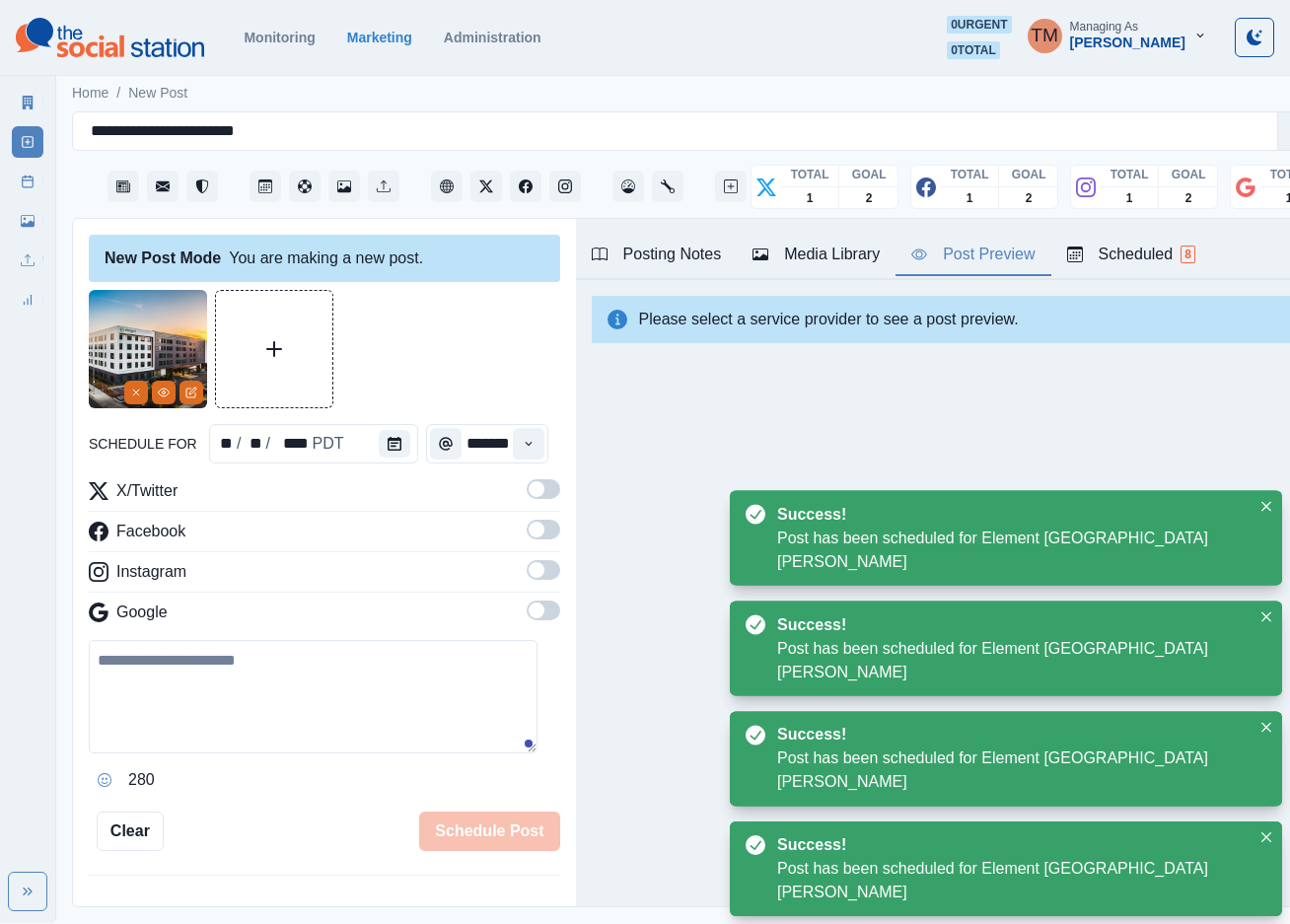
click at [34, 185] on icon at bounding box center [28, 182] width 14 height 14
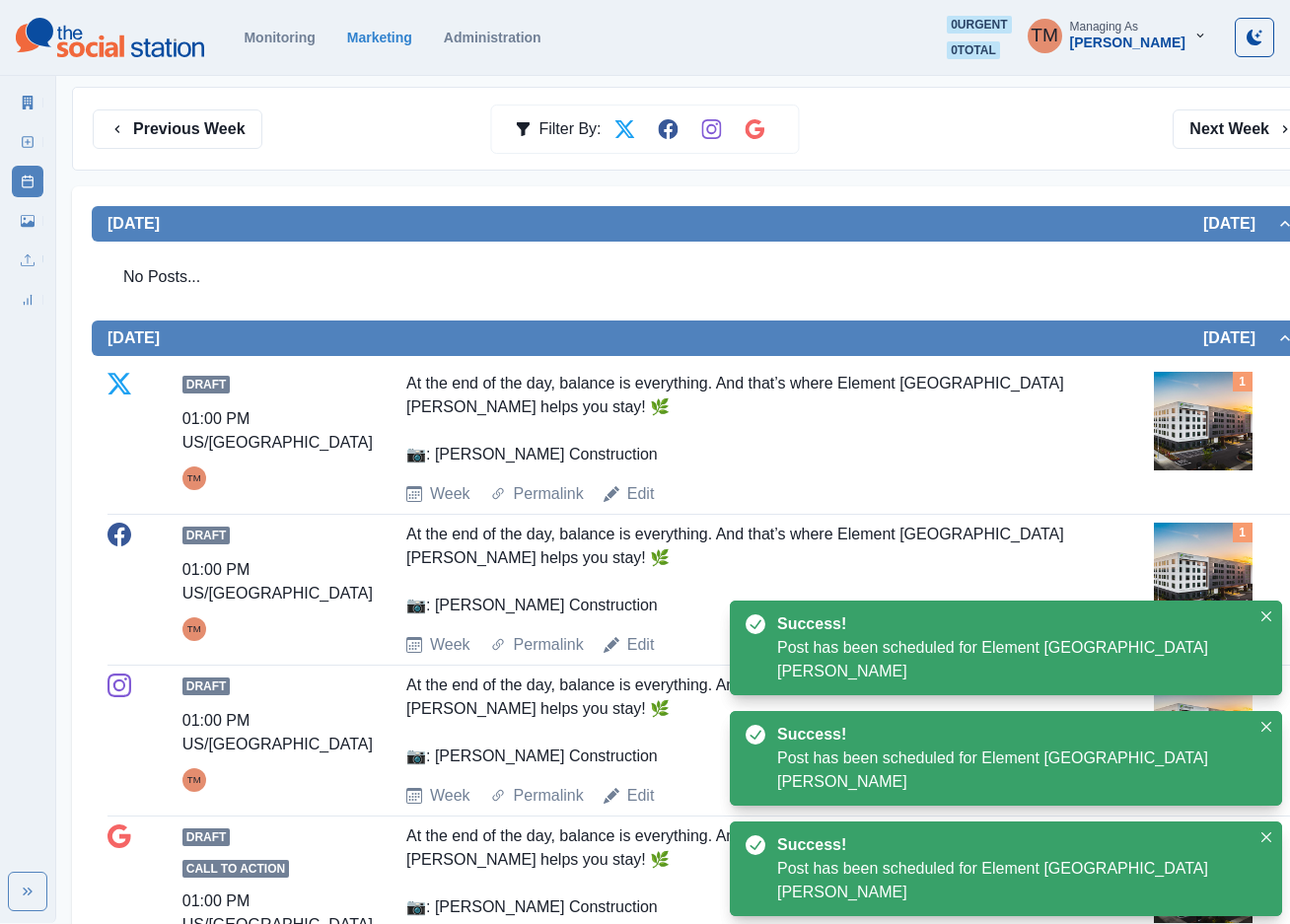
scroll to position [296, 0]
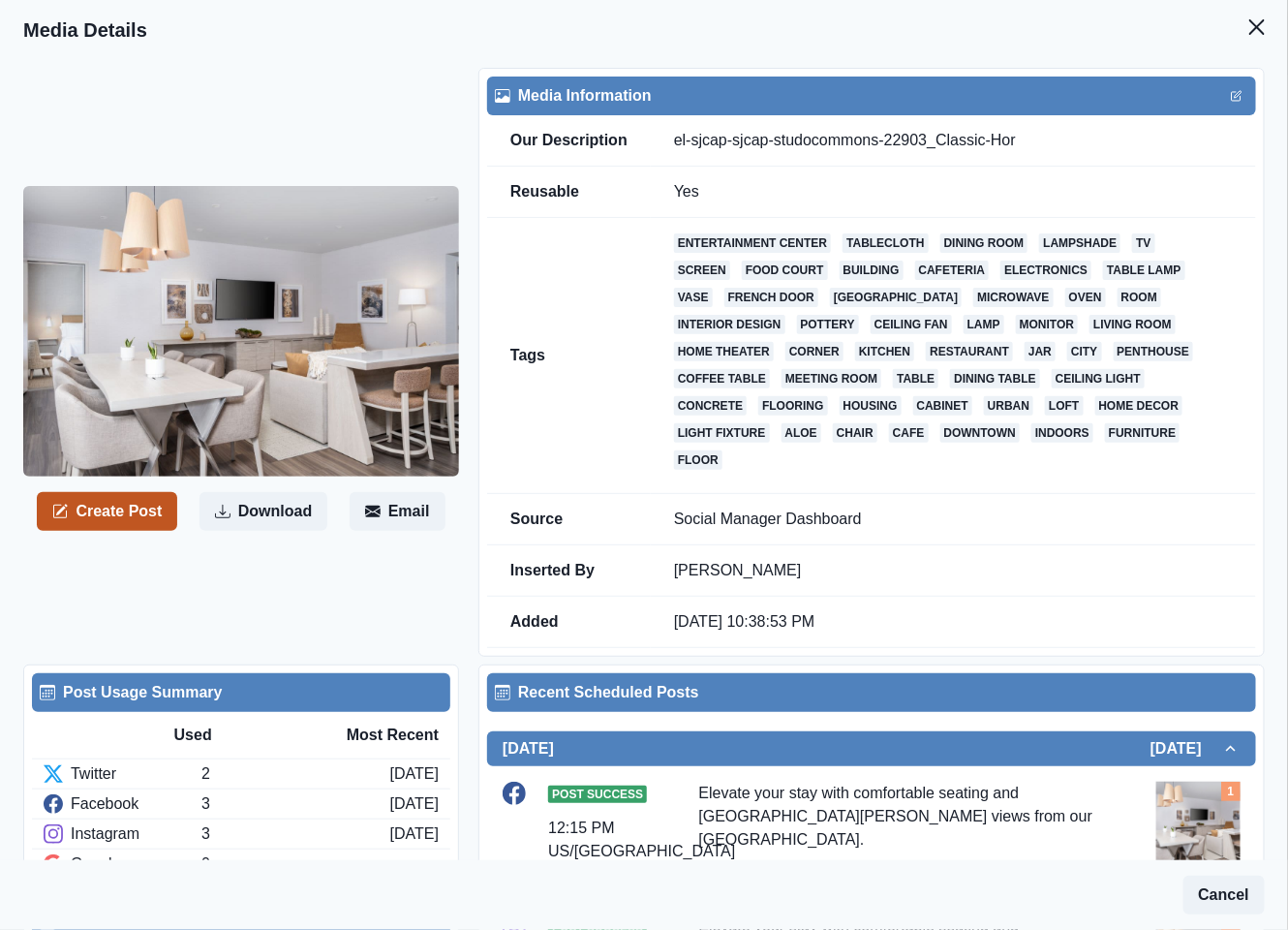
click at [117, 503] on button "Create Post" at bounding box center [107, 512] width 140 height 39
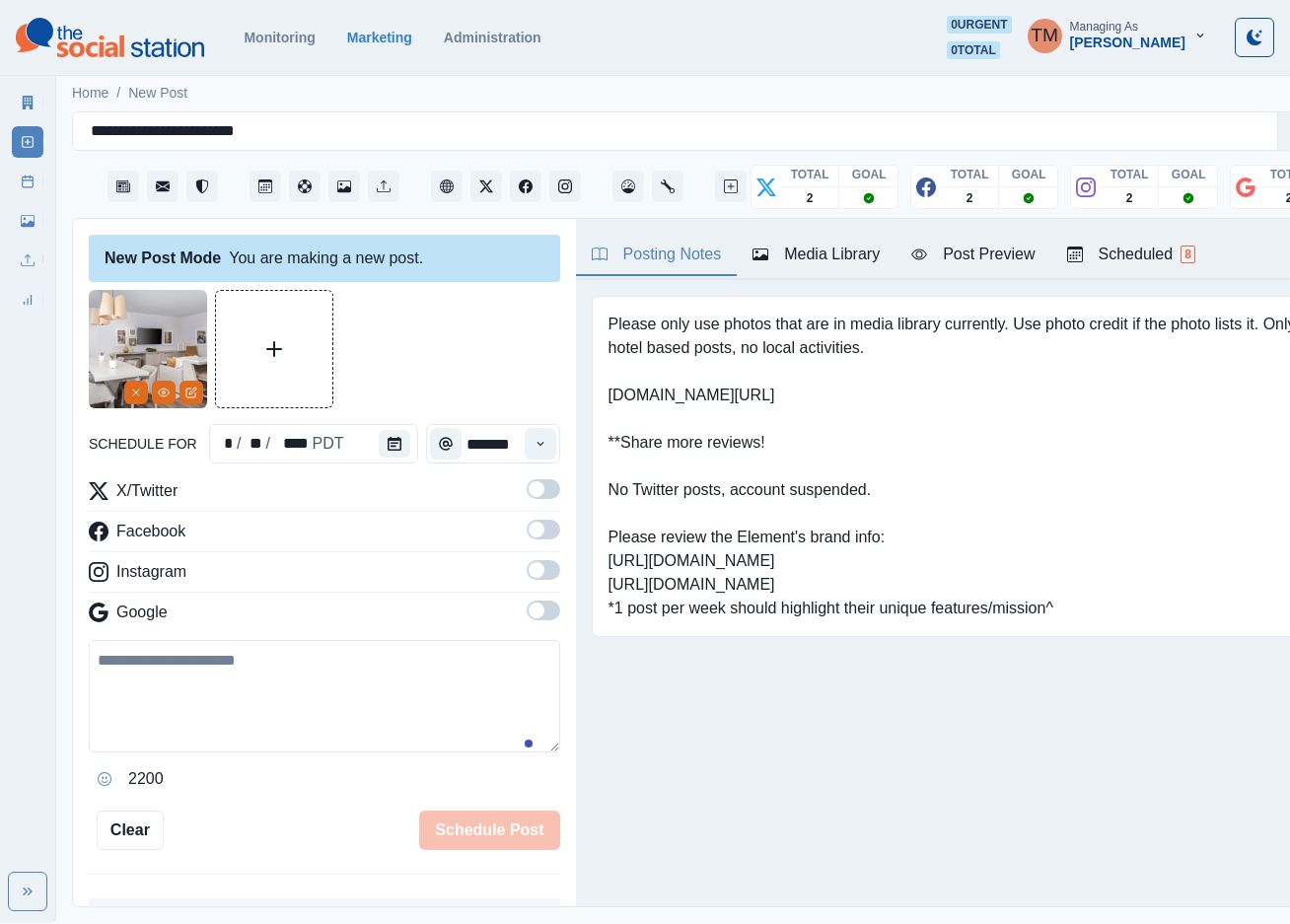
drag, startPoint x: 212, startPoint y: 719, endPoint x: 225, endPoint y: 707, distance: 17.7
click at [215, 714] on textarea at bounding box center [324, 695] width 471 height 113
paste textarea "**********"
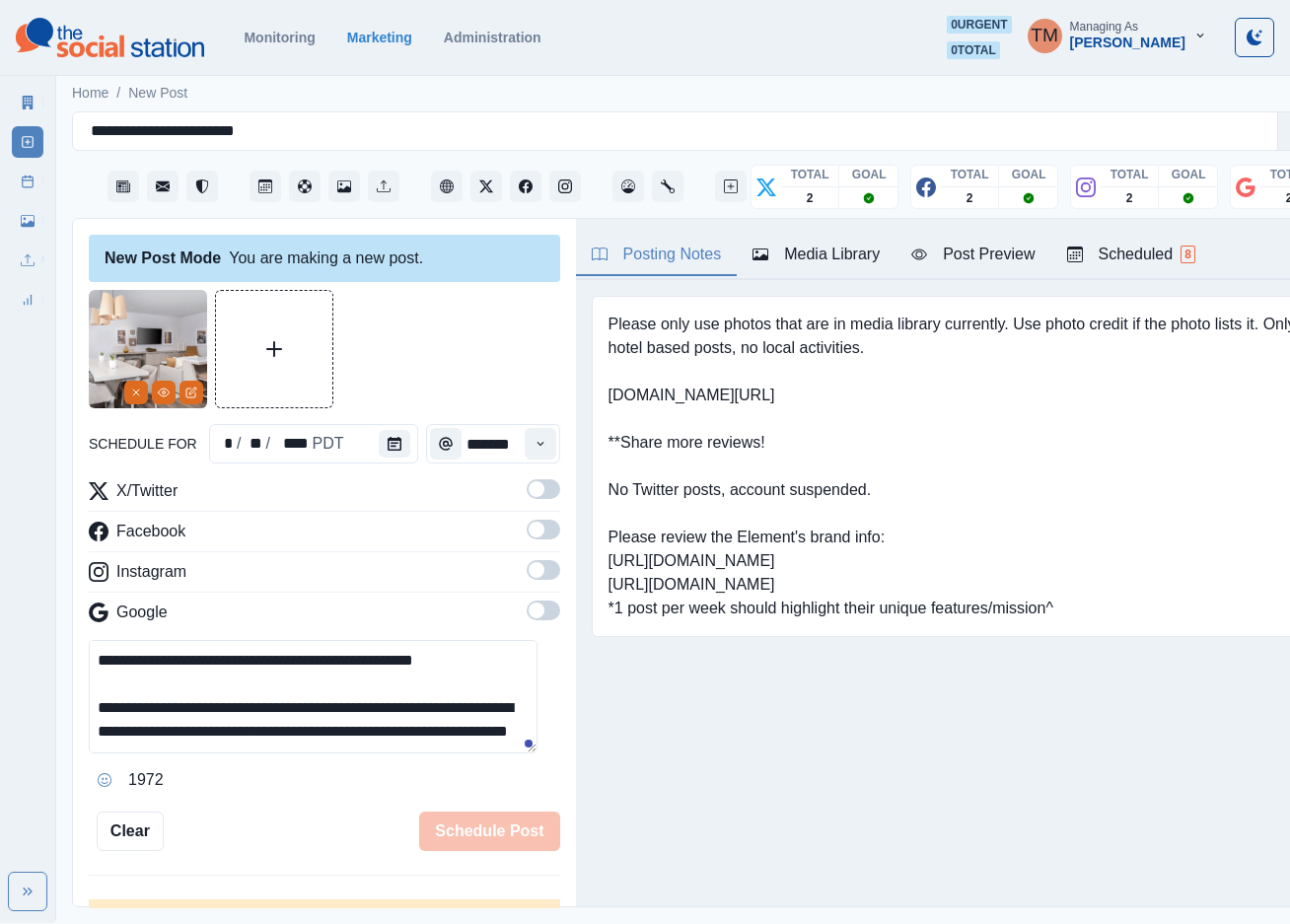
scroll to position [63, 0]
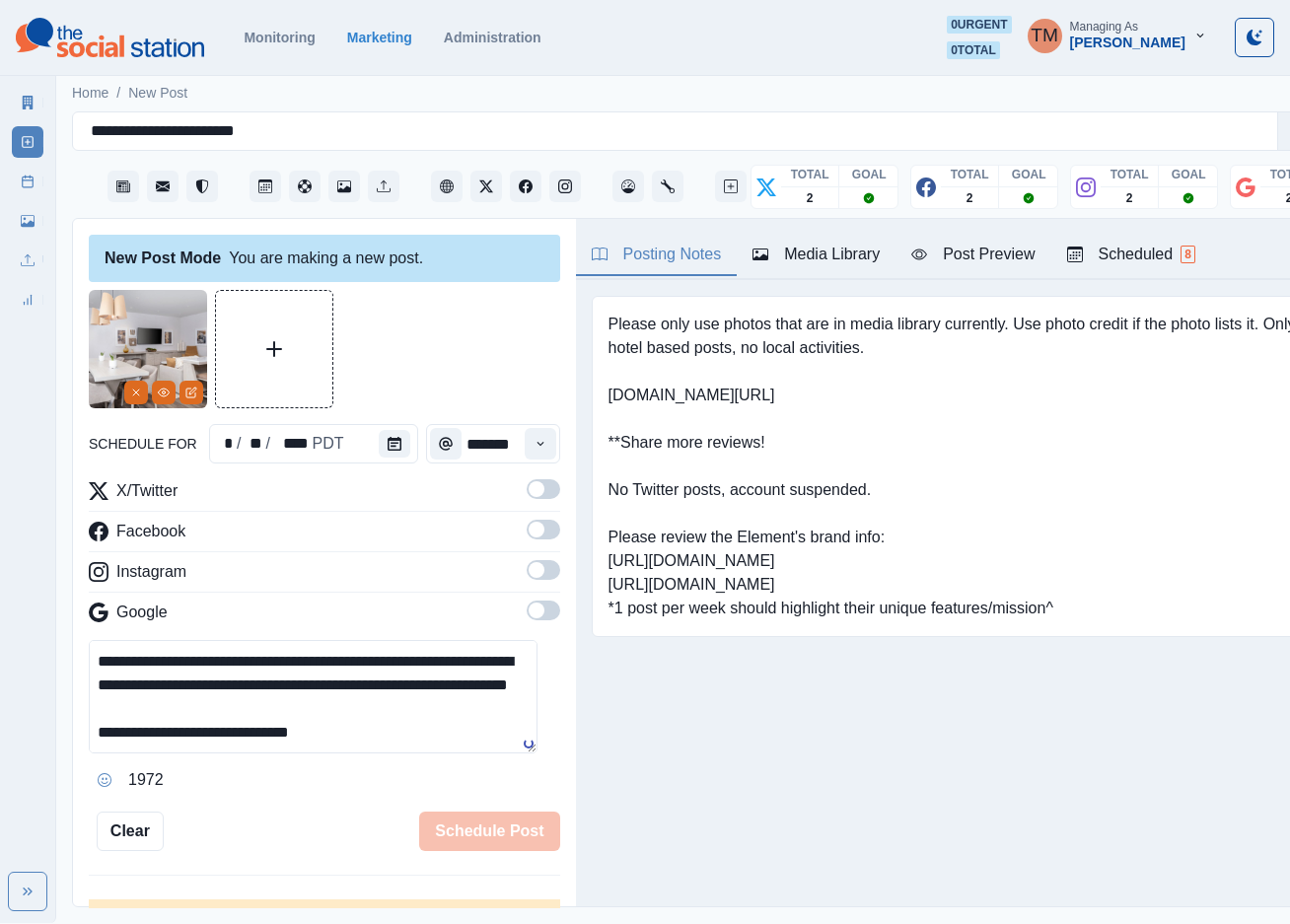
type textarea "**********"
drag, startPoint x: 521, startPoint y: 488, endPoint x: 522, endPoint y: 524, distance: 36.0
click at [527, 491] on span at bounding box center [544, 489] width 34 height 20
click at [527, 540] on span at bounding box center [544, 530] width 34 height 20
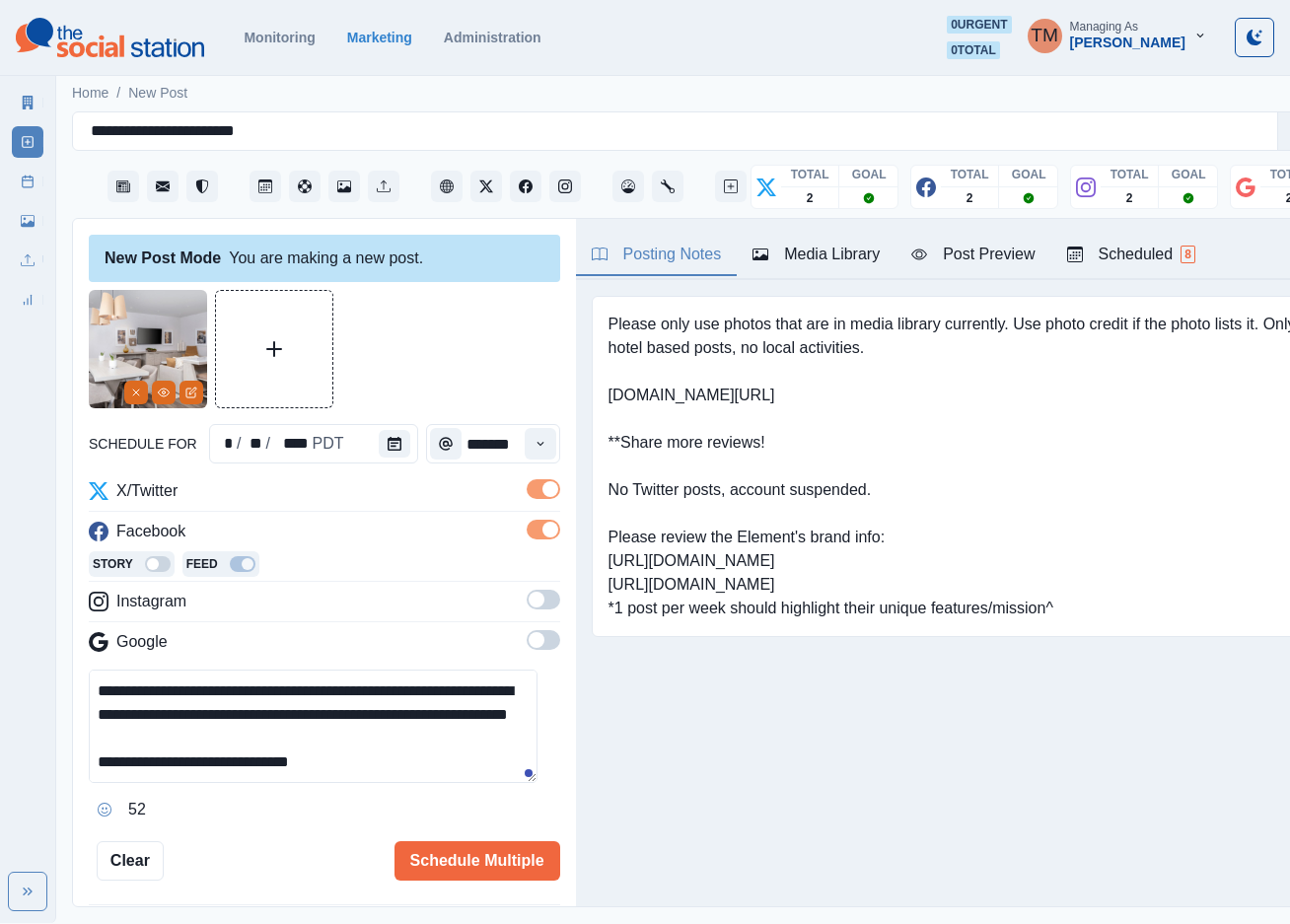
click at [530, 601] on span at bounding box center [544, 600] width 34 height 20
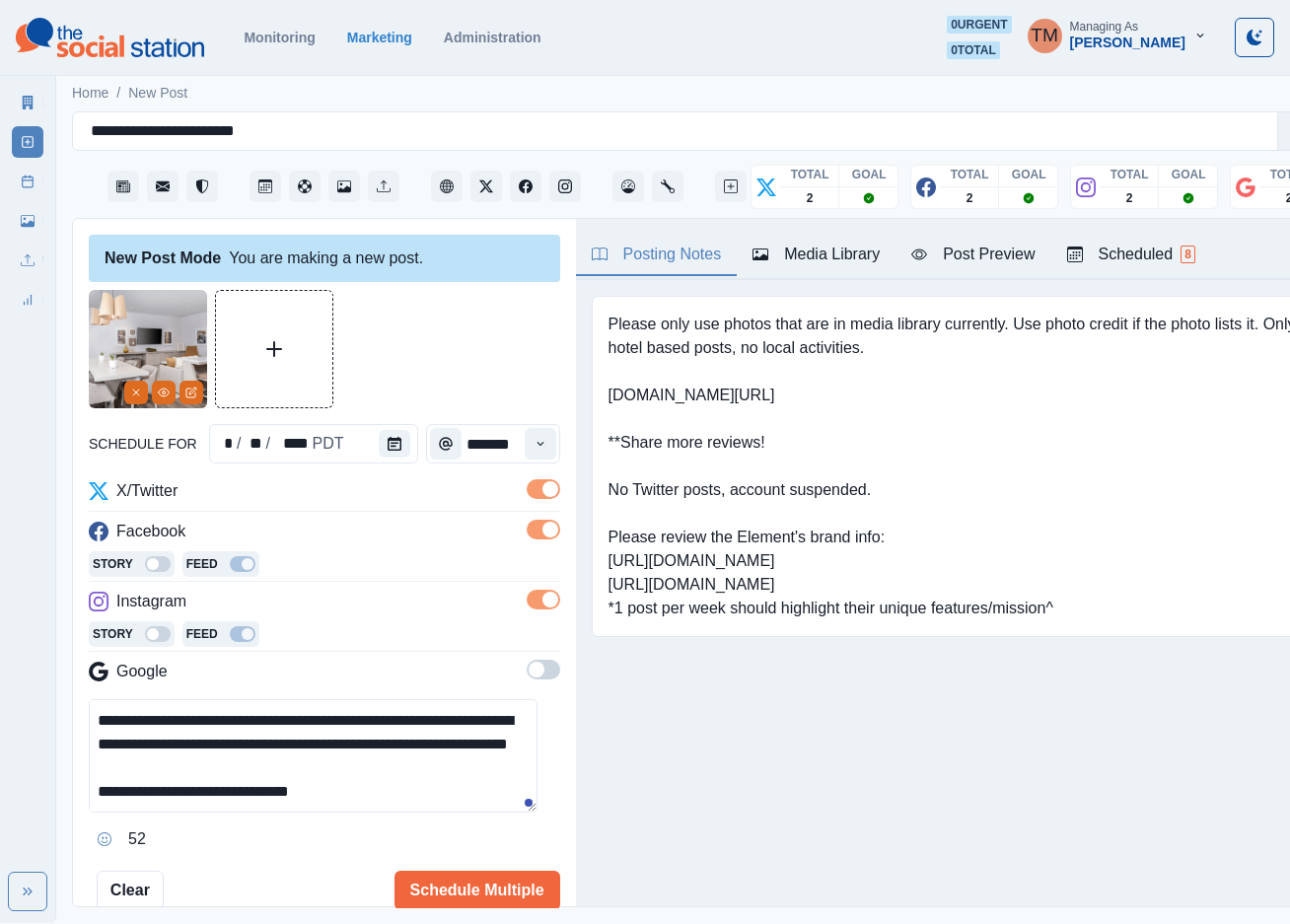
click at [528, 678] on span at bounding box center [544, 670] width 34 height 20
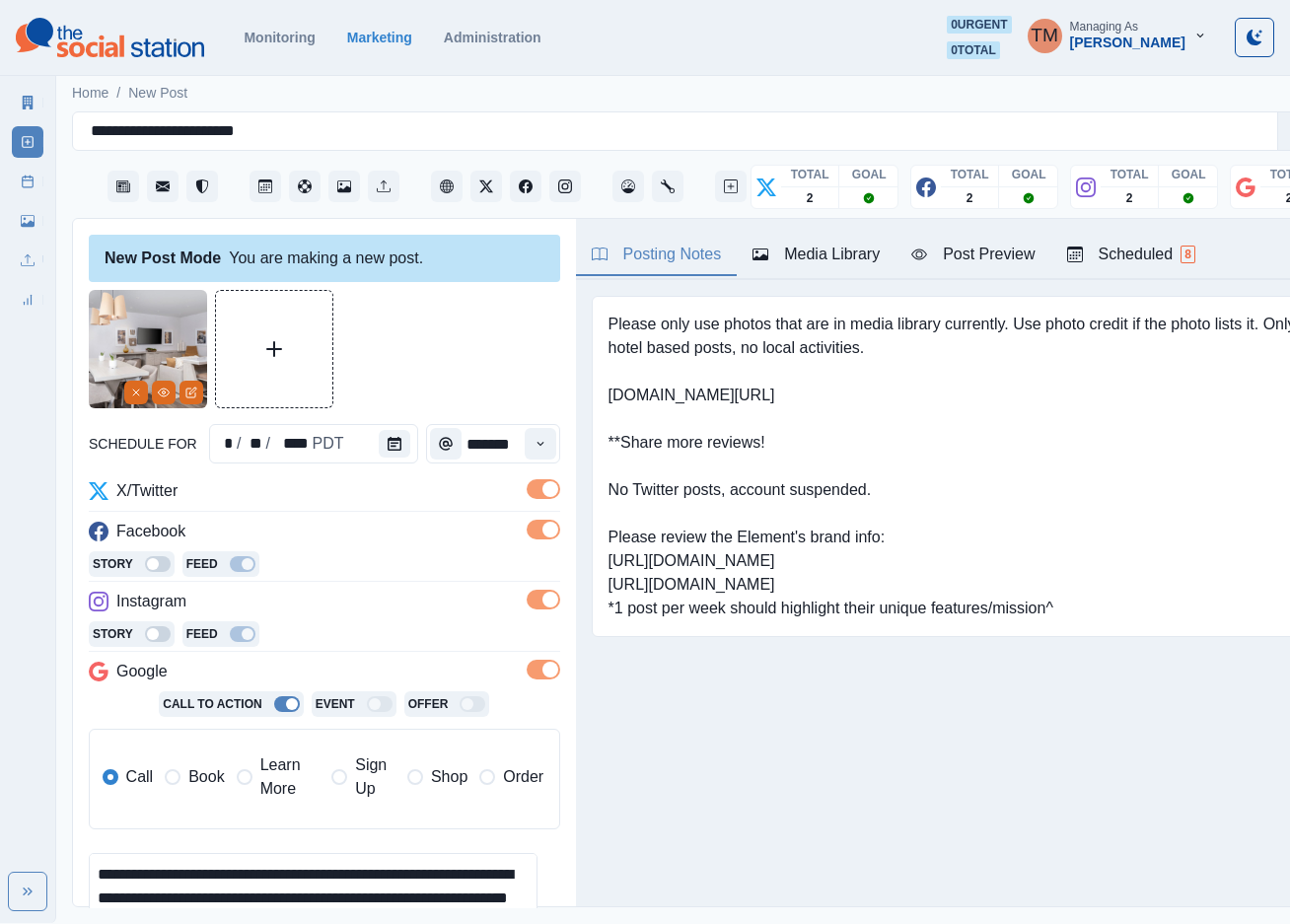
click at [202, 781] on span "Book" at bounding box center [207, 777] width 36 height 24
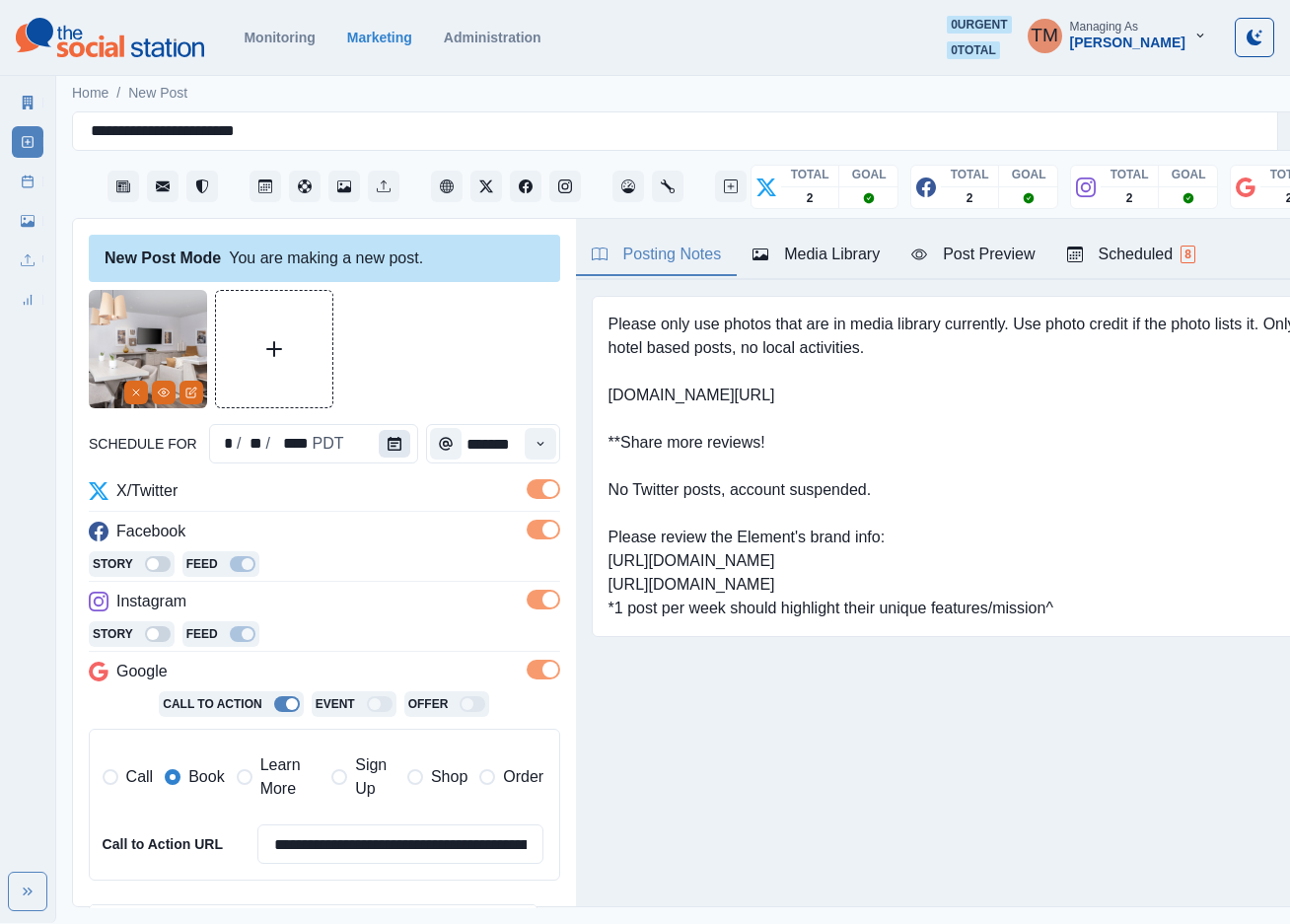
click at [387, 439] on icon "Calendar" at bounding box center [394, 444] width 14 height 14
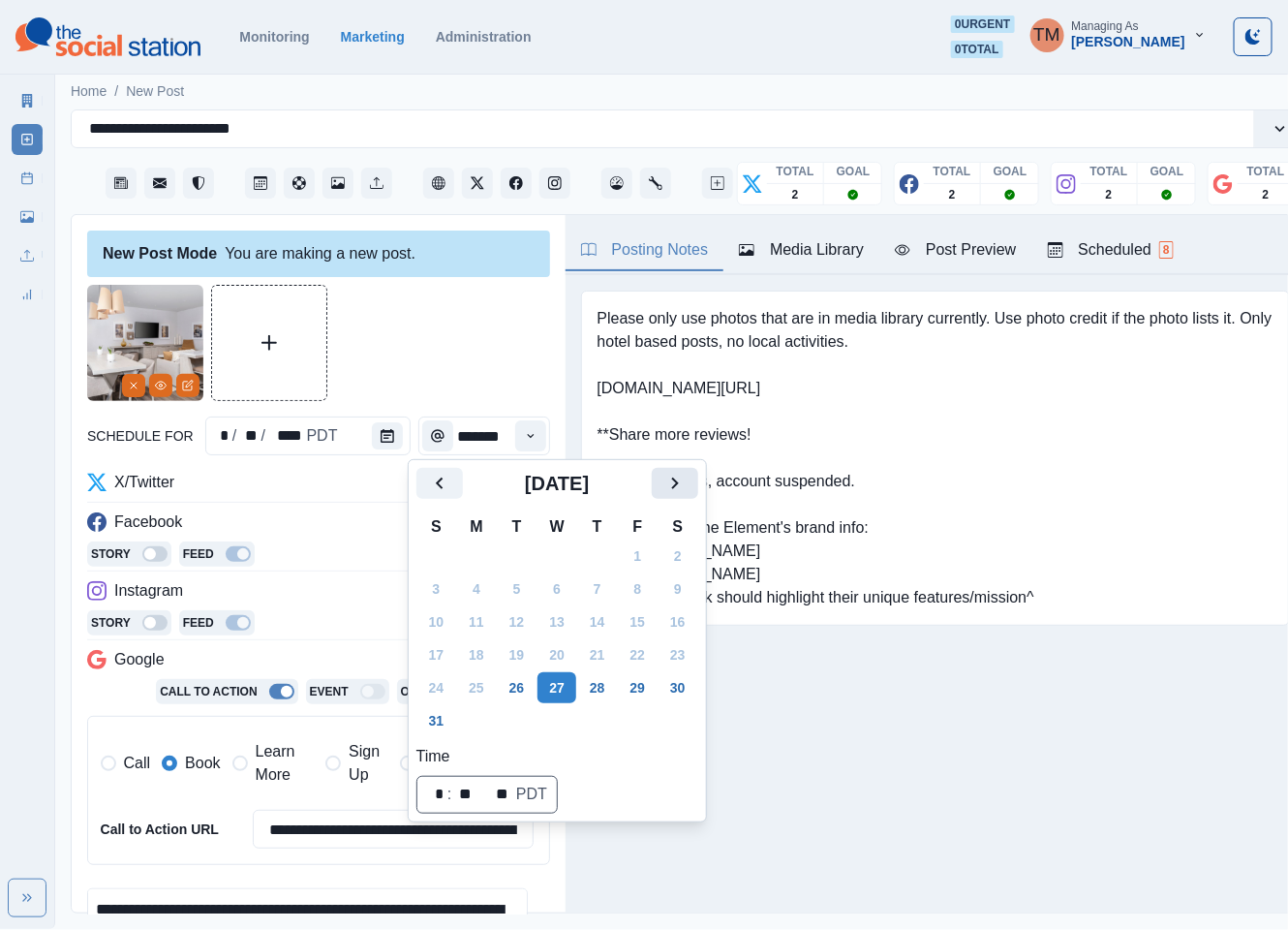
click at [681, 483] on icon "Next" at bounding box center [675, 483] width 24 height 24
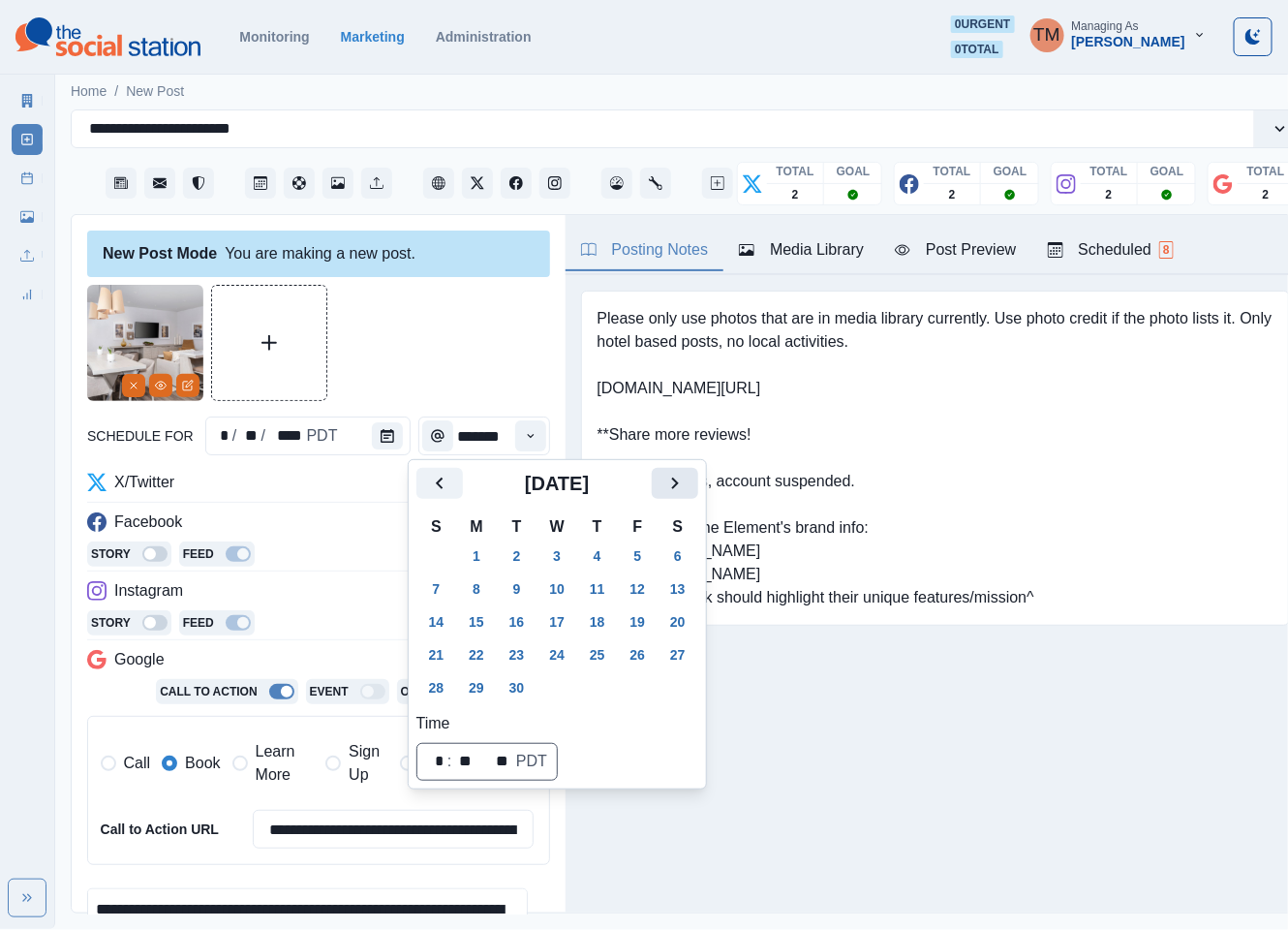
click at [681, 483] on icon "Next" at bounding box center [675, 483] width 24 height 24
click at [596, 683] on button "30" at bounding box center [597, 688] width 39 height 31
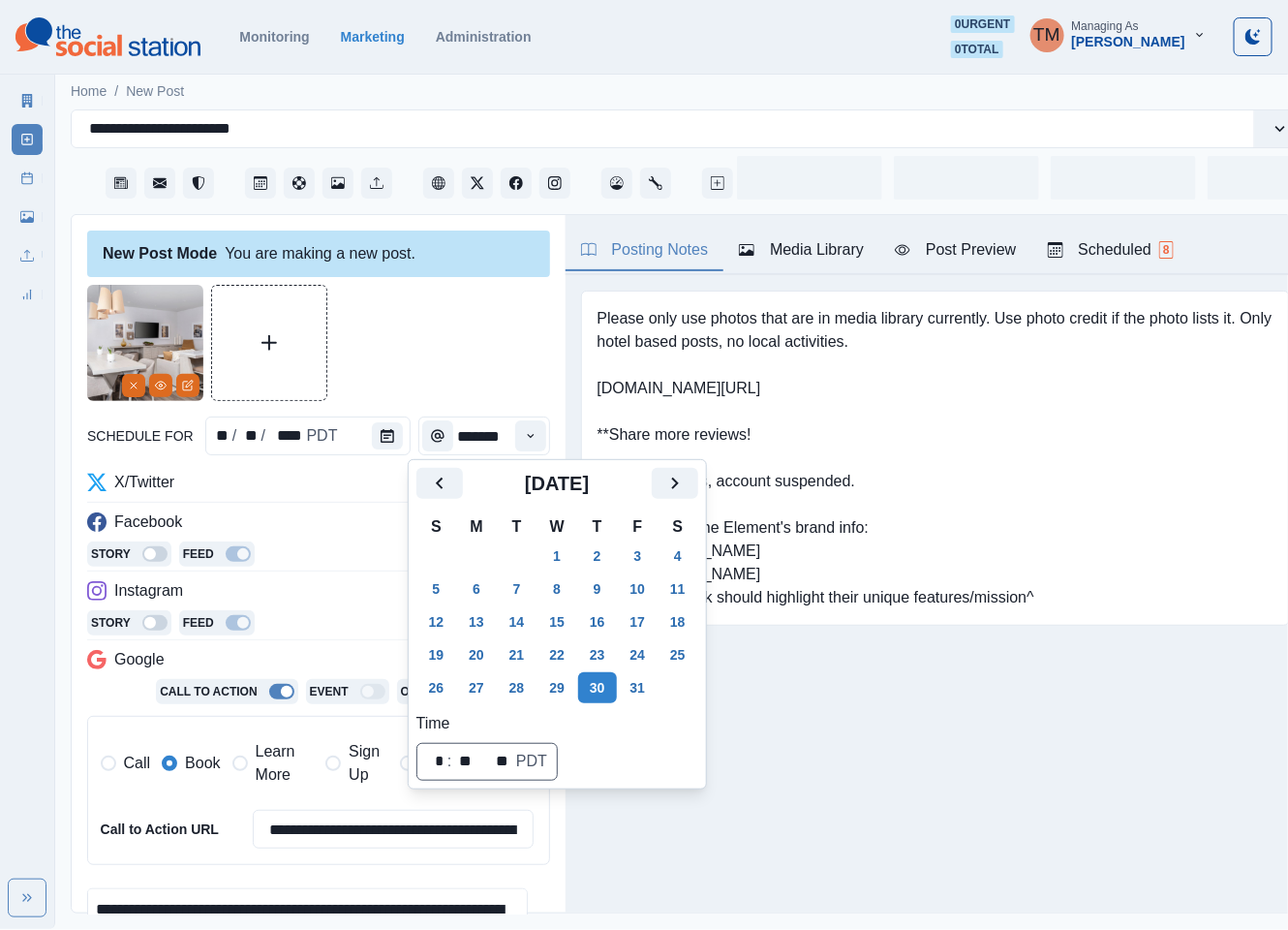
click at [392, 325] on div at bounding box center [318, 343] width 462 height 117
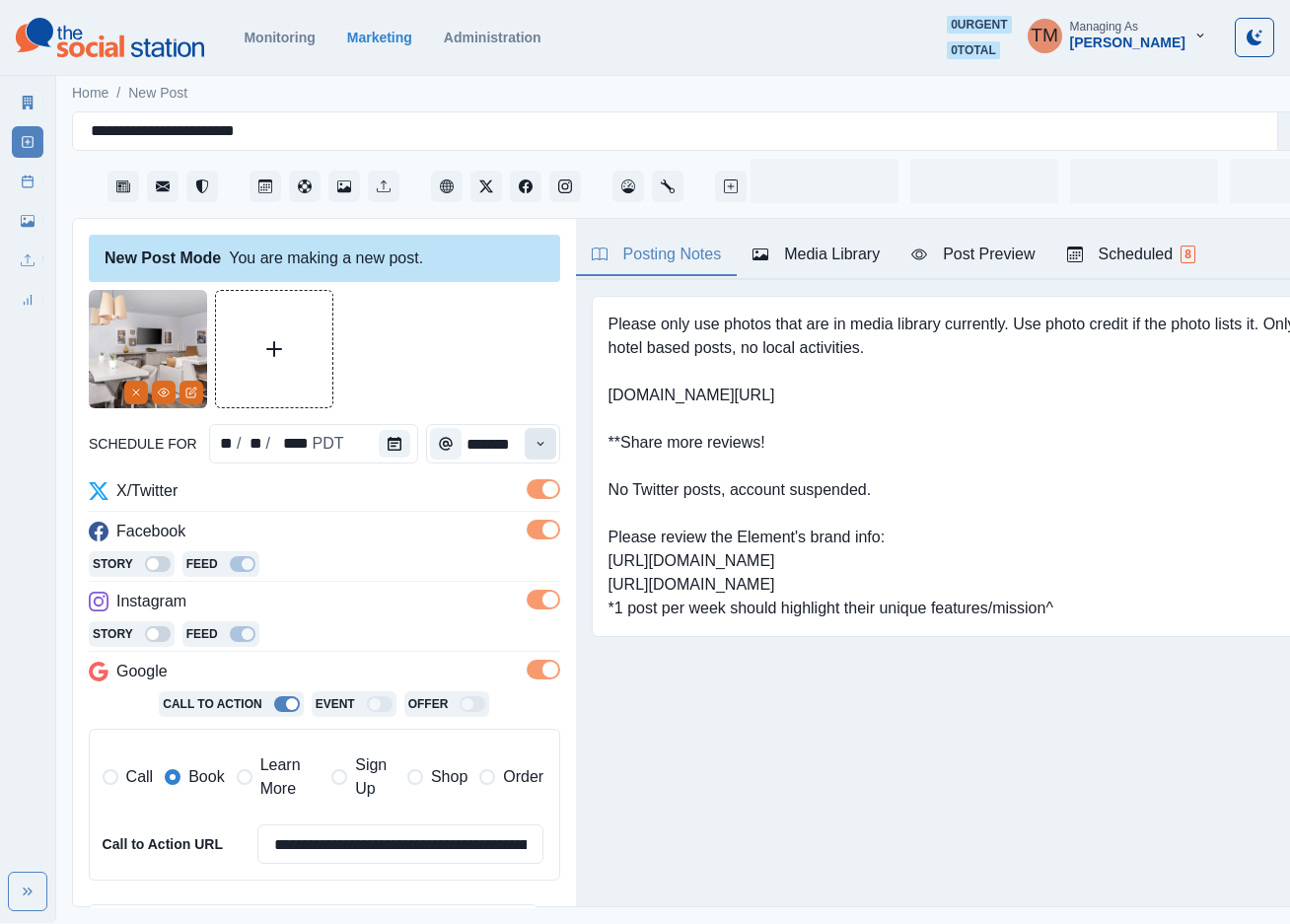
click at [525, 439] on button "Time" at bounding box center [541, 444] width 32 height 32
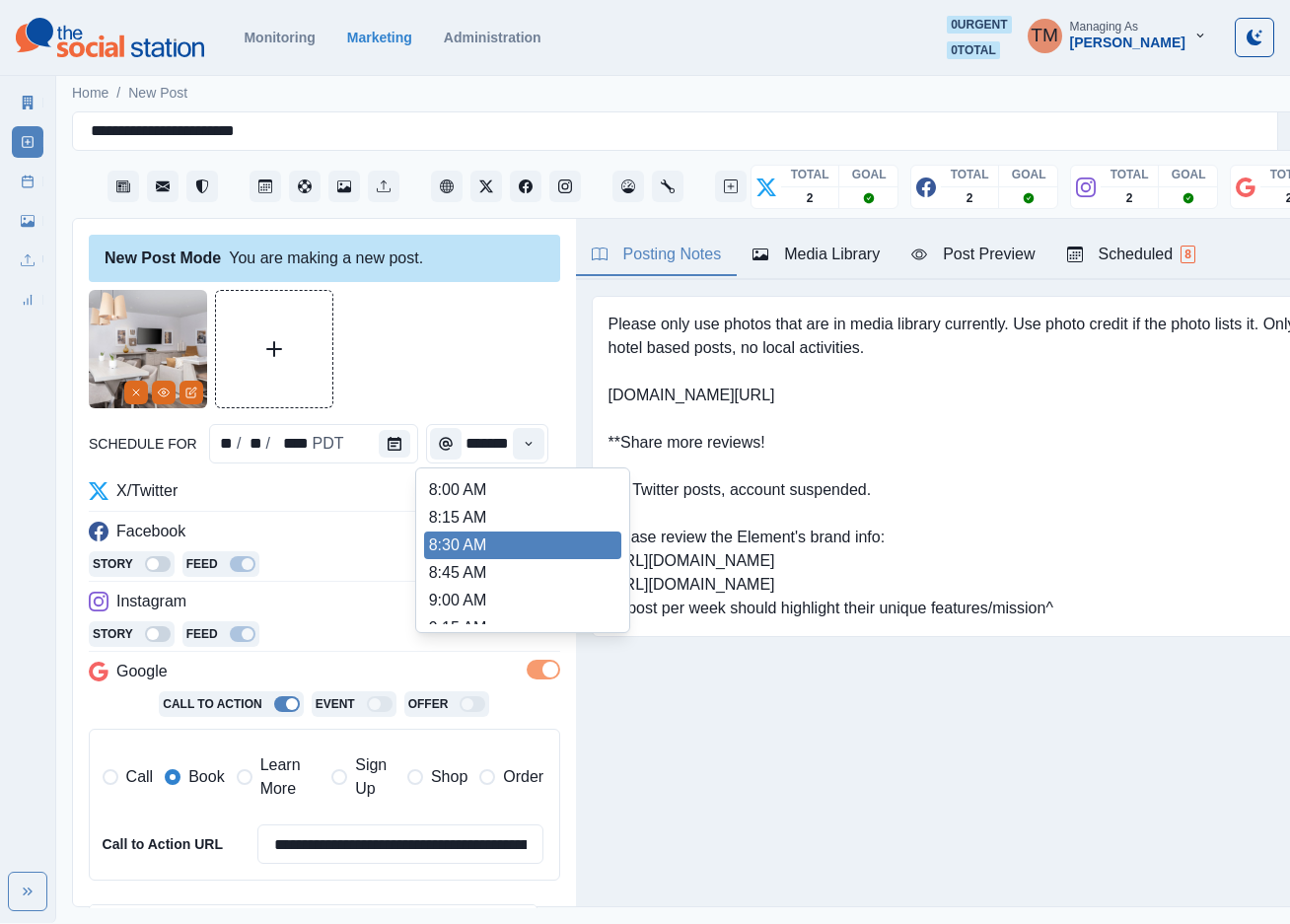
scroll to position [444, 0]
click at [485, 530] on li "12:30 PM" at bounding box center [523, 544] width 198 height 28
type input "********"
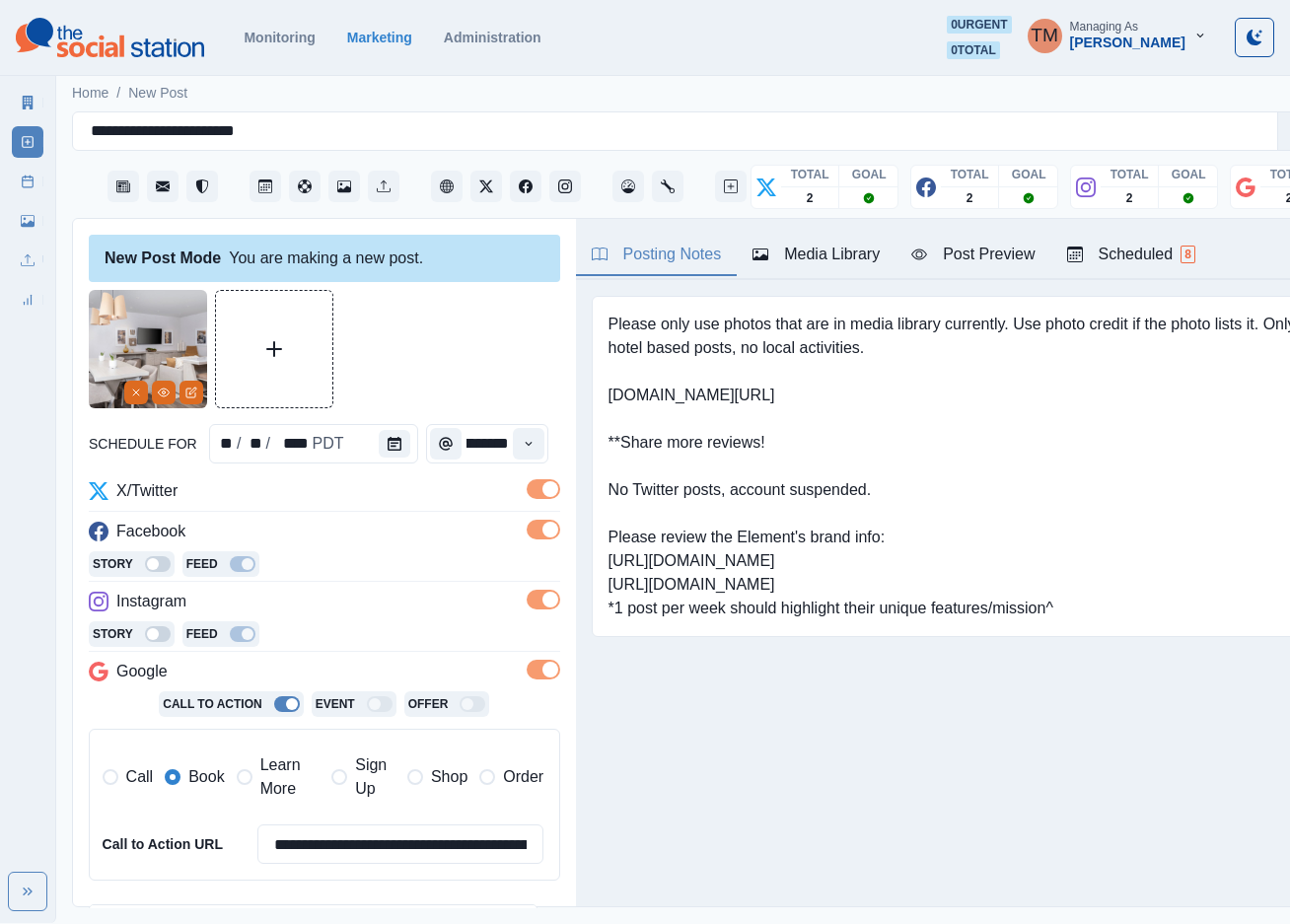
drag, startPoint x: 457, startPoint y: 352, endPoint x: 760, endPoint y: 291, distance: 309.1
click at [468, 344] on div at bounding box center [324, 349] width 471 height 119
click at [977, 242] on div "Post Preview" at bounding box center [973, 254] width 124 height 24
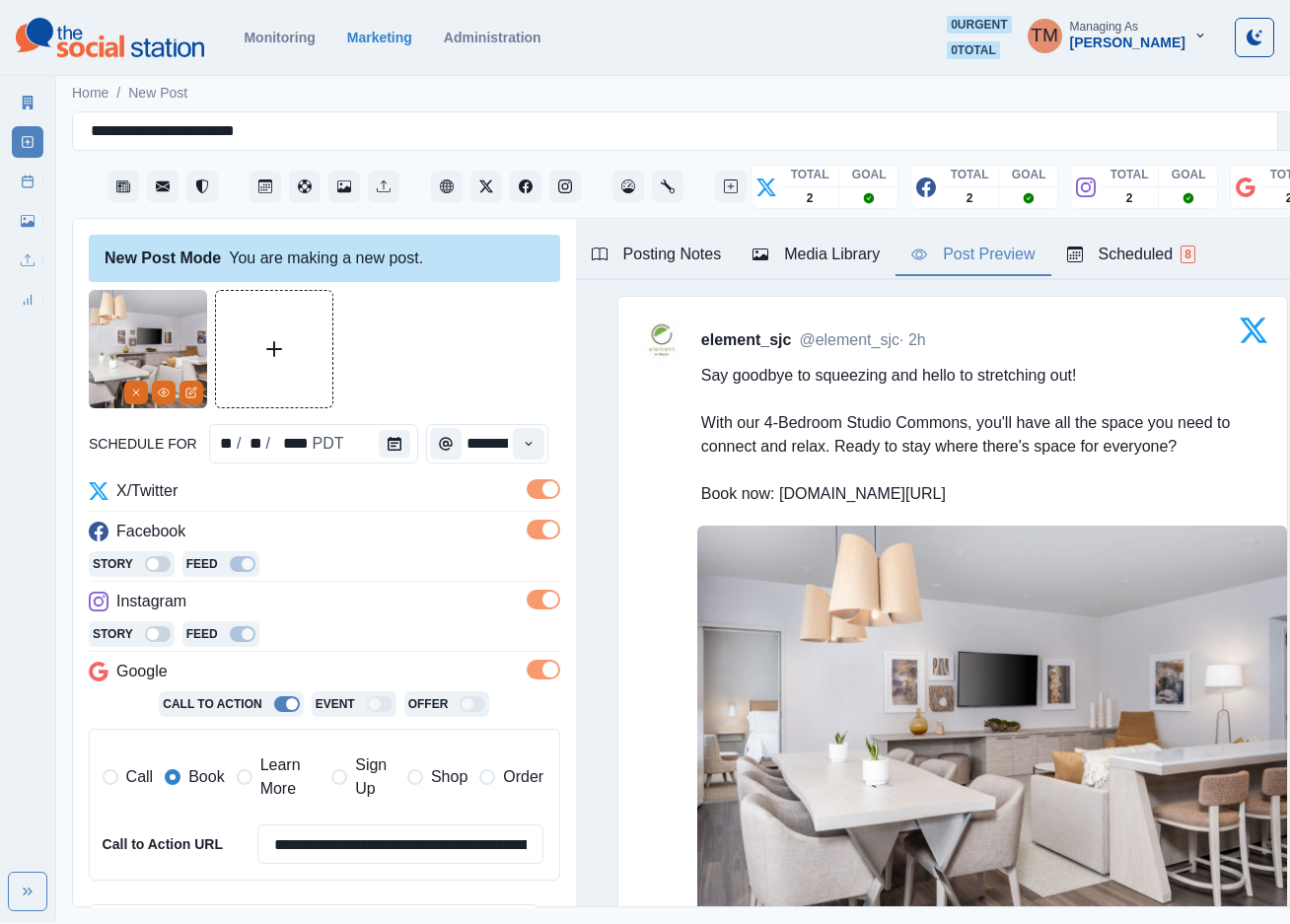
scroll to position [320, 0]
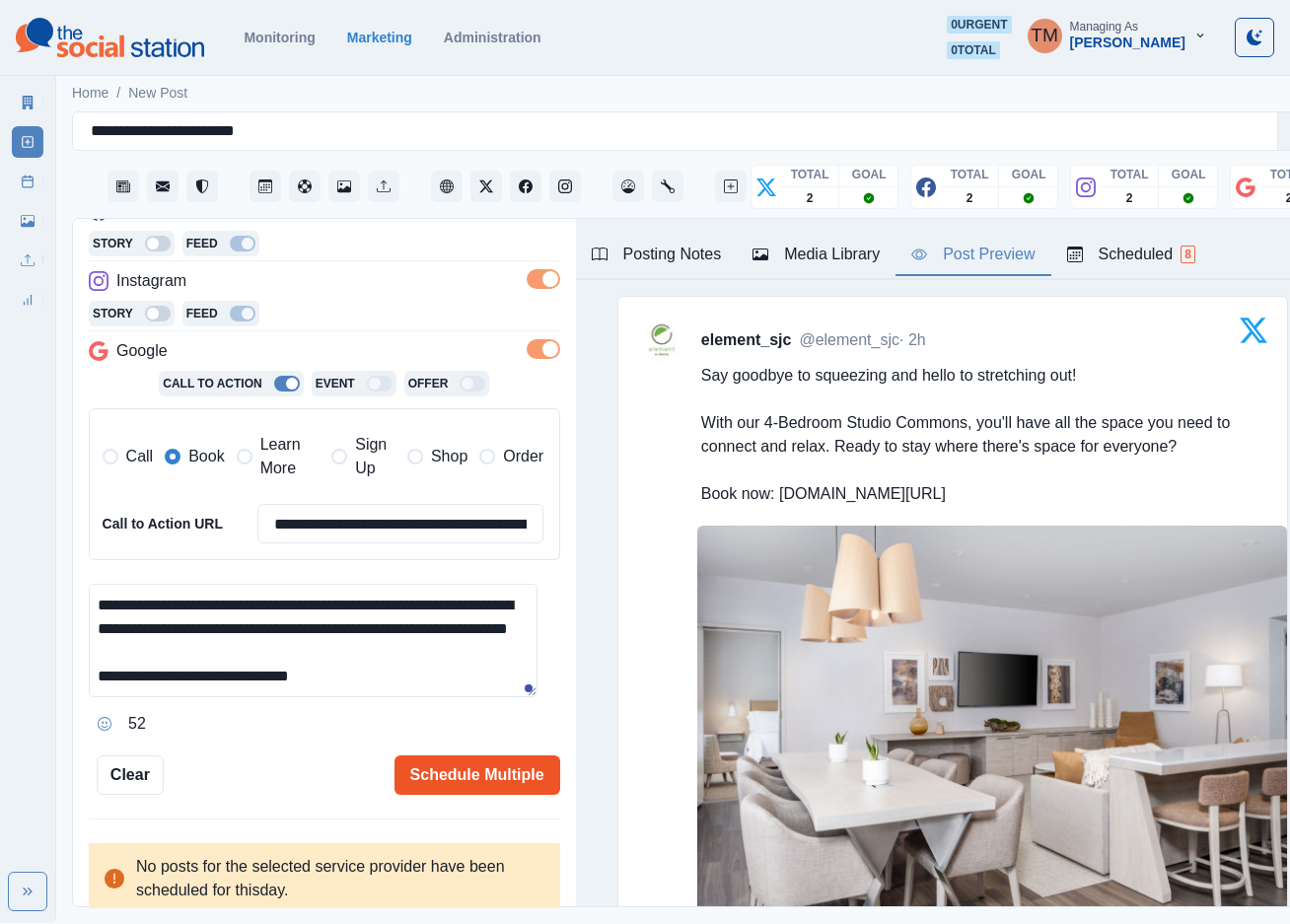
click at [497, 766] on button "Schedule Multiple" at bounding box center [477, 775] width 166 height 40
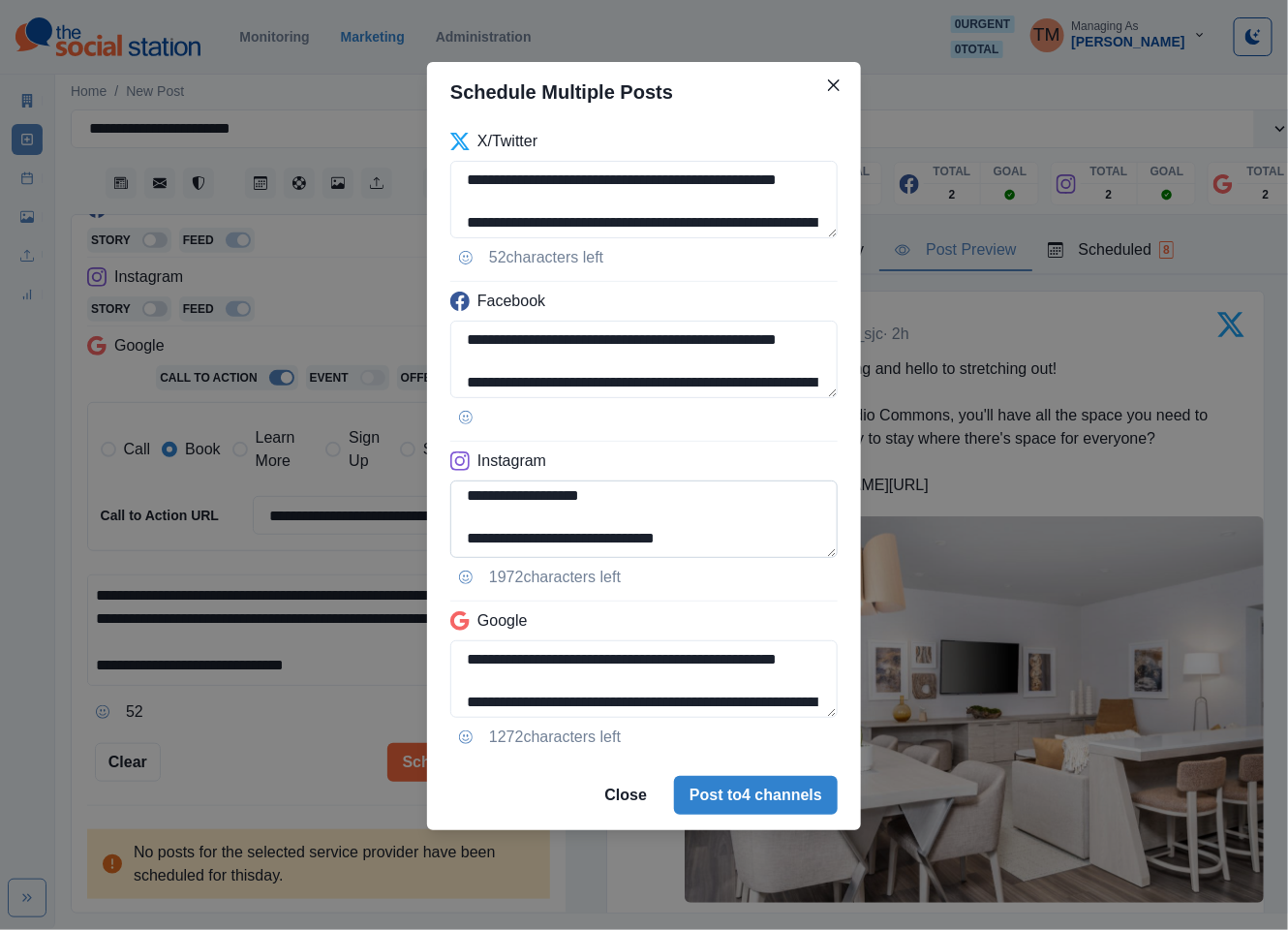
scroll to position [133, 0]
drag, startPoint x: 533, startPoint y: 539, endPoint x: 793, endPoint y: 553, distance: 260.4
click at [791, 553] on textarea "**********" at bounding box center [644, 518] width 387 height 77
paste textarea
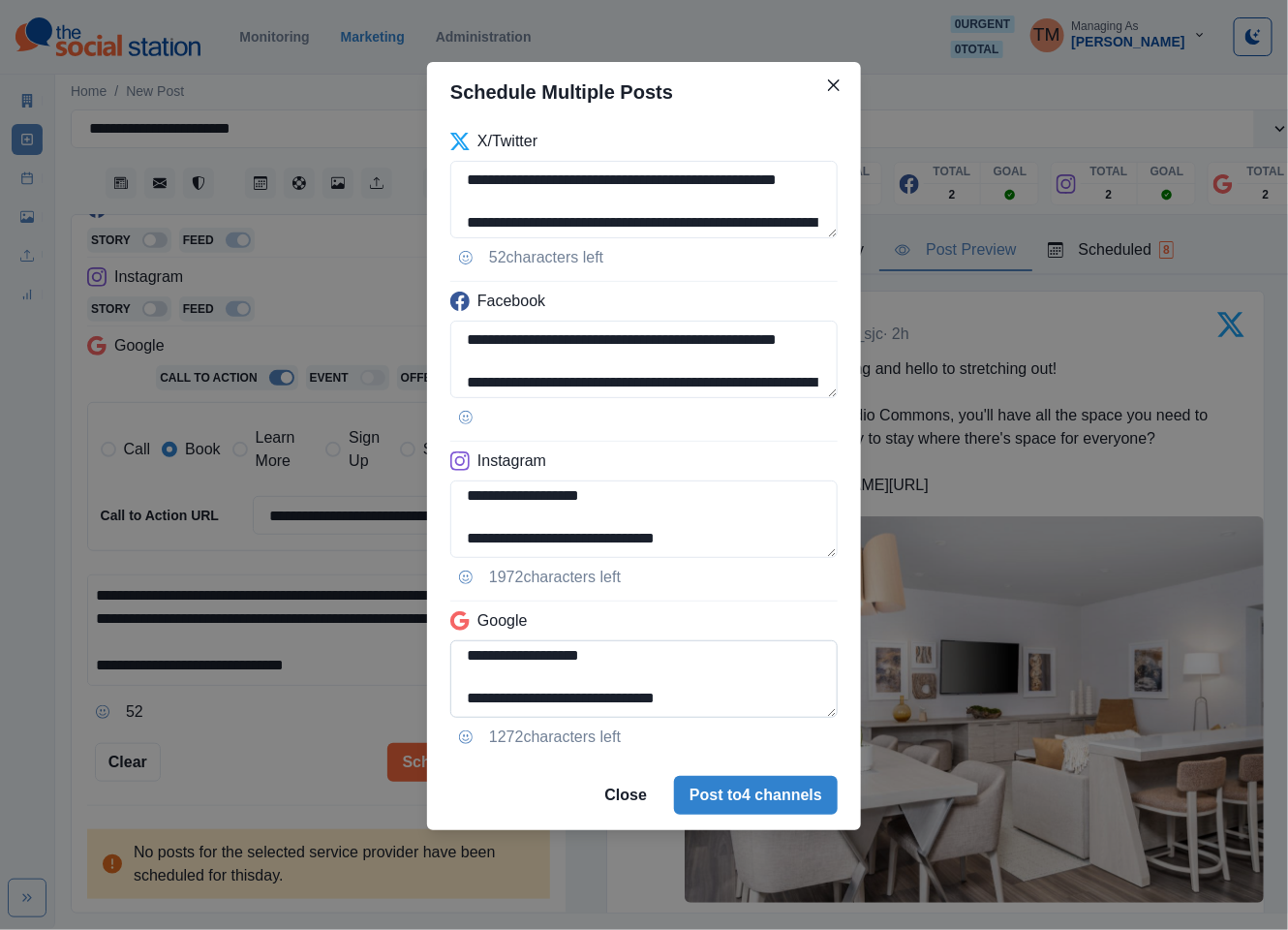
type textarea "**********"
drag, startPoint x: 625, startPoint y: 661, endPoint x: 786, endPoint y: 711, distance: 168.6
click at [786, 711] on textarea "**********" at bounding box center [644, 678] width 387 height 77
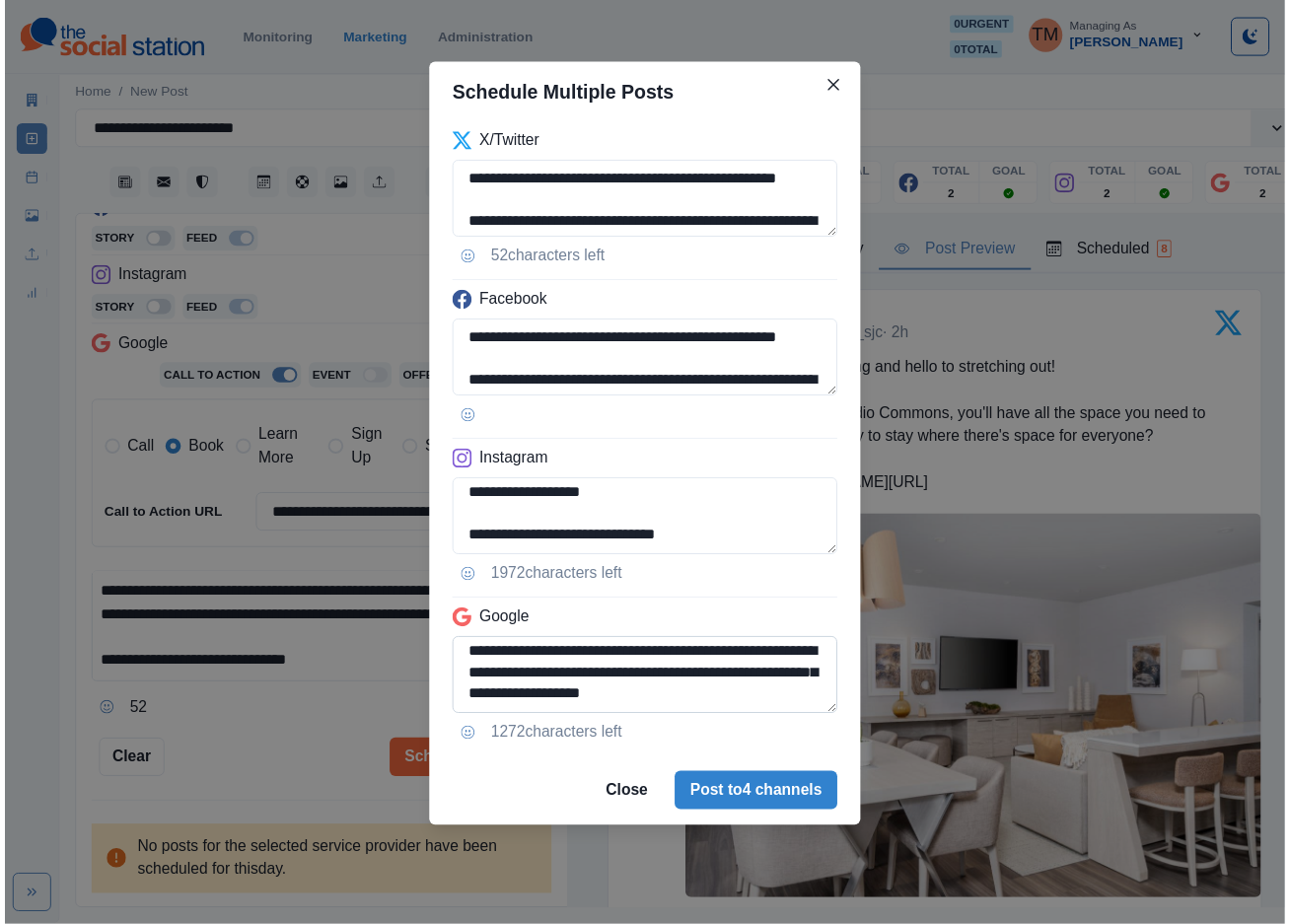
scroll to position [92, 0]
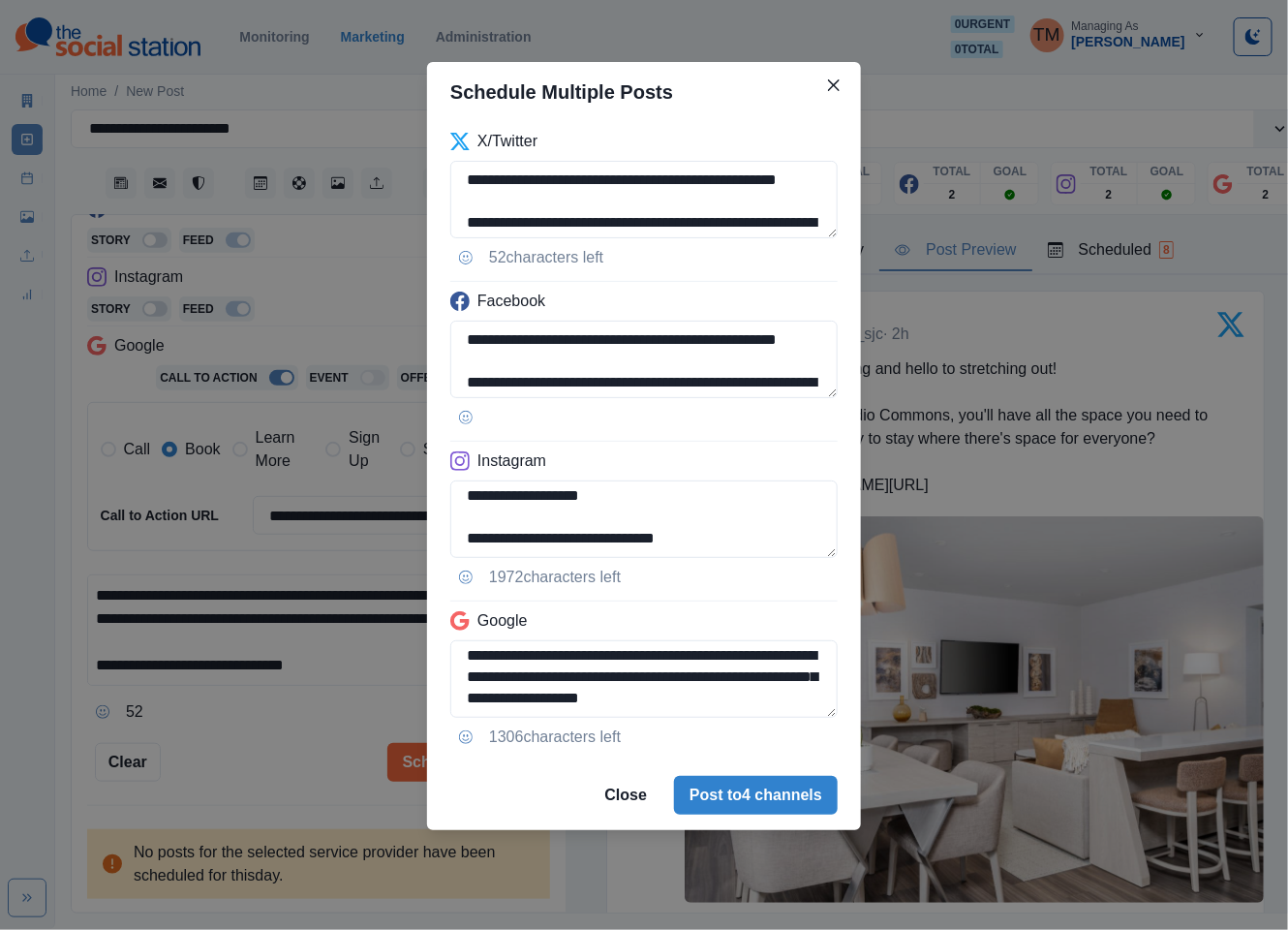
type textarea "**********"
click at [256, 744] on div "**********" at bounding box center [644, 465] width 1288 height 930
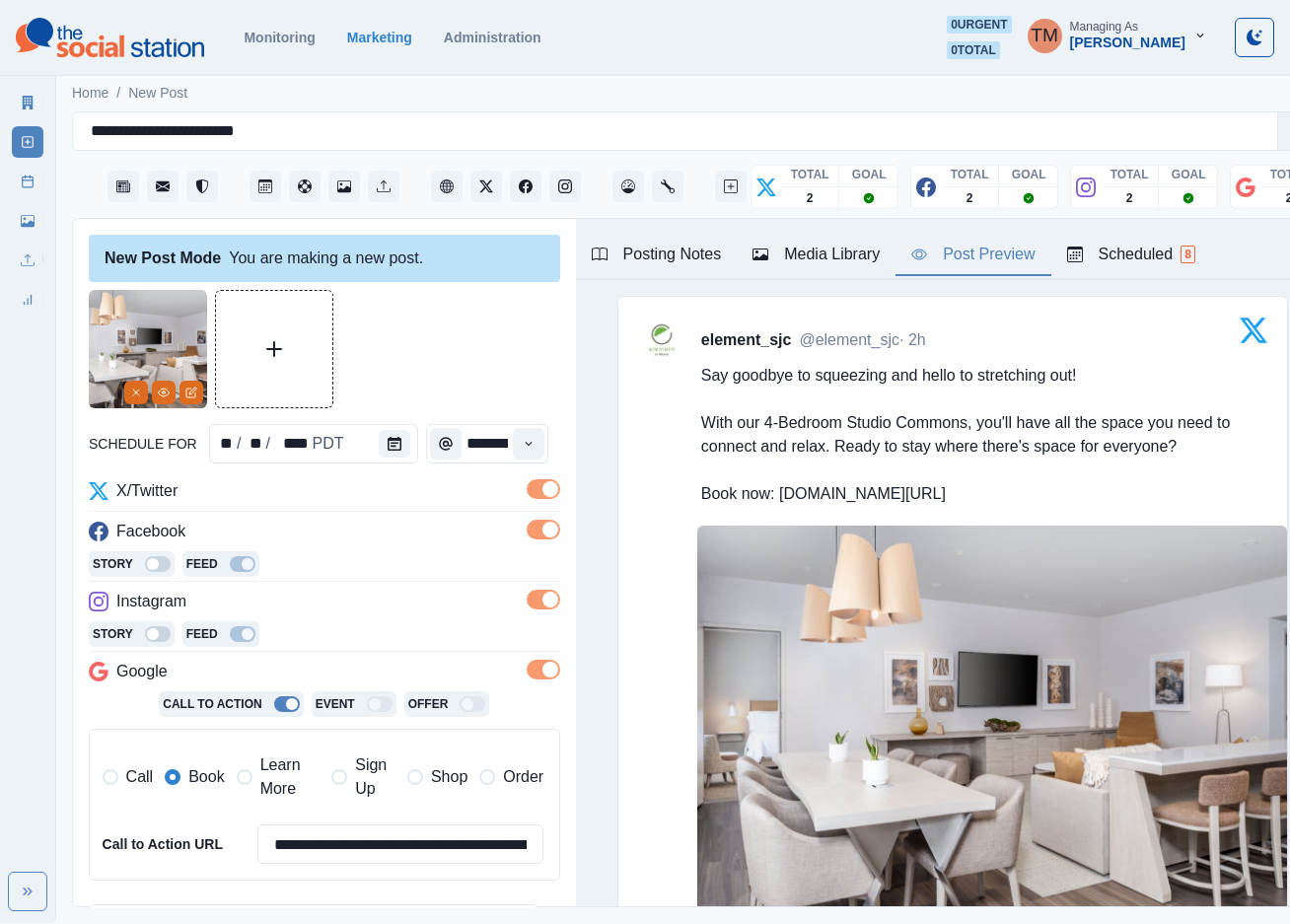
scroll to position [320, 0]
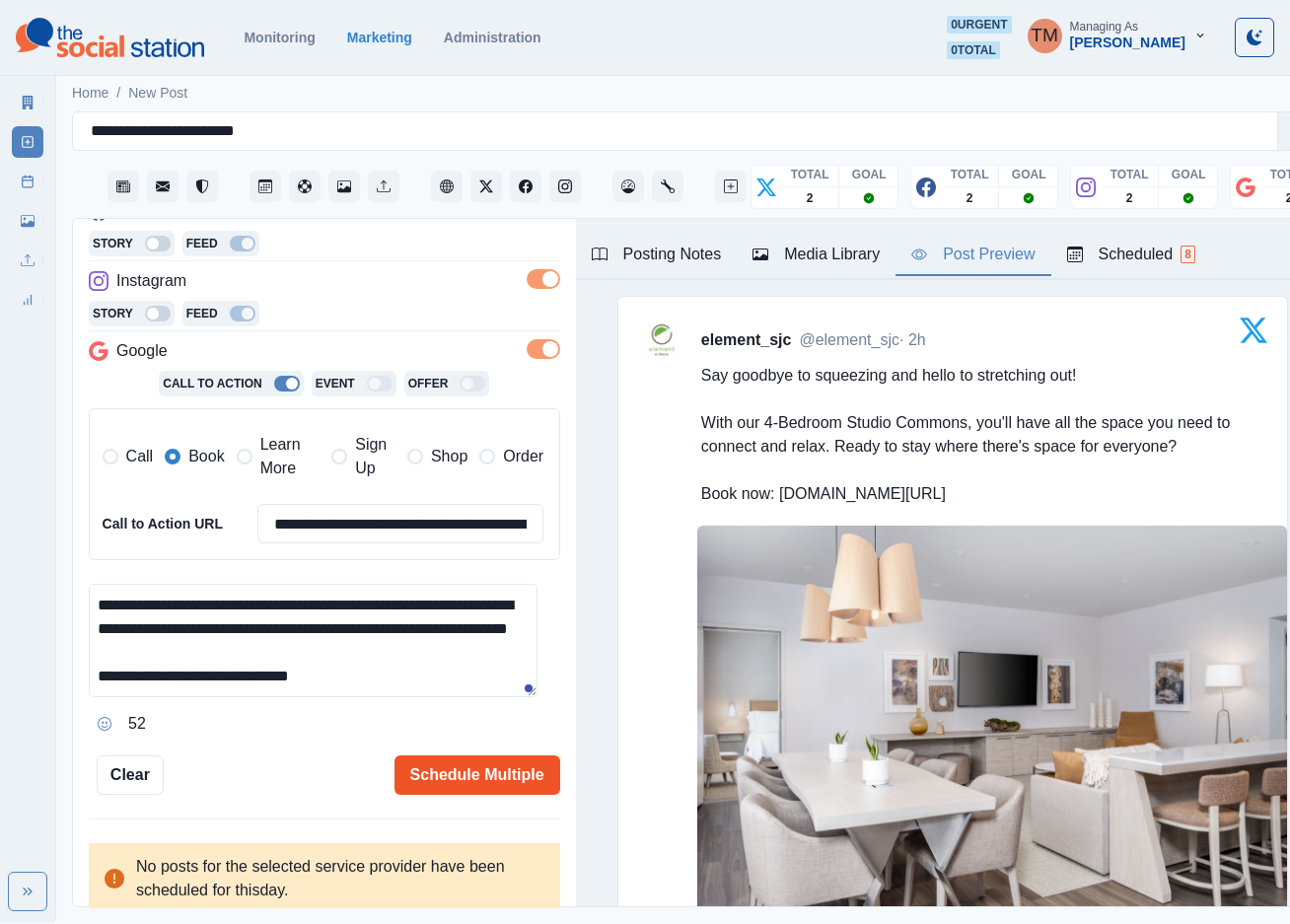
click at [456, 785] on button "Schedule Multiple" at bounding box center [477, 775] width 166 height 40
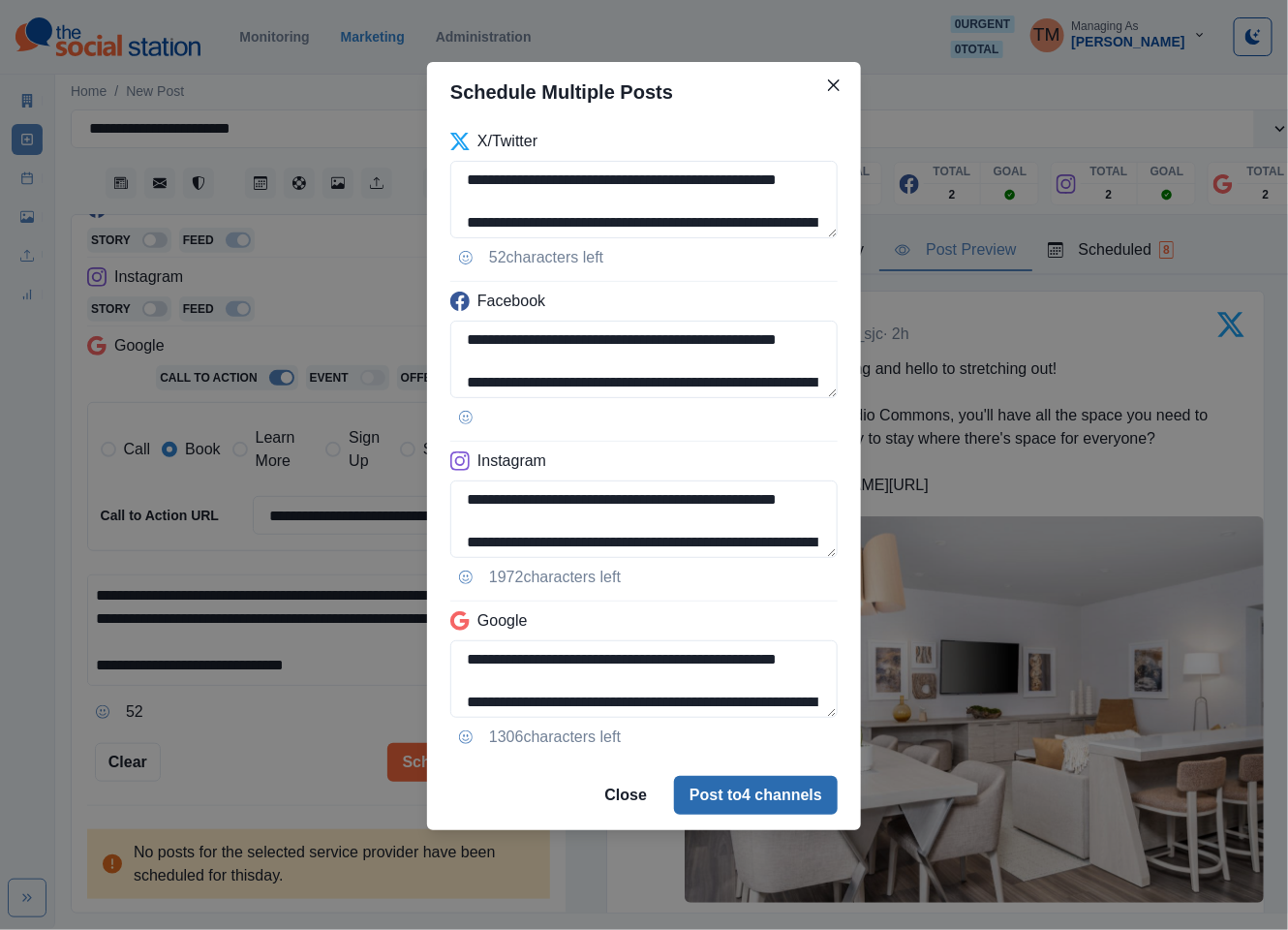
click at [749, 799] on button "Post to 4 channels" at bounding box center [755, 796] width 164 height 39
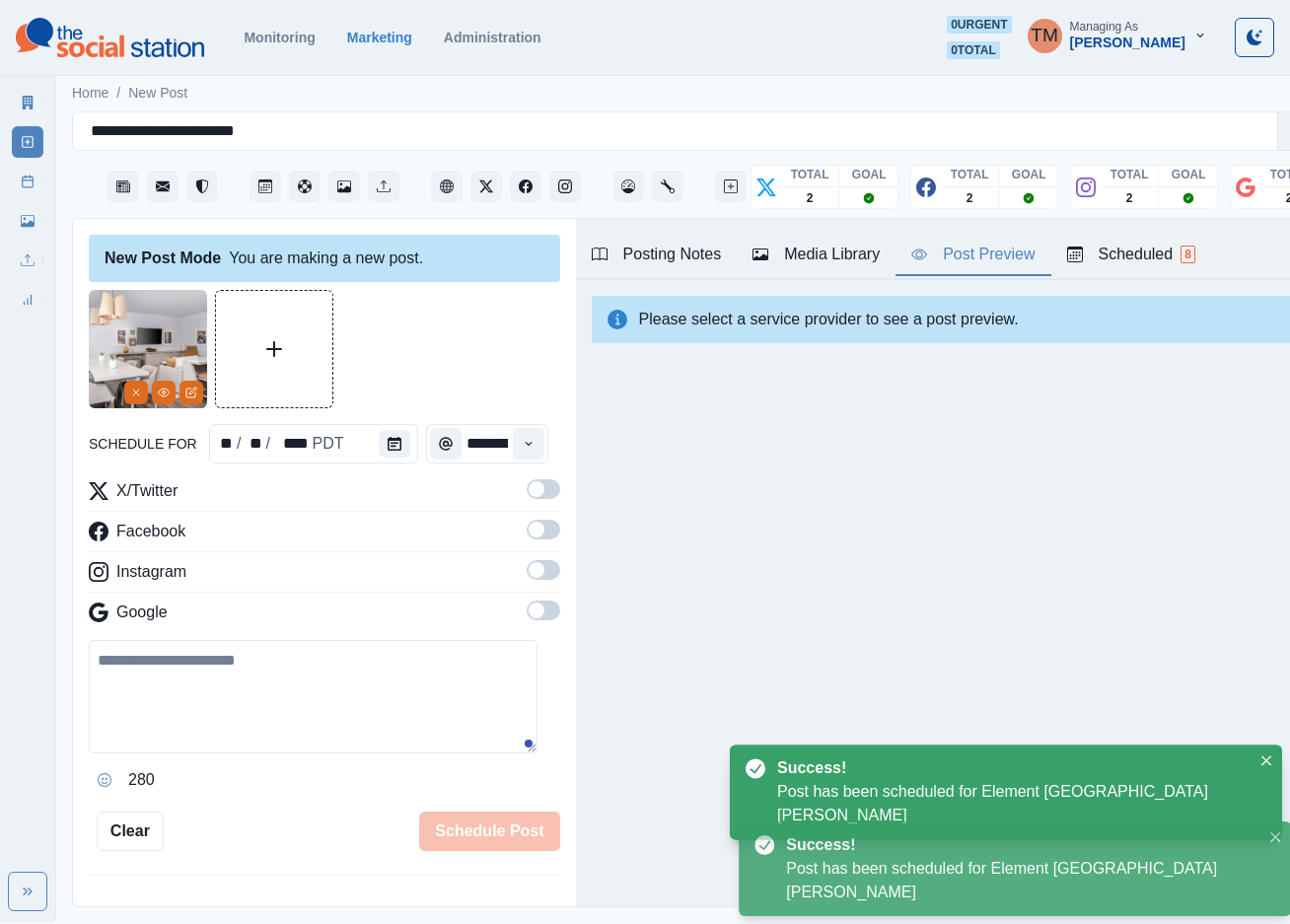
scroll to position [0, 0]
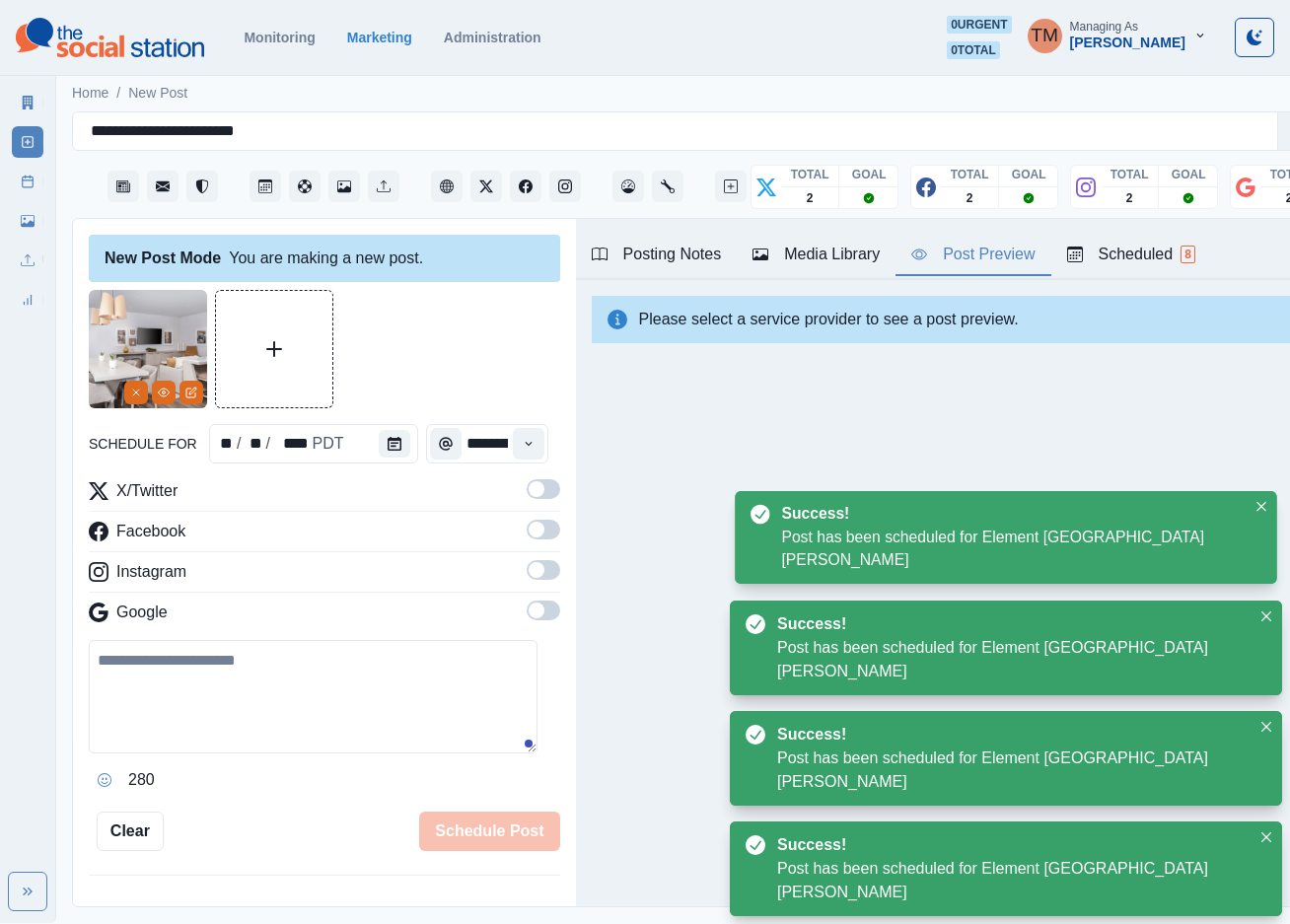
drag, startPoint x: 34, startPoint y: 178, endPoint x: 39, endPoint y: 358, distance: 180.1
click at [34, 178] on icon at bounding box center [28, 182] width 14 height 14
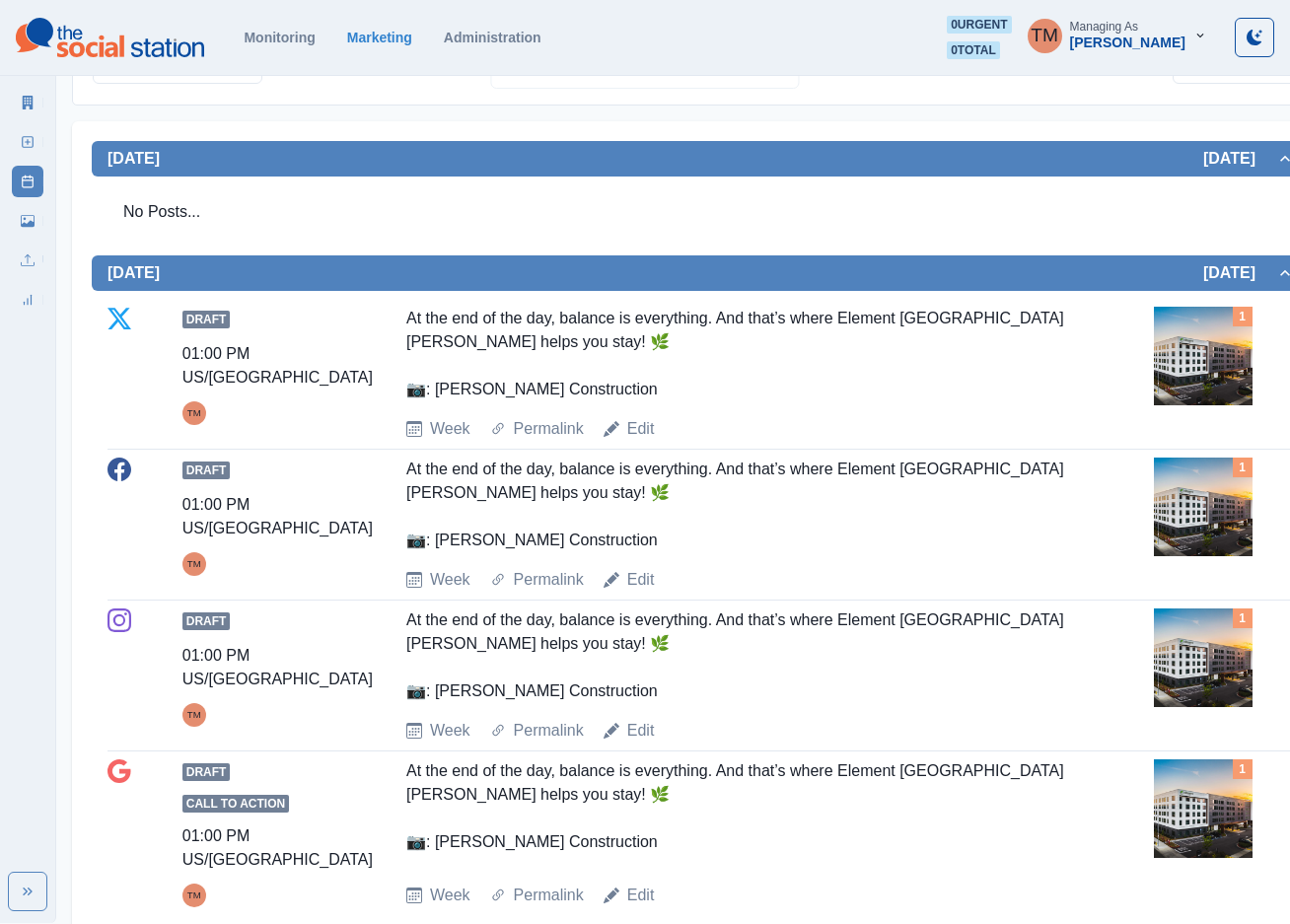
scroll to position [116, 0]
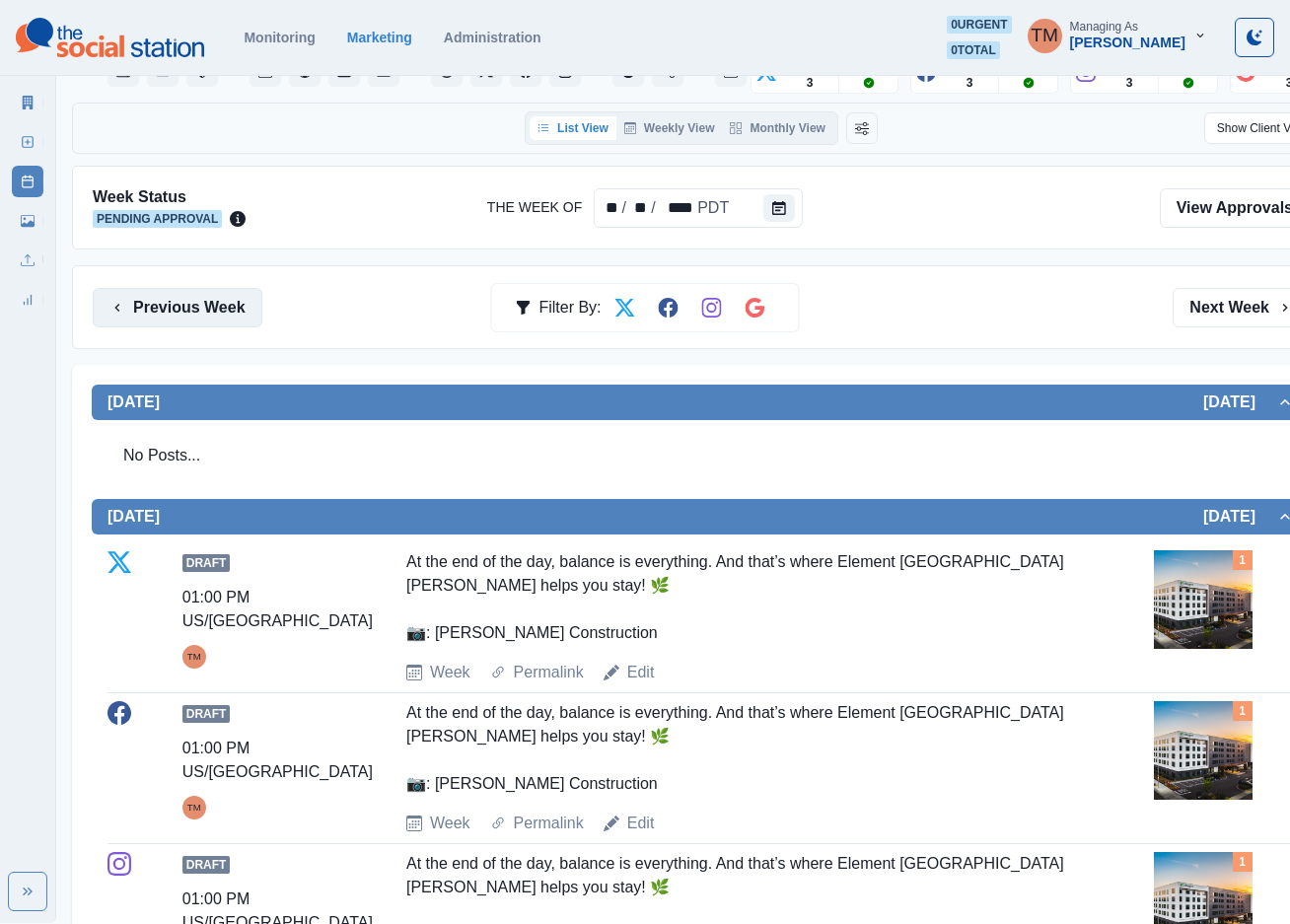
click at [206, 316] on button "Previous Week" at bounding box center [178, 308] width 170 height 40
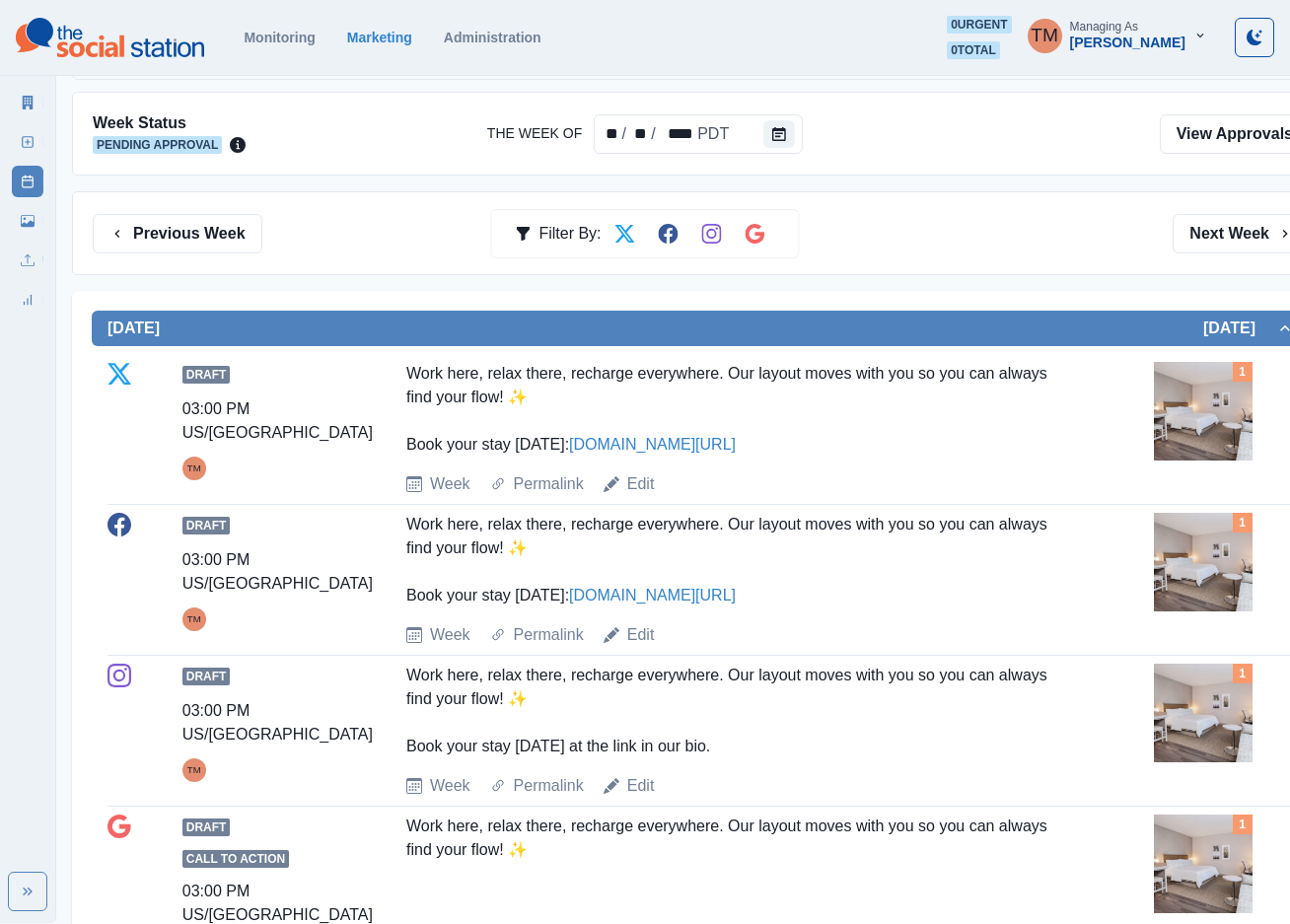
scroll to position [161, 0]
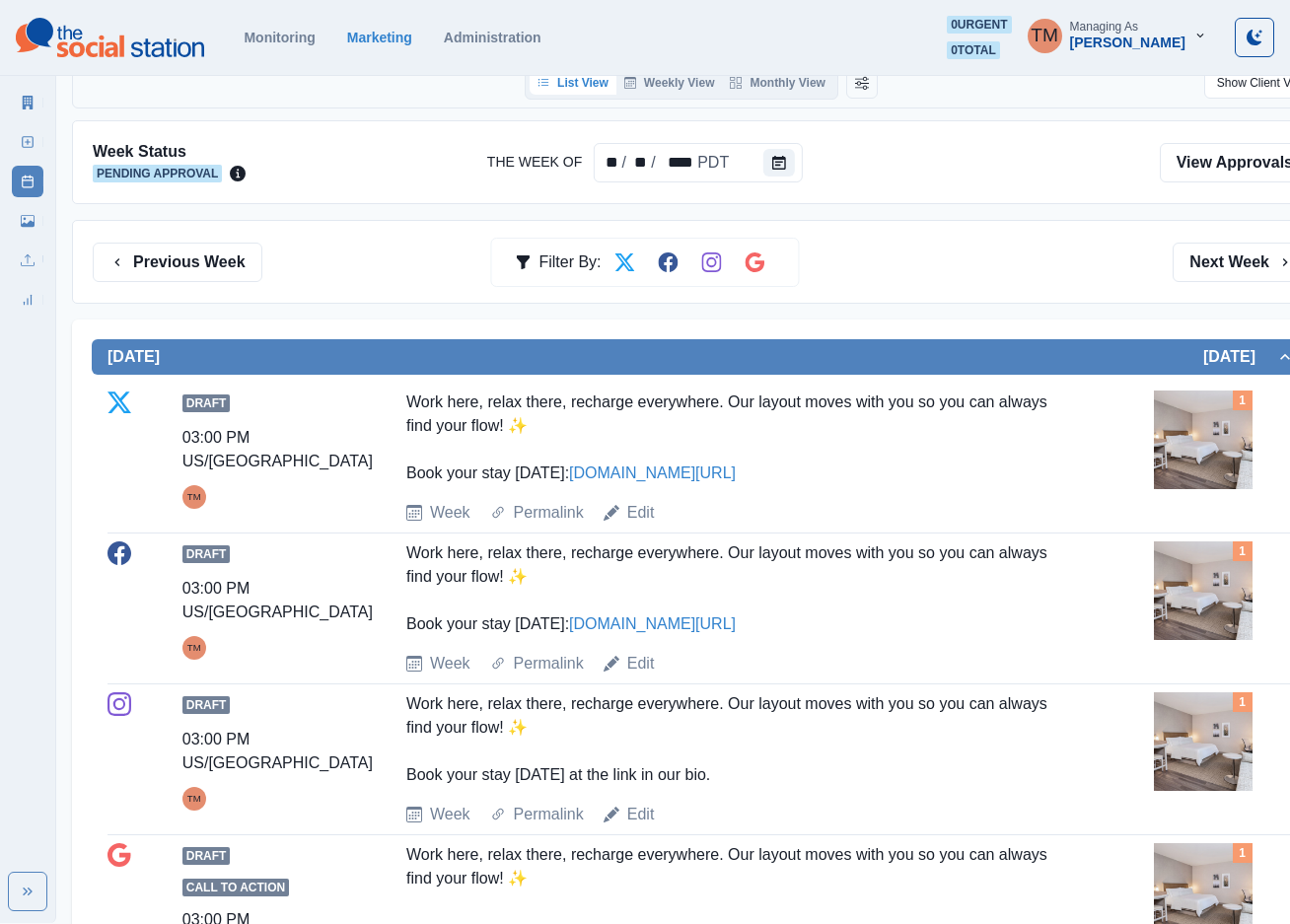
click at [31, 223] on icon at bounding box center [28, 221] width 14 height 12
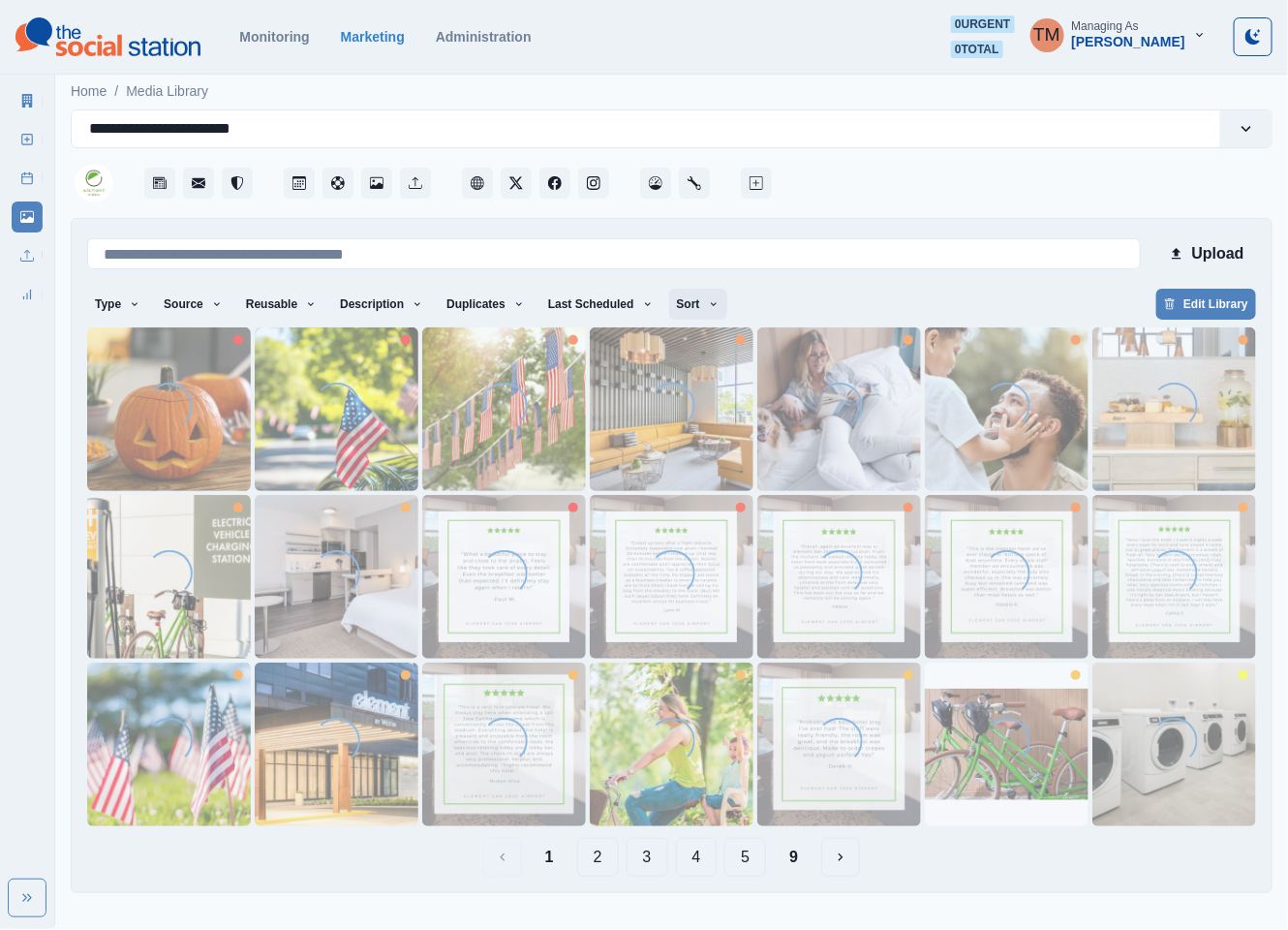
click at [669, 305] on button "Sort" at bounding box center [697, 305] width 58 height 31
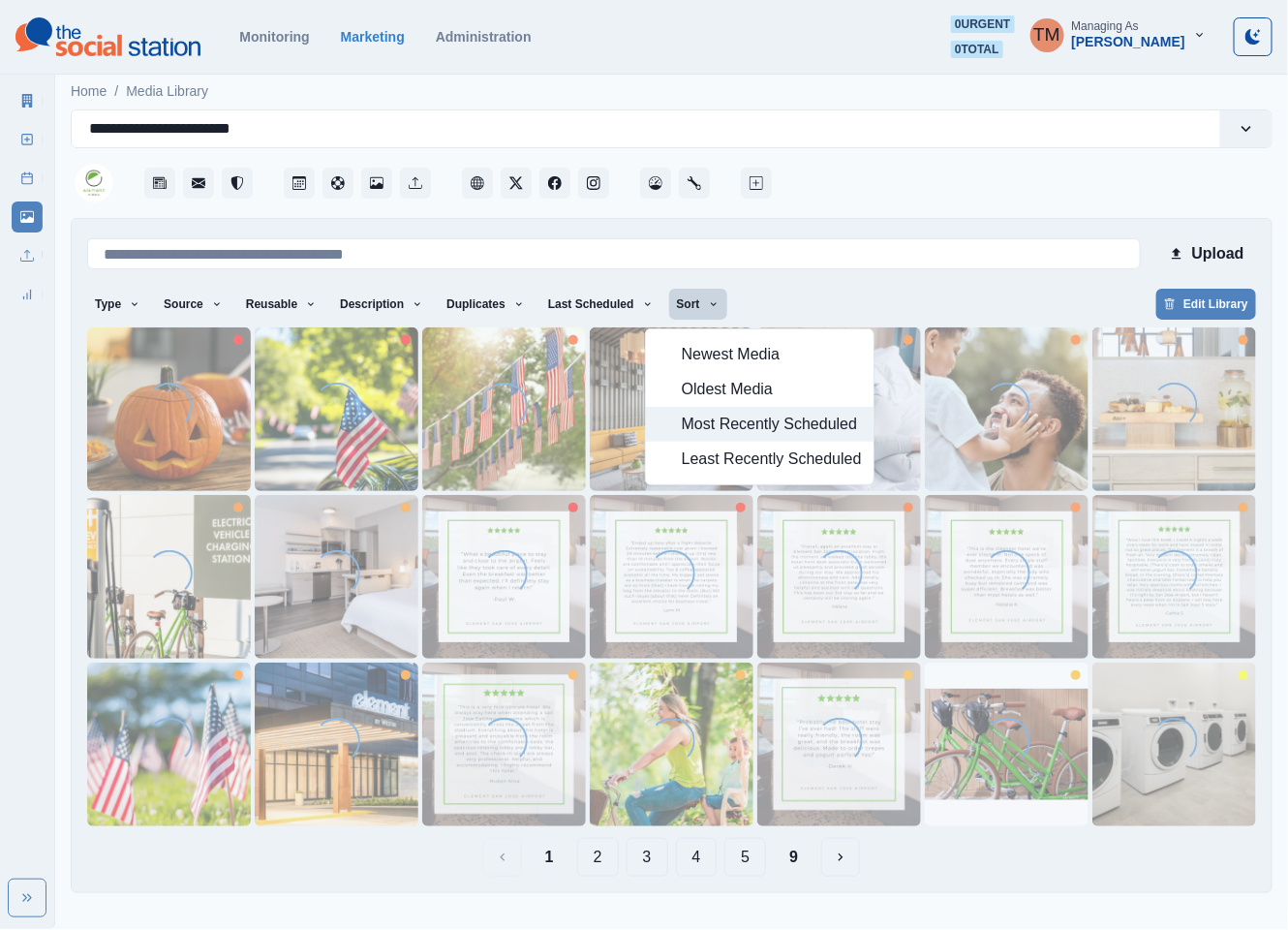
click at [700, 416] on span "Most Recently Scheduled" at bounding box center [772, 424] width 180 height 24
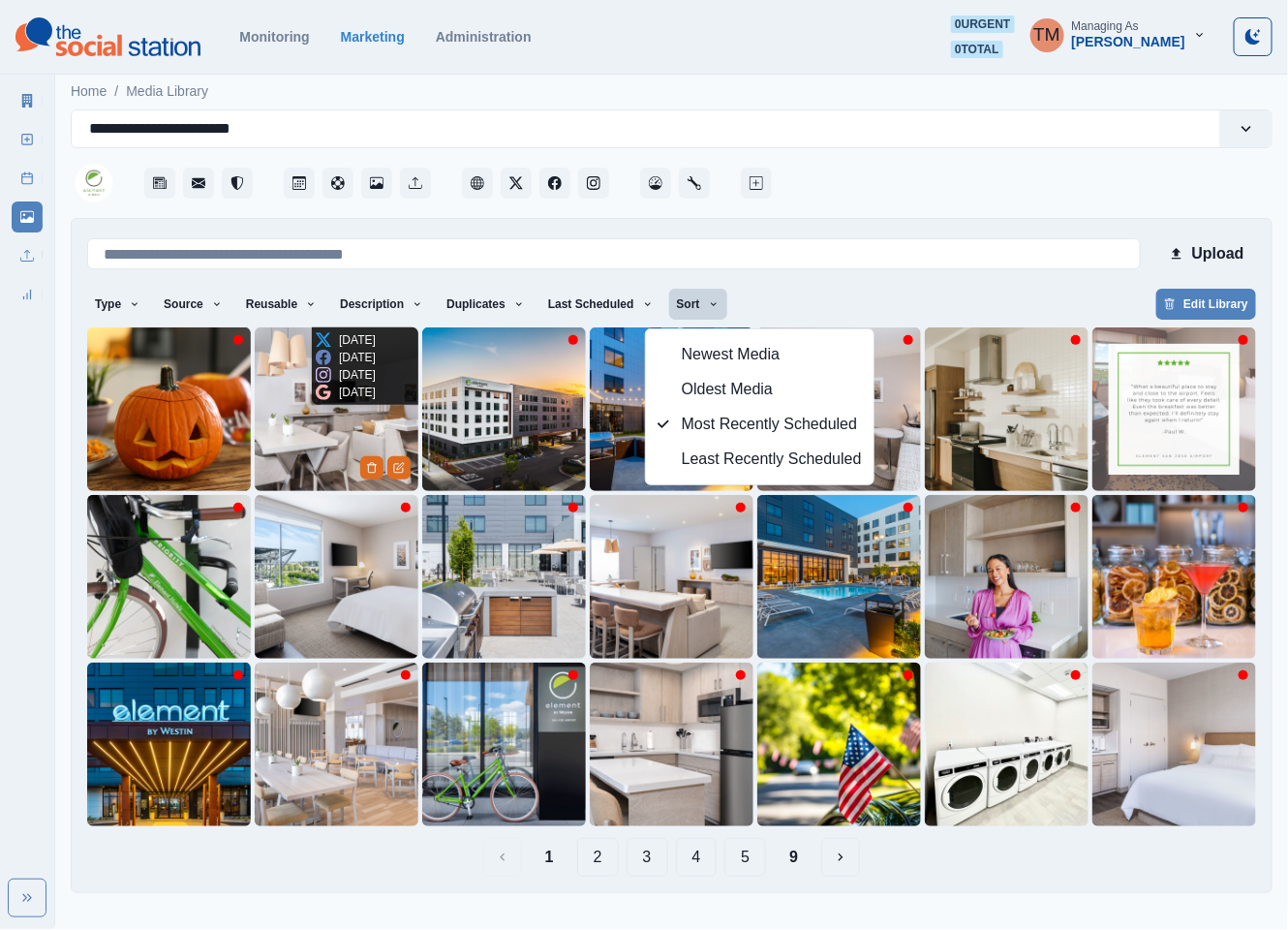
click at [308, 465] on img at bounding box center [336, 409] width 164 height 164
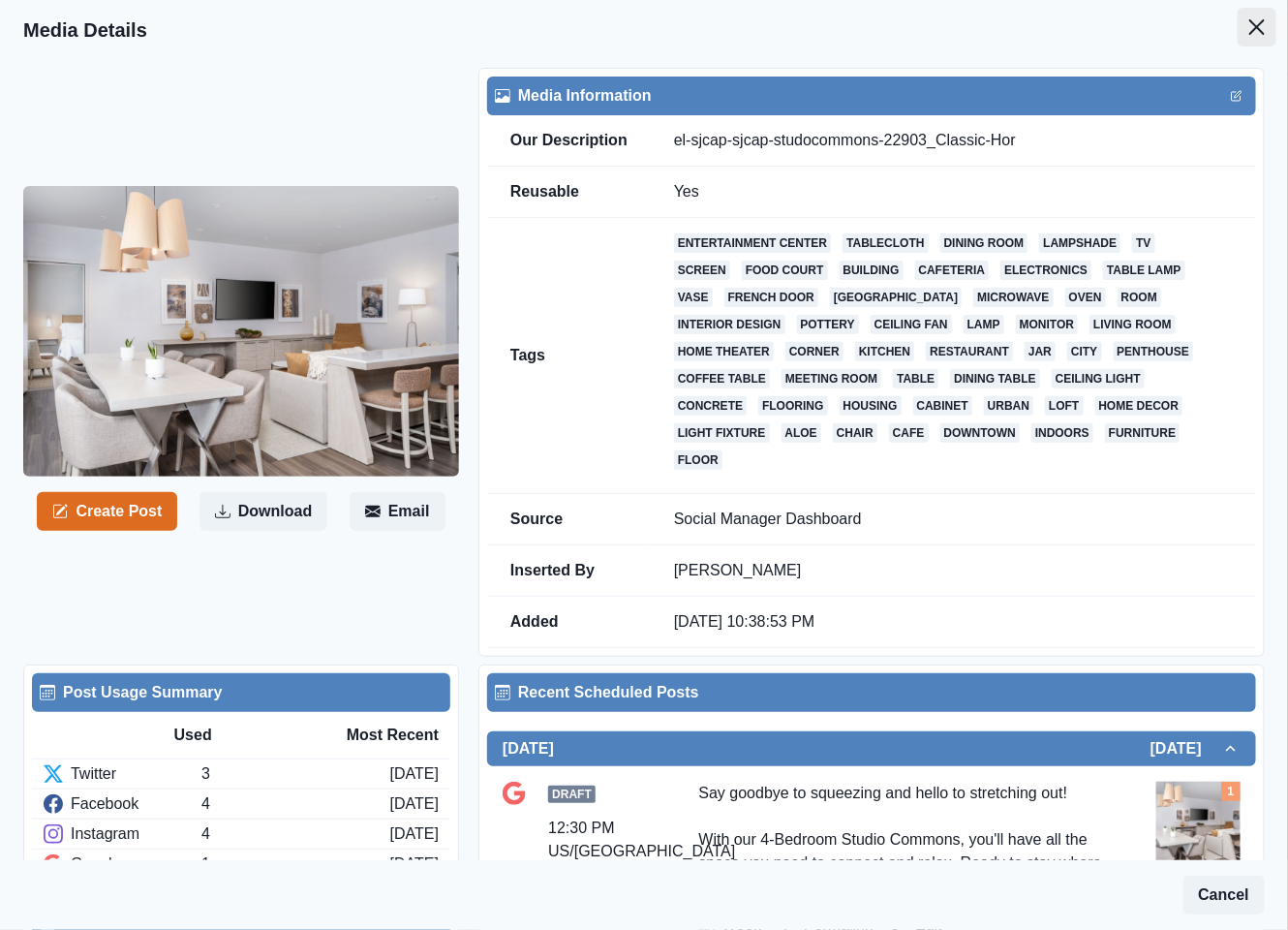
click at [1249, 33] on icon "Close" at bounding box center [1257, 27] width 16 height 16
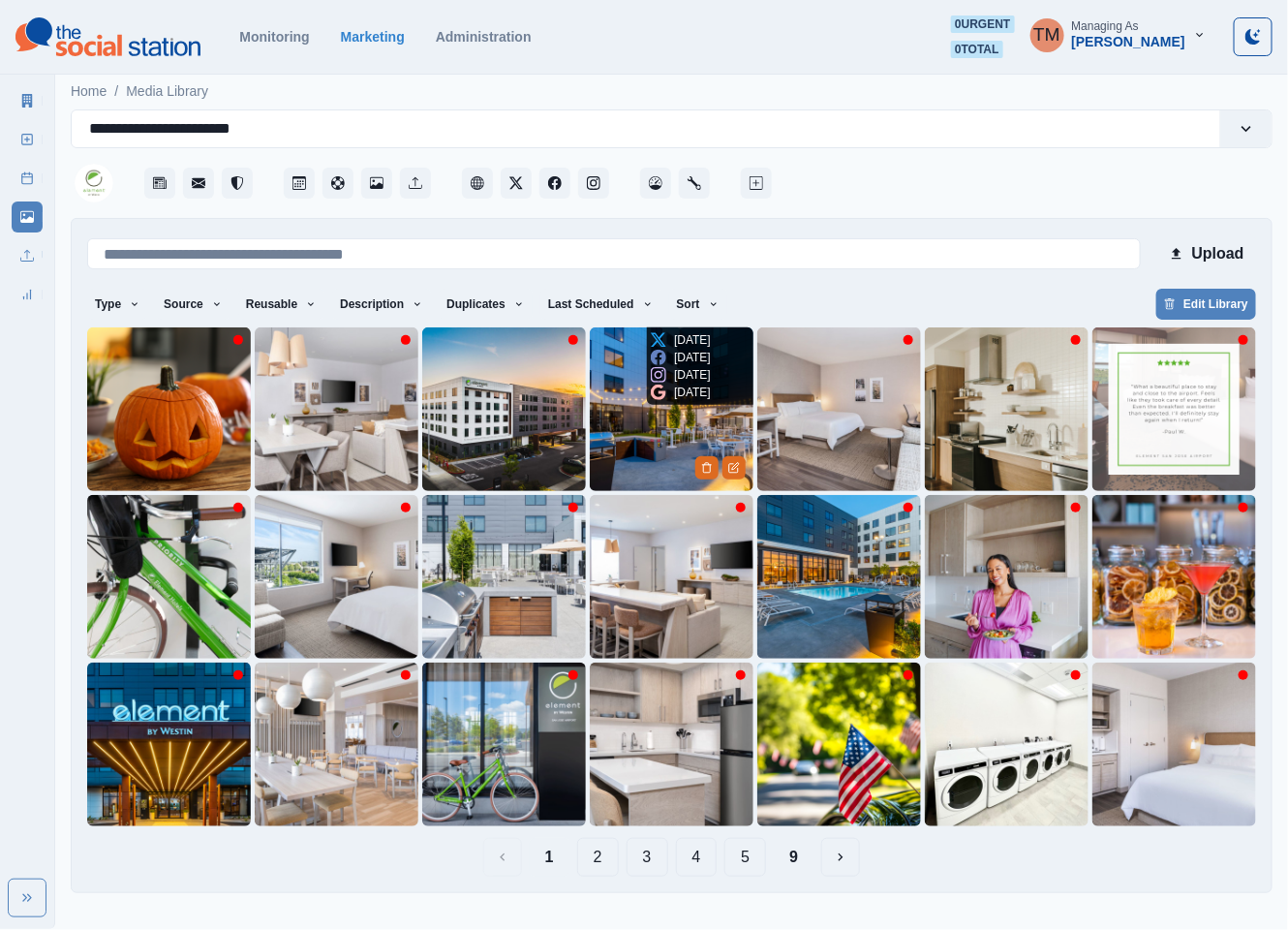
click at [651, 387] on icon at bounding box center [658, 392] width 16 height 16
click at [630, 455] on img at bounding box center [671, 409] width 164 height 164
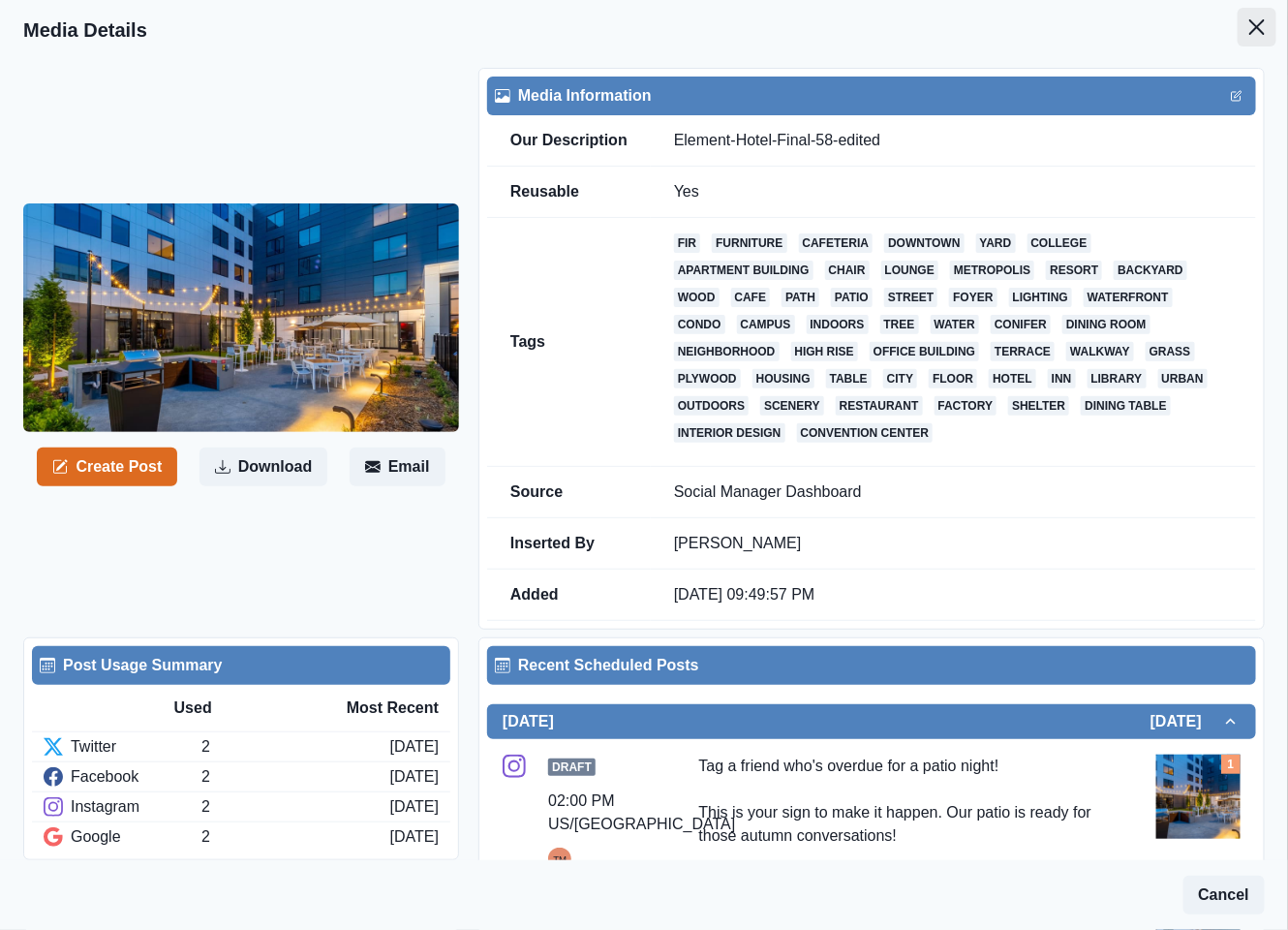
click at [1247, 27] on button "Close" at bounding box center [1257, 27] width 39 height 39
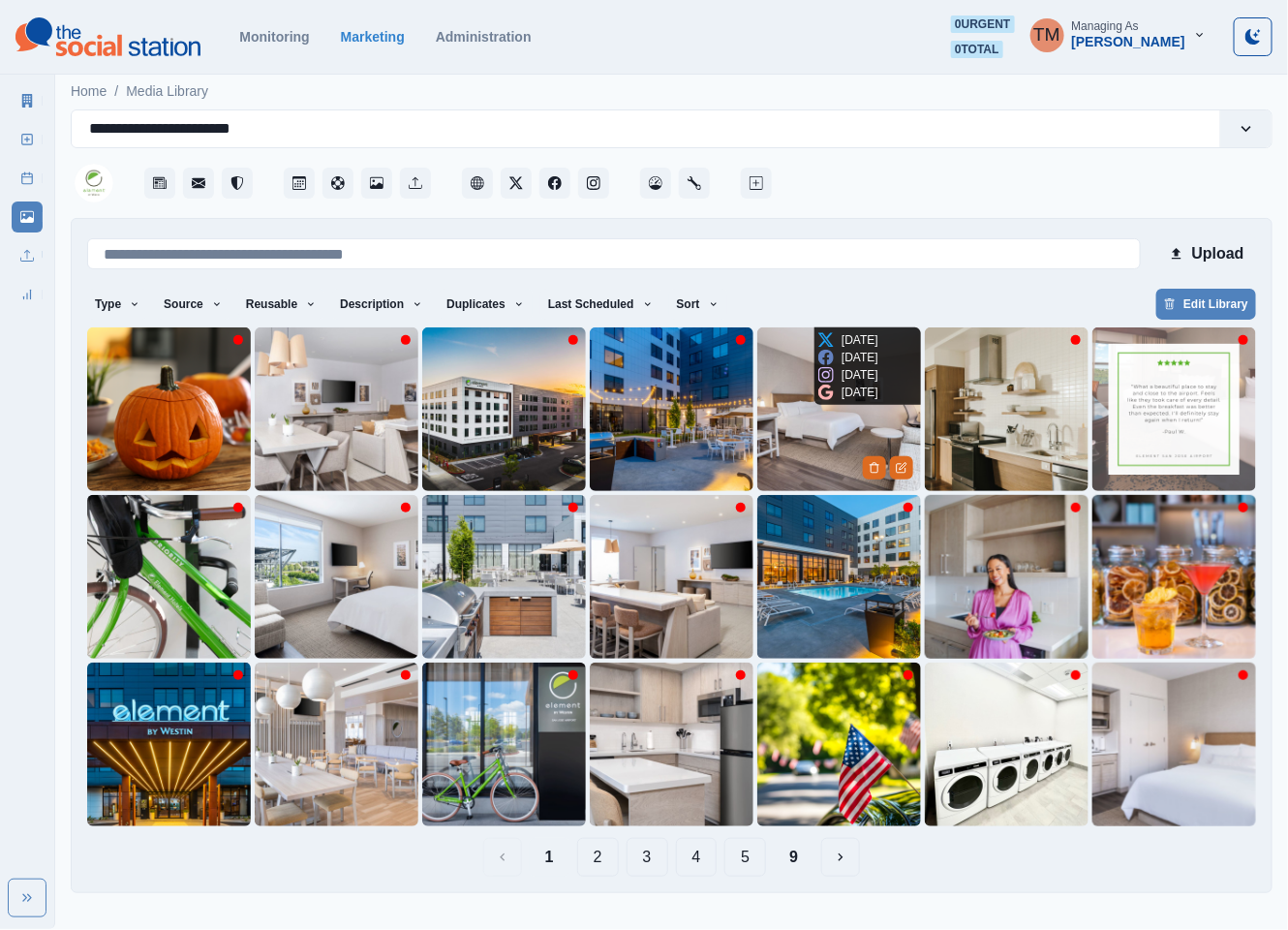
click at [780, 460] on img at bounding box center [838, 409] width 164 height 164
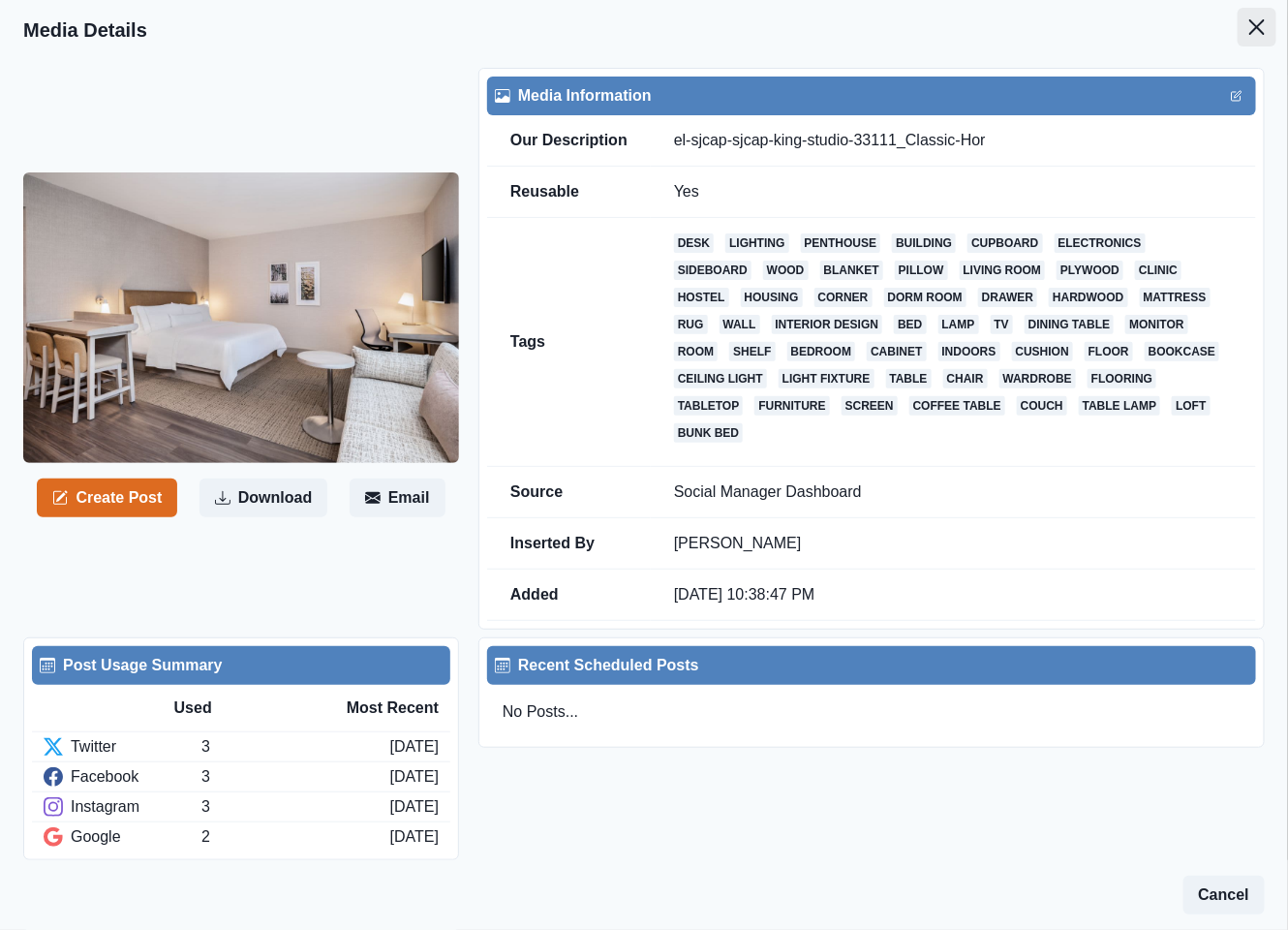
click at [1249, 20] on icon "Close" at bounding box center [1257, 27] width 16 height 16
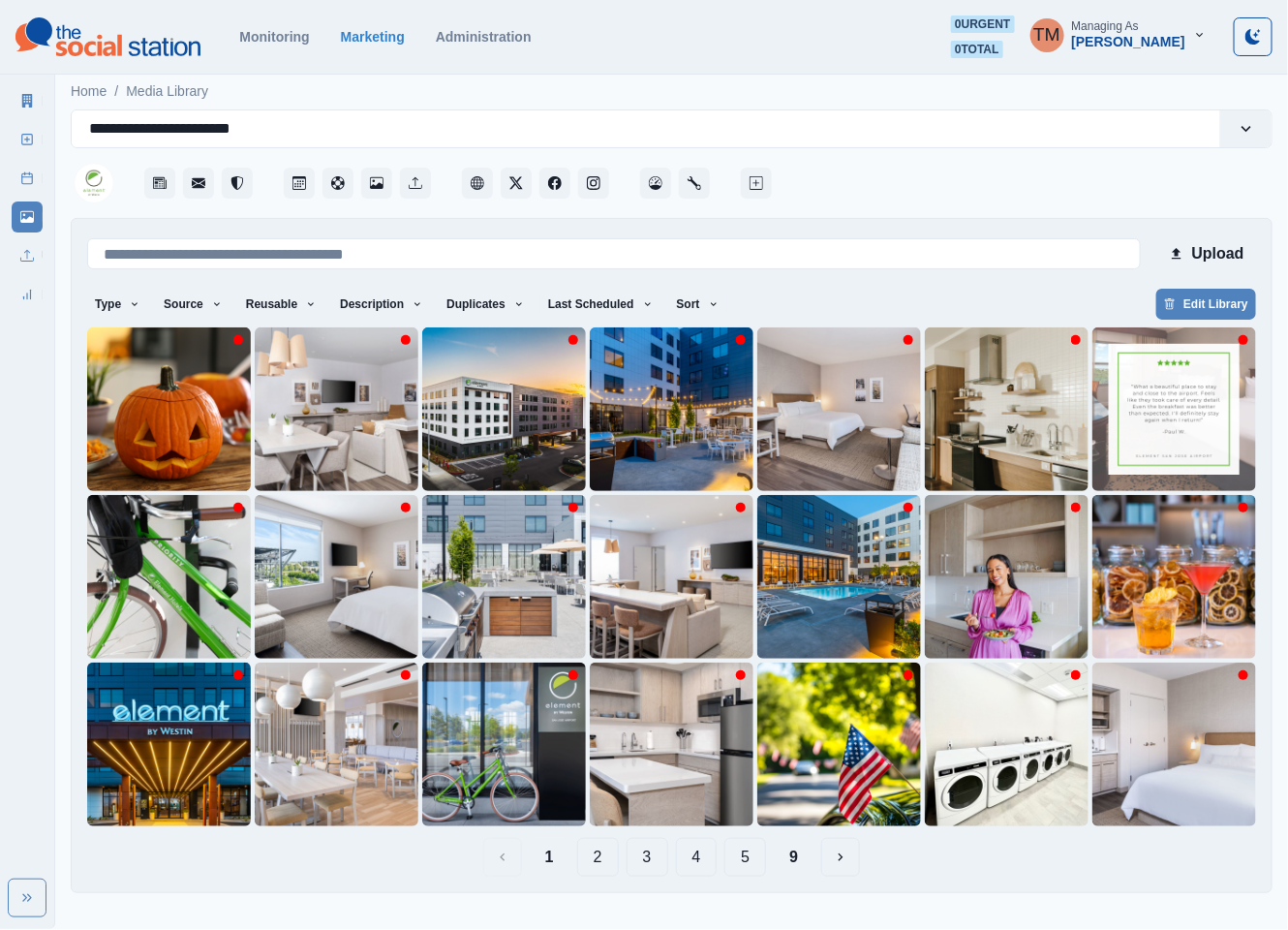
click at [4, 93] on div "Marketing Summary New Post Post Schedule Media Library Uploads Review Summary" at bounding box center [26, 193] width 54 height 232
click at [30, 109] on link "Marketing Summary" at bounding box center [27, 101] width 31 height 31
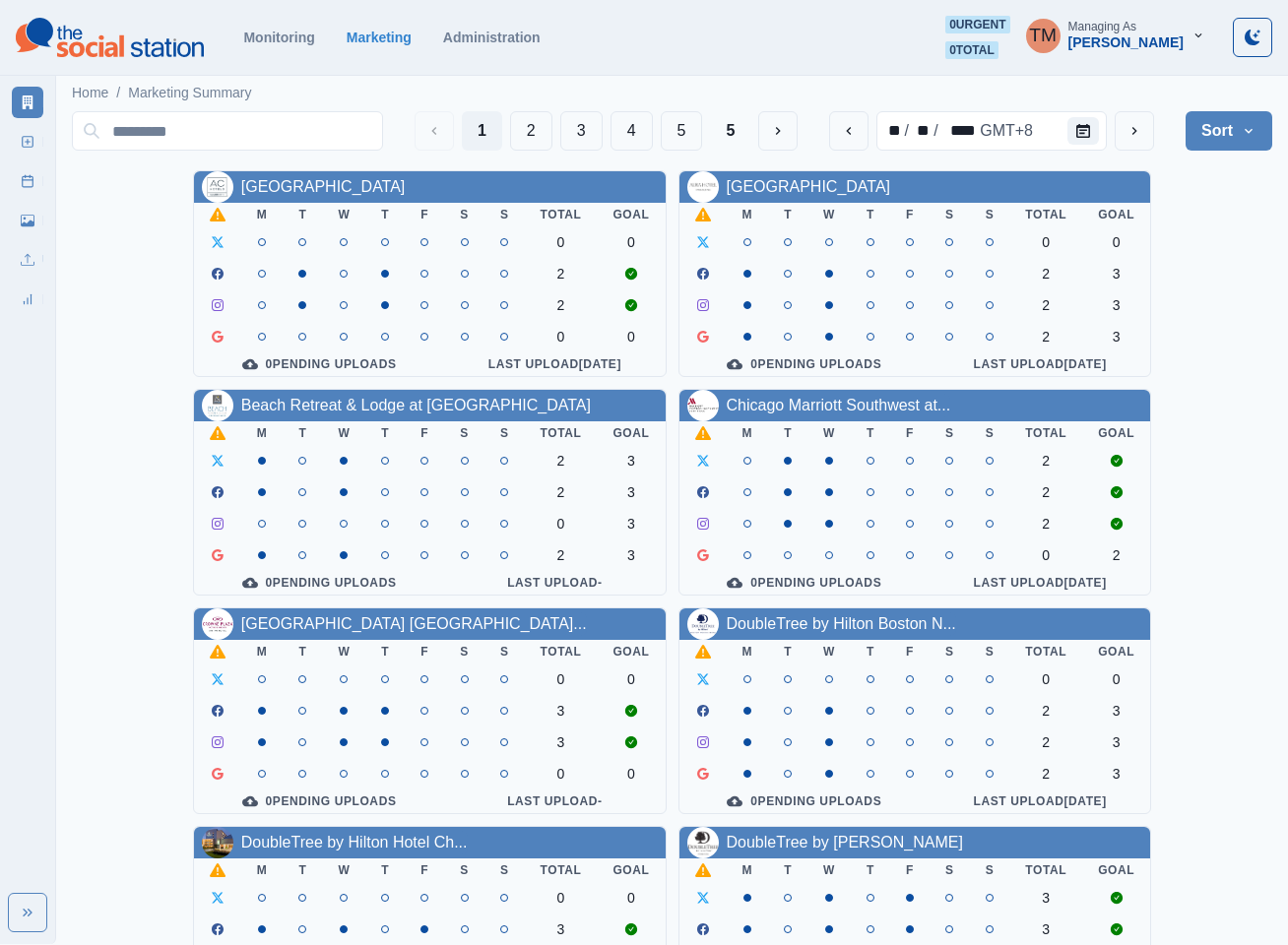
scroll to position [591, 0]
